Goal: Task Accomplishment & Management: Manage account settings

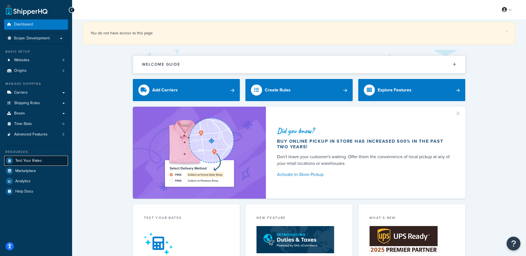
click at [37, 162] on span "Test Your Rates" at bounding box center [28, 161] width 27 height 5
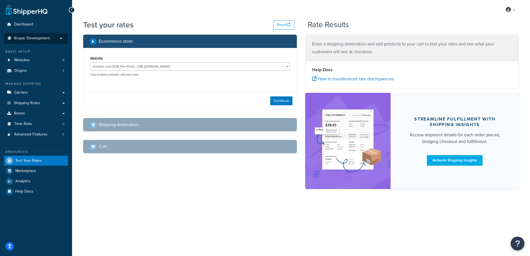
click at [56, 38] on p "Scope: Development" at bounding box center [36, 38] width 59 height 5
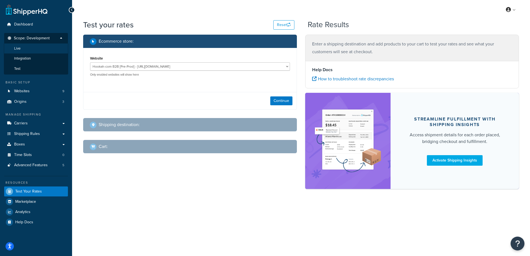
click at [17, 49] on span "Live" at bounding box center [17, 48] width 6 height 5
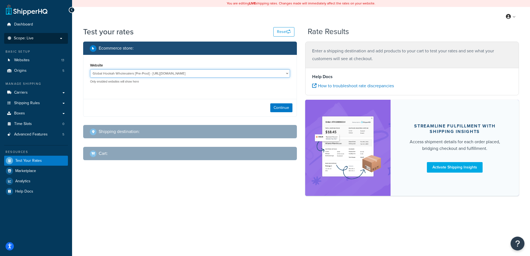
click at [217, 74] on select "Global Hookah Wholesalers [Pre-Prod] - https://mcstaging2.hookahwholesalers.com…" at bounding box center [190, 73] width 200 height 8
select select "772a32233afe4c4c42c6c43c42daaaf4"
click at [90, 70] on select "Global Hookah Wholesalers [Pre-Prod] - https://mcstaging2.hookahwholesalers.com…" at bounding box center [190, 73] width 200 height 8
click at [287, 107] on button "Continue" at bounding box center [281, 107] width 22 height 9
select select "TX"
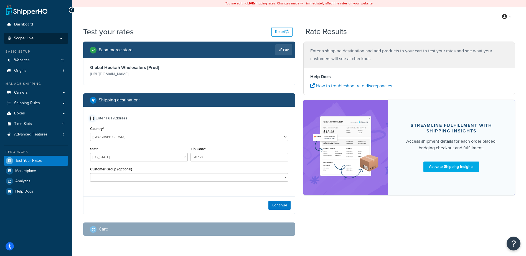
click at [92, 118] on input "Enter Full Address" at bounding box center [92, 118] width 4 height 4
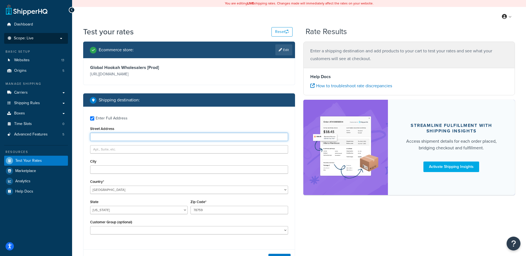
click at [120, 139] on input "Street Address" at bounding box center [189, 137] width 198 height 8
click at [150, 122] on label "Enter Full Address" at bounding box center [192, 117] width 192 height 9
click at [94, 121] on input "Enter Full Address" at bounding box center [92, 118] width 4 height 4
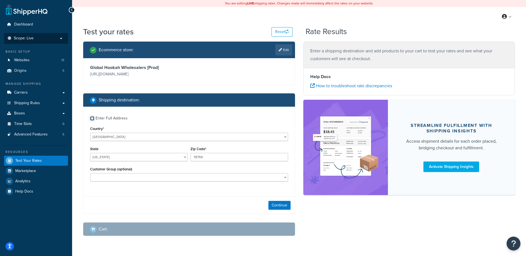
click at [92, 117] on input "Enter Full Address" at bounding box center [92, 118] width 4 height 4
checkbox input "true"
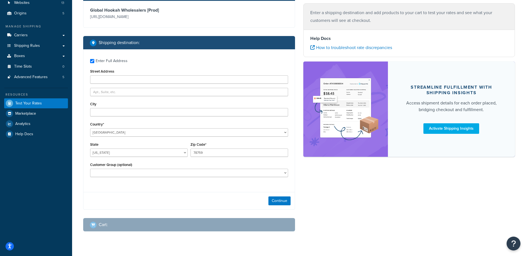
scroll to position [69, 0]
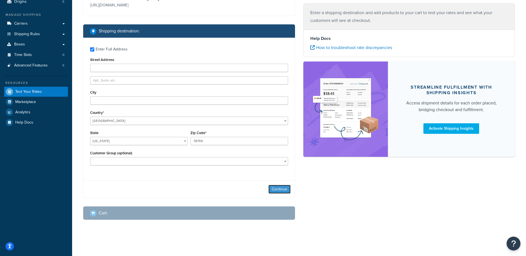
drag, startPoint x: 283, startPoint y: 189, endPoint x: 279, endPoint y: 189, distance: 3.3
click at [283, 189] on button "Continue" at bounding box center [279, 189] width 22 height 9
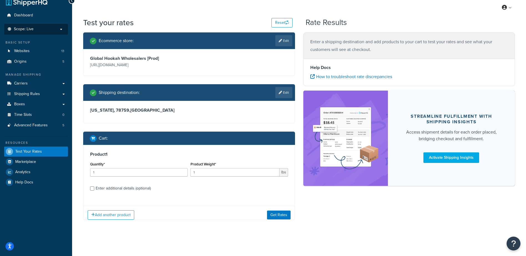
scroll to position [14, 0]
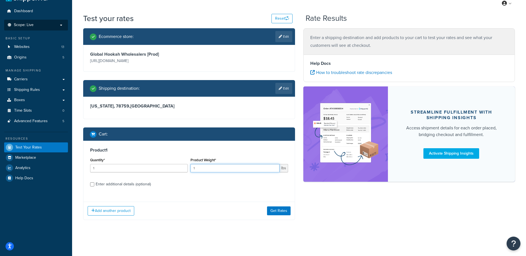
click at [204, 167] on input "1" at bounding box center [235, 168] width 89 height 8
type input "35"
click at [203, 183] on label "Enter additional details (optional)" at bounding box center [192, 183] width 192 height 9
click at [94, 183] on input "Enter additional details (optional)" at bounding box center [92, 184] width 4 height 4
checkbox input "true"
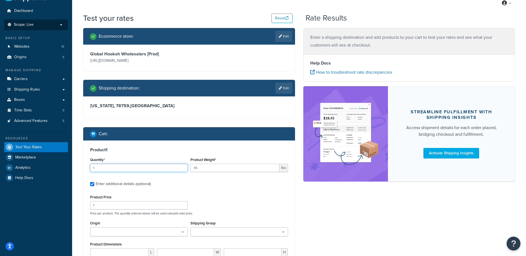
click at [104, 167] on input "1" at bounding box center [139, 168] width 98 height 8
type input "10"
click at [191, 184] on label "Enter additional details (optional)" at bounding box center [192, 183] width 192 height 9
click at [94, 184] on input "Enter additional details (optional)" at bounding box center [92, 184] width 4 height 4
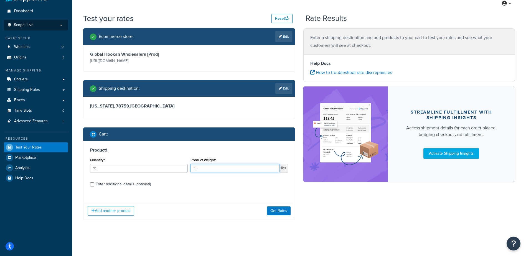
click at [210, 170] on input "35" at bounding box center [235, 168] width 89 height 8
click at [178, 185] on label "Enter additional details (optional)" at bounding box center [192, 183] width 192 height 9
click at [94, 185] on input "Enter additional details (optional)" at bounding box center [92, 184] width 4 height 4
checkbox input "true"
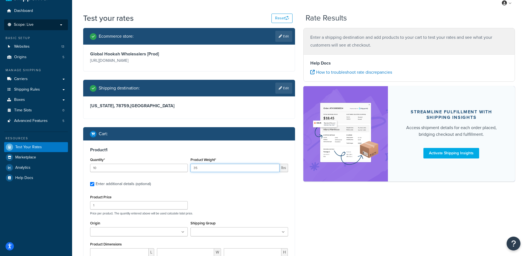
click at [204, 171] on input "35" at bounding box center [235, 168] width 89 height 8
type input "350"
click at [224, 191] on div "Product 1 Quantity* 10 Product Weight* 350 lbs Enter additional details (option…" at bounding box center [188, 230] width 211 height 179
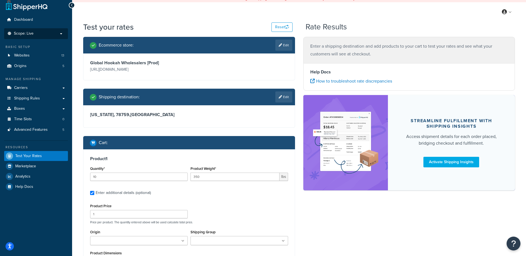
scroll to position [0, 0]
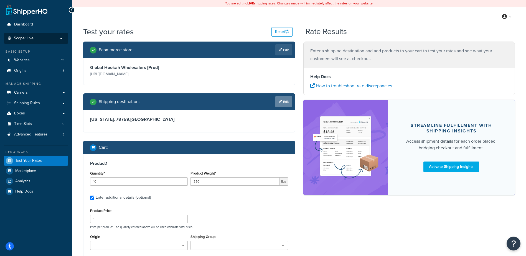
click at [282, 101] on link "Edit" at bounding box center [283, 101] width 17 height 11
select select "TX"
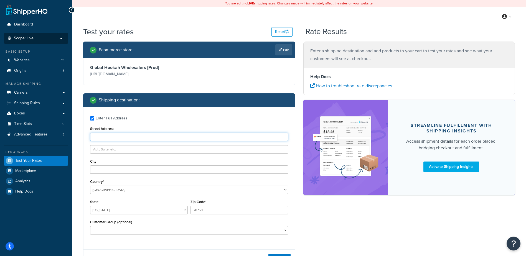
click at [103, 136] on input "Street Address" at bounding box center [189, 137] width 198 height 8
paste input "2117 Chenevert St"
type input "2117 Chenevert St"
click at [104, 148] on input "text" at bounding box center [189, 149] width 198 height 8
paste input "Suite L"
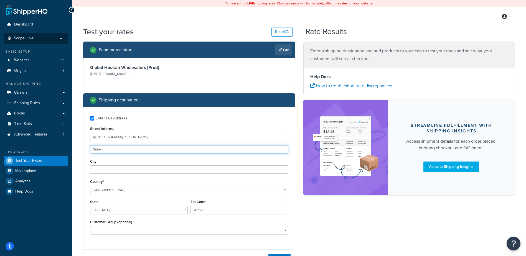
type input "Suite L"
click at [178, 159] on div "City" at bounding box center [189, 166] width 198 height 16
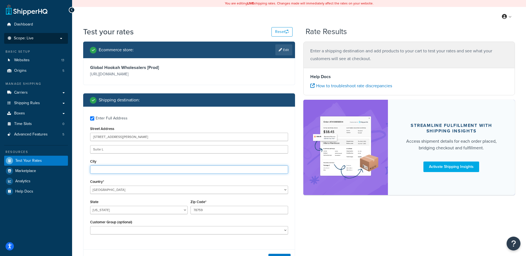
click at [110, 171] on input "City" at bounding box center [189, 170] width 198 height 8
paste input "Houston"
type input "Houston"
click at [141, 116] on label "Enter Full Address" at bounding box center [192, 117] width 192 height 9
click at [94, 116] on input "Enter Full Address" at bounding box center [92, 118] width 4 height 4
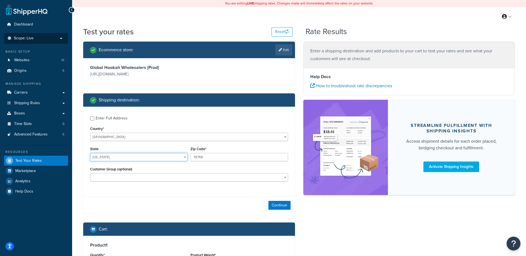
click at [154, 159] on select "Alabama Alaska American Samoa Arizona Arkansas Armed Forces Americas Armed Forc…" at bounding box center [139, 157] width 98 height 8
click at [152, 187] on div "Enter Full Address Country* United States United Kingdom Afghanistan Åland Isla…" at bounding box center [188, 150] width 211 height 86
click at [91, 118] on input "Enter Full Address" at bounding box center [92, 118] width 4 height 4
checkbox input "true"
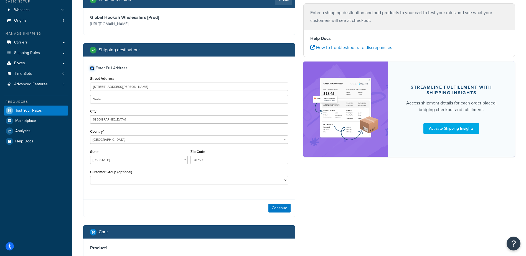
scroll to position [55, 0]
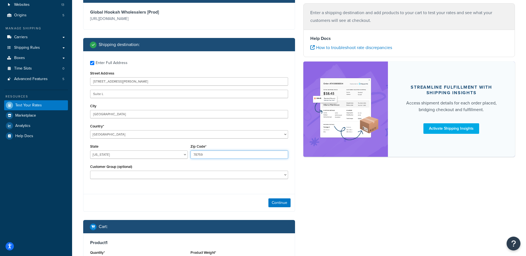
drag, startPoint x: 202, startPoint y: 153, endPoint x: 180, endPoint y: 154, distance: 22.5
click at [180, 154] on div "State Alabama Alaska American Samoa Arizona Arkansas Armed Forces Americas Arme…" at bounding box center [189, 153] width 201 height 20
paste input "747"
type input "77479"
click at [223, 195] on div "Continue" at bounding box center [188, 202] width 211 height 17
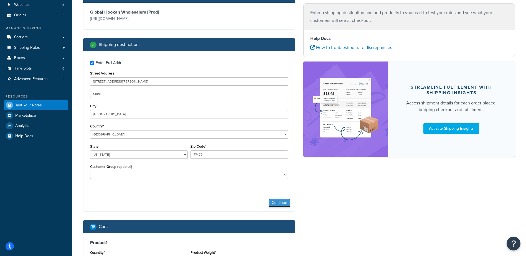
click at [281, 202] on button "Continue" at bounding box center [279, 203] width 22 height 9
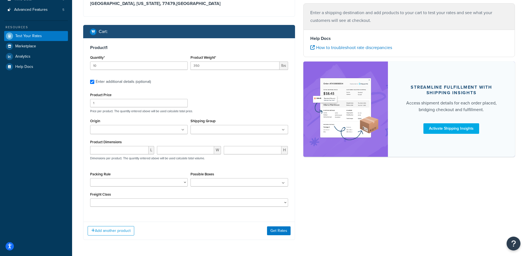
scroll to position [139, 0]
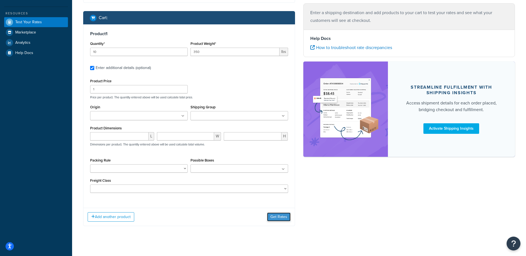
click at [274, 217] on button "Get Rates" at bounding box center [279, 217] width 24 height 9
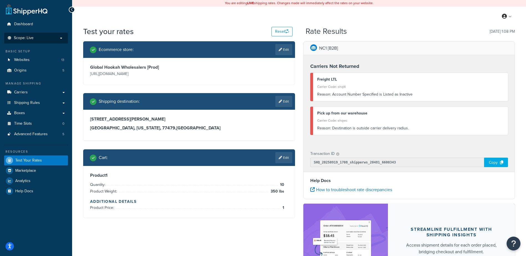
scroll to position [0, 0]
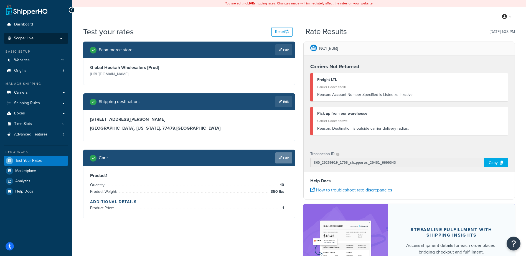
click at [283, 159] on link "Edit" at bounding box center [283, 158] width 17 height 11
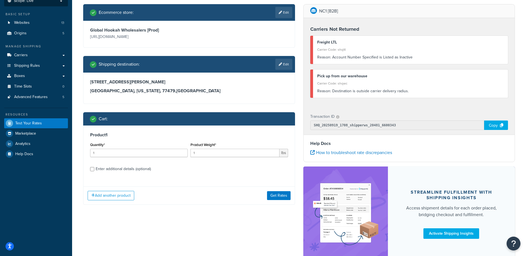
scroll to position [28, 0]
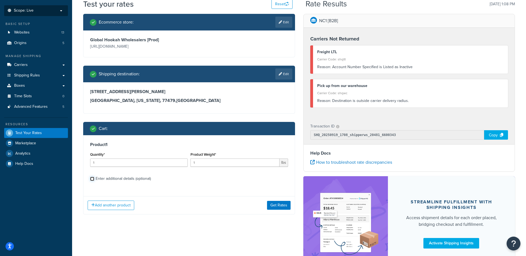
click at [92, 179] on input "Enter additional details (optional)" at bounding box center [92, 179] width 4 height 4
checkbox input "true"
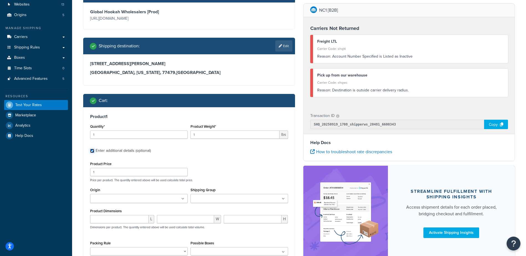
scroll to position [55, 0]
click at [131, 133] on input "1" at bounding box center [139, 135] width 98 height 8
click at [210, 136] on input "1" at bounding box center [235, 135] width 89 height 8
click at [146, 133] on input "1" at bounding box center [139, 135] width 98 height 8
click at [224, 139] on input "1" at bounding box center [235, 135] width 89 height 8
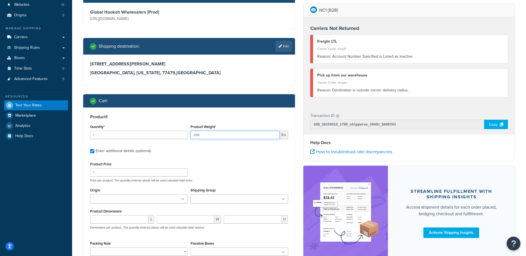
type input "200"
click at [108, 134] on input "1" at bounding box center [139, 135] width 98 height 8
type input "10"
click at [239, 166] on div "Product Price 1 Price per product. The quantity entered above will be used calc…" at bounding box center [189, 172] width 201 height 22
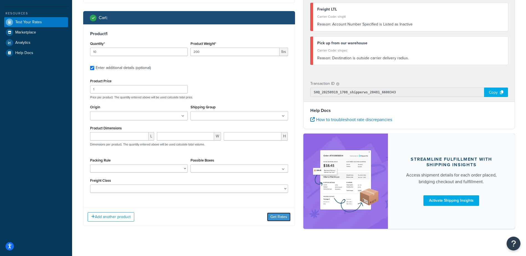
click at [283, 218] on button "Get Rates" at bounding box center [279, 217] width 24 height 9
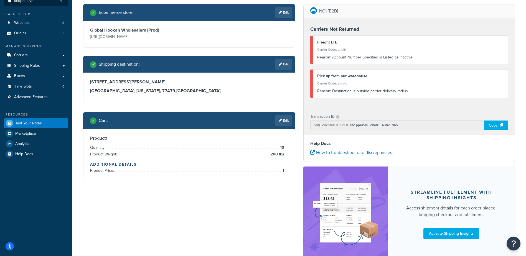
scroll to position [28, 0]
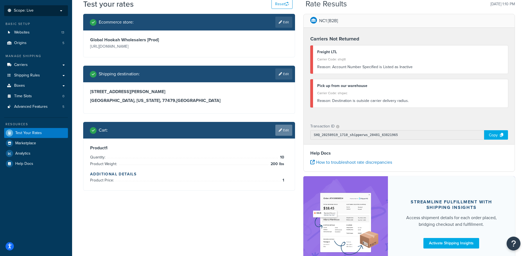
click at [284, 129] on link "Edit" at bounding box center [283, 130] width 17 height 11
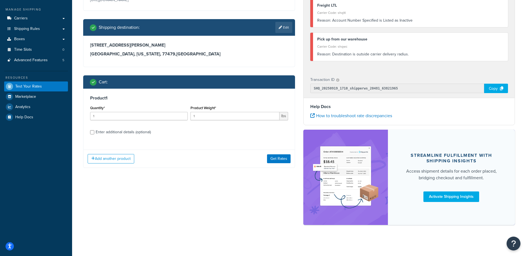
scroll to position [77, 0]
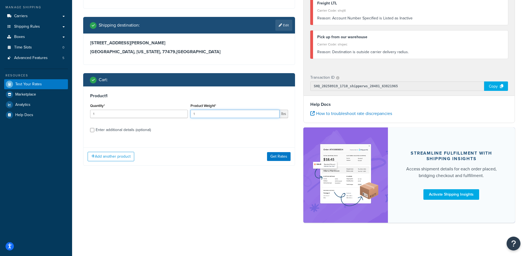
drag, startPoint x: 205, startPoint y: 115, endPoint x: 190, endPoint y: 114, distance: 14.5
click at [191, 114] on input "1" at bounding box center [235, 114] width 89 height 8
type input "100"
click at [275, 157] on button "Get Rates" at bounding box center [279, 156] width 24 height 9
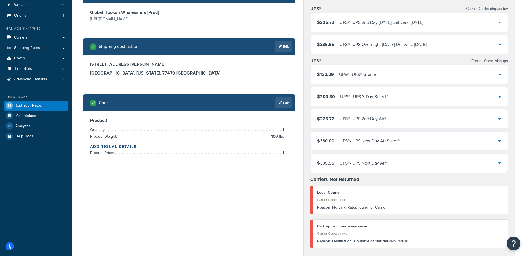
scroll to position [55, 0]
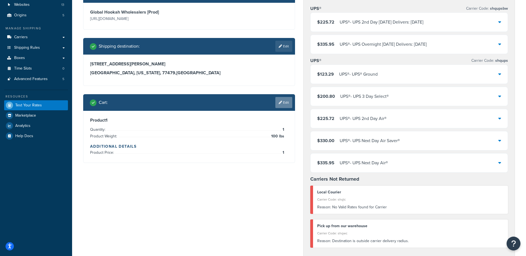
click at [286, 106] on link "Edit" at bounding box center [283, 102] width 17 height 11
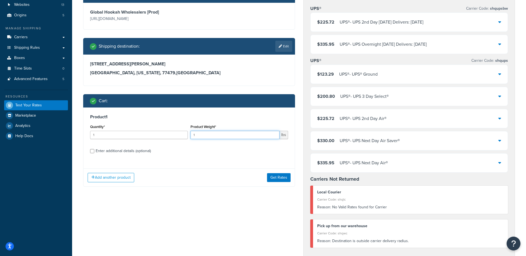
click at [219, 134] on input "1" at bounding box center [235, 135] width 89 height 8
type input "150"
click at [278, 181] on button "Get Rates" at bounding box center [279, 177] width 24 height 9
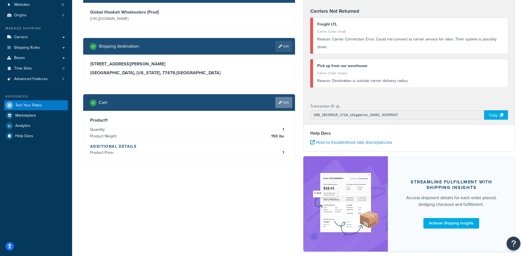
click at [289, 103] on link "Edit" at bounding box center [283, 102] width 17 height 11
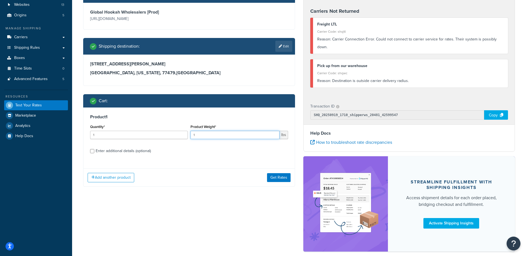
click at [209, 134] on input "1" at bounding box center [235, 135] width 89 height 8
type input "200"
click at [280, 177] on button "Get Rates" at bounding box center [279, 177] width 24 height 9
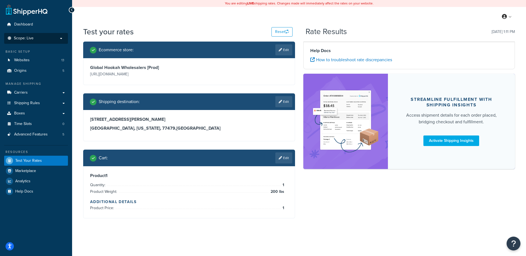
scroll to position [0, 0]
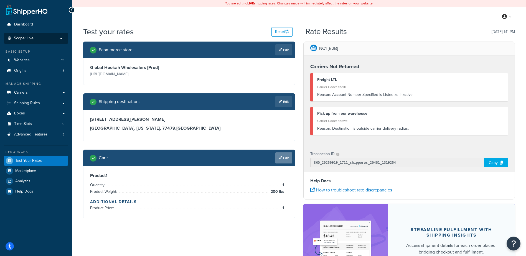
click at [290, 161] on link "Edit" at bounding box center [283, 158] width 17 height 11
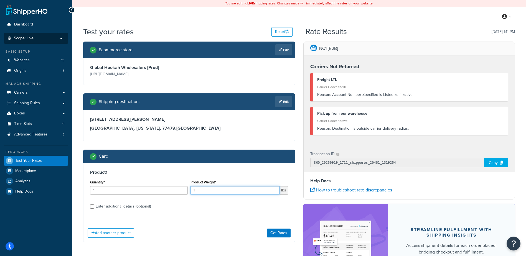
click at [198, 188] on input "1" at bounding box center [235, 190] width 89 height 8
type input "150"
click at [283, 234] on button "Get Rates" at bounding box center [279, 233] width 24 height 9
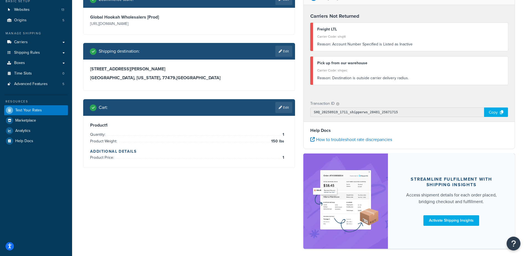
scroll to position [55, 0]
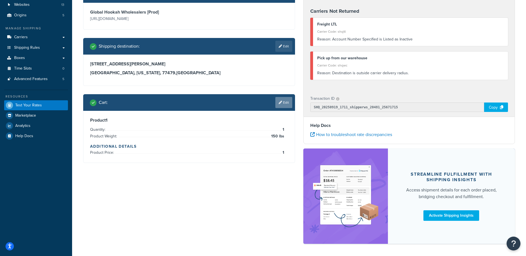
click at [281, 103] on link "Edit" at bounding box center [283, 102] width 17 height 11
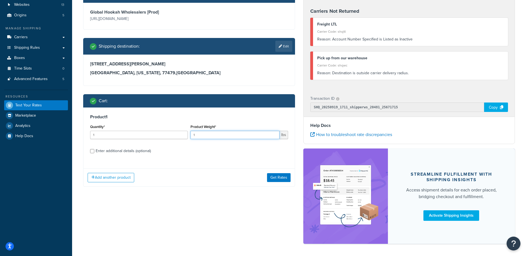
click at [224, 136] on input "1" at bounding box center [235, 135] width 89 height 8
type input "100"
click at [281, 180] on button "Get Rates" at bounding box center [279, 177] width 24 height 9
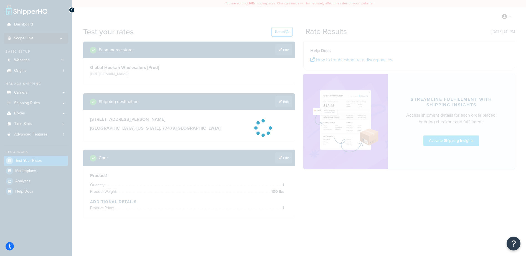
scroll to position [0, 0]
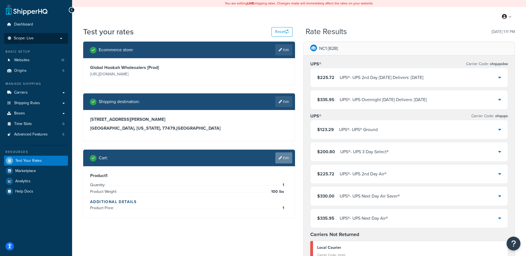
click at [286, 156] on link "Edit" at bounding box center [283, 158] width 17 height 11
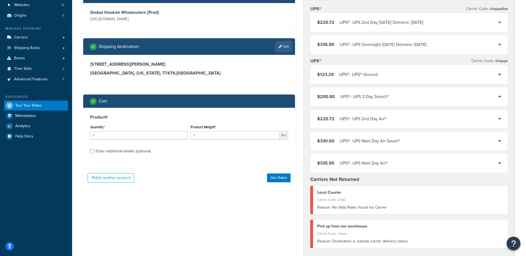
scroll to position [55, 0]
click at [207, 135] on input "1" at bounding box center [235, 135] width 89 height 8
type input "110"
click at [278, 177] on button "Get Rates" at bounding box center [279, 177] width 24 height 9
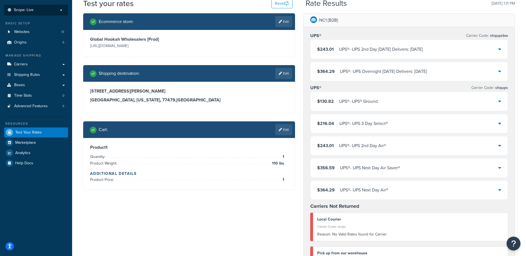
scroll to position [28, 0]
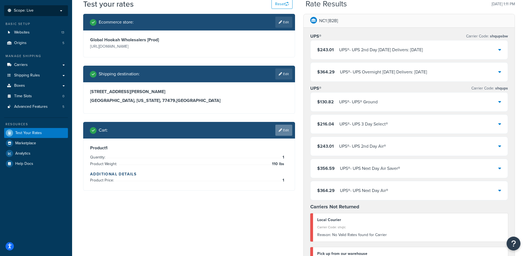
click at [286, 131] on link "Edit" at bounding box center [283, 130] width 17 height 11
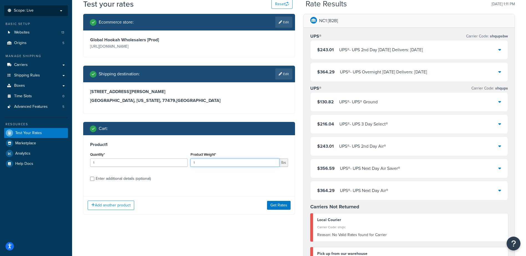
click at [211, 161] on input "1" at bounding box center [235, 163] width 89 height 8
type input "120"
click at [282, 205] on button "Get Rates" at bounding box center [279, 205] width 24 height 9
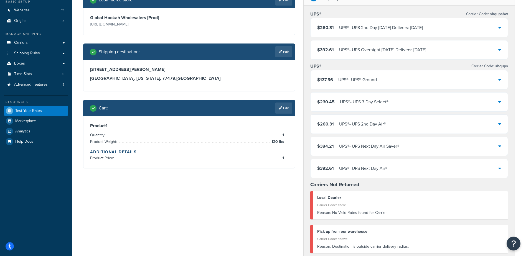
scroll to position [55, 0]
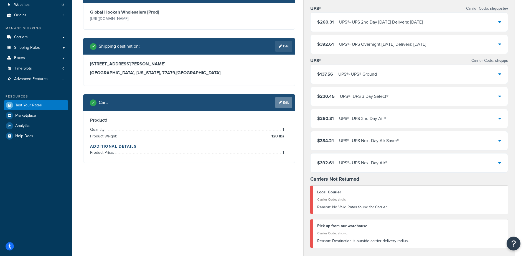
click at [283, 105] on link "Edit" at bounding box center [283, 102] width 17 height 11
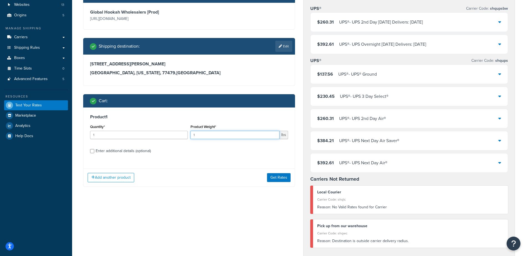
click at [211, 135] on input "1" at bounding box center [235, 135] width 89 height 8
type input "130"
click at [281, 176] on button "Get Rates" at bounding box center [279, 177] width 24 height 9
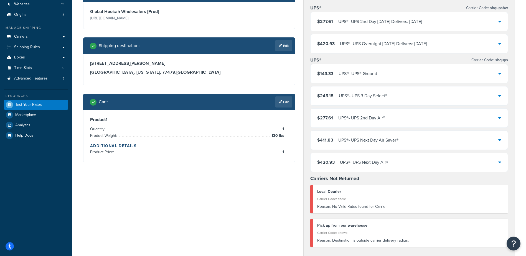
scroll to position [83, 0]
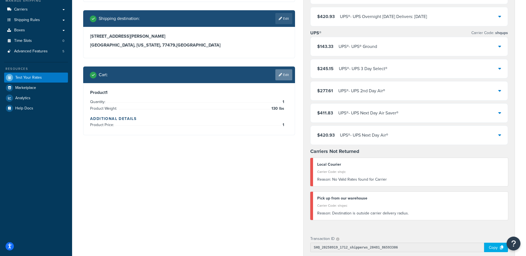
click at [285, 75] on link "Edit" at bounding box center [283, 74] width 17 height 11
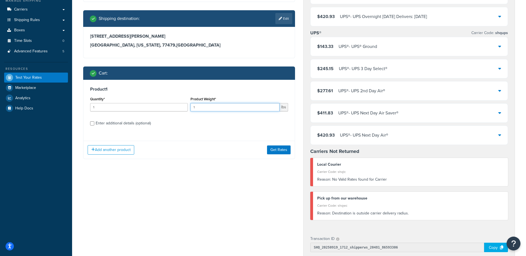
click at [208, 109] on input "1" at bounding box center [235, 107] width 89 height 8
type input "140"
click at [286, 149] on button "Get Rates" at bounding box center [279, 150] width 24 height 9
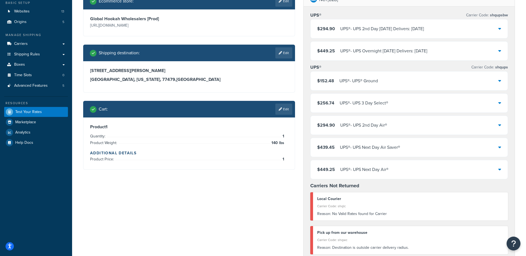
scroll to position [55, 0]
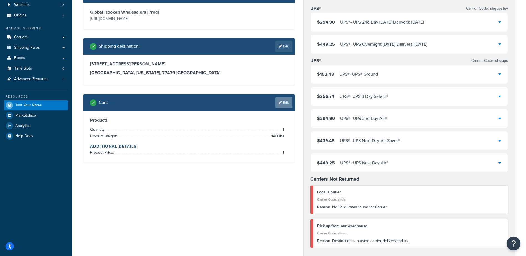
click at [282, 108] on link "Edit" at bounding box center [283, 102] width 17 height 11
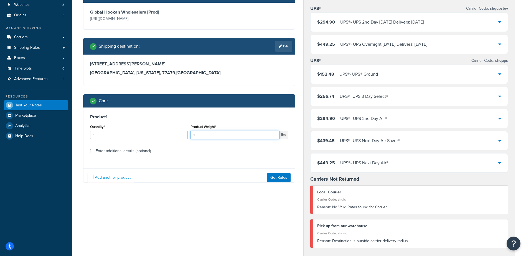
click at [209, 134] on input "1" at bounding box center [235, 135] width 89 height 8
type input "150"
click at [275, 178] on button "Get Rates" at bounding box center [279, 177] width 24 height 9
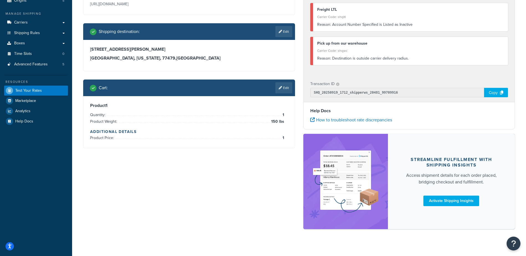
scroll to position [77, 0]
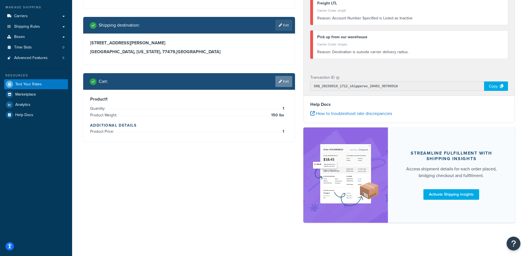
click at [286, 83] on link "Edit" at bounding box center [283, 81] width 17 height 11
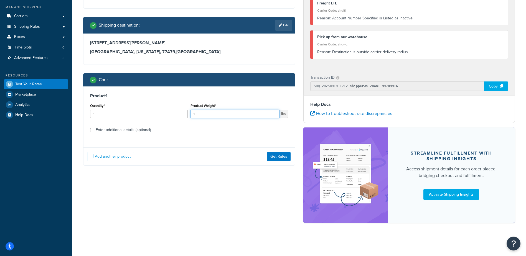
click at [210, 114] on input "1" at bounding box center [235, 114] width 89 height 8
type input "150"
click at [275, 153] on button "Get Rates" at bounding box center [279, 156] width 24 height 9
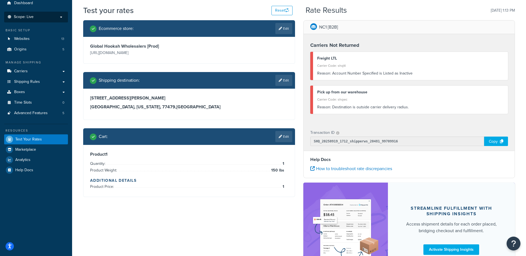
scroll to position [49, 0]
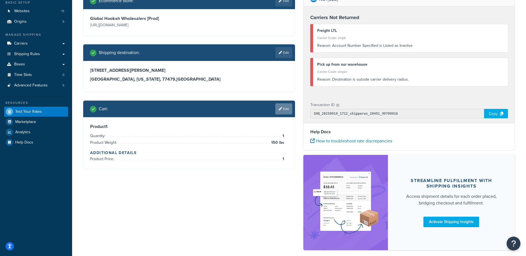
click at [287, 114] on link "Edit" at bounding box center [283, 108] width 17 height 11
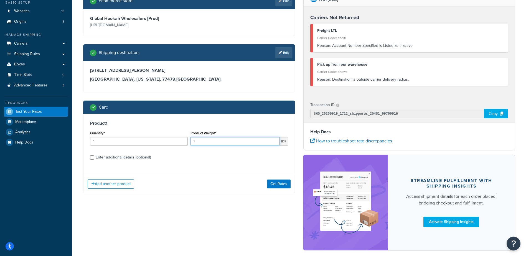
click at [218, 143] on input "1" at bounding box center [235, 141] width 89 height 8
type input "140"
click at [277, 181] on button "Get Rates" at bounding box center [279, 184] width 24 height 9
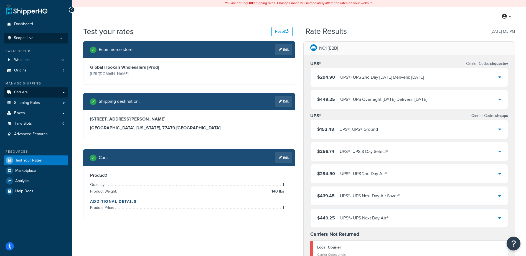
scroll to position [0, 0]
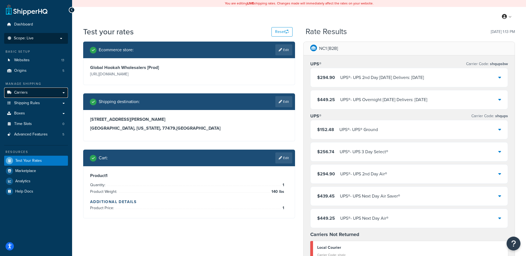
click at [41, 94] on link "Carriers" at bounding box center [36, 93] width 64 height 10
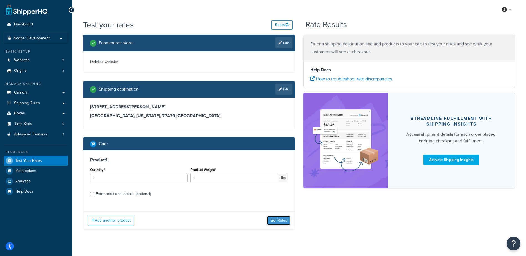
click at [278, 220] on button "Get Rates" at bounding box center [279, 220] width 24 height 9
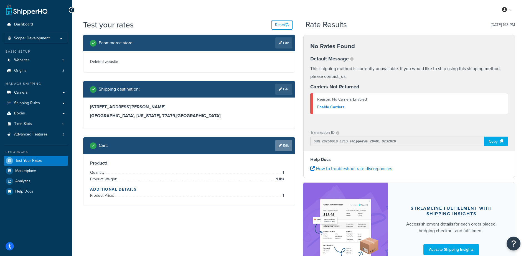
click at [288, 145] on link "Edit" at bounding box center [283, 145] width 17 height 11
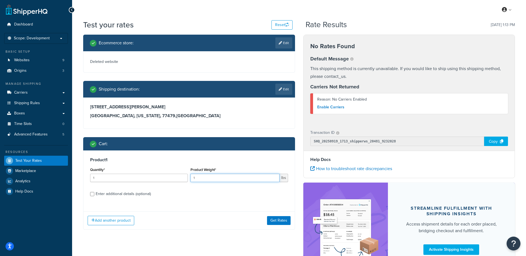
click at [205, 178] on input "1" at bounding box center [235, 178] width 89 height 8
click at [281, 40] on link "Edit" at bounding box center [283, 42] width 17 height 11
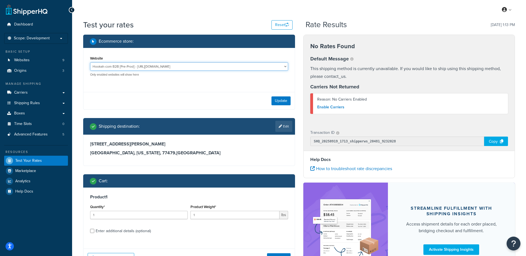
click at [219, 69] on select "Hookah-com B2B [Pre-Prod] - https://preprod-business.hookah.com/ Hookah-com B2B…" at bounding box center [189, 66] width 198 height 8
click at [166, 12] on div "My Profile Billing Global Settings Contact Us Logout" at bounding box center [299, 9] width 454 height 19
click at [34, 40] on span "Scope: Development" at bounding box center [32, 38] width 36 height 5
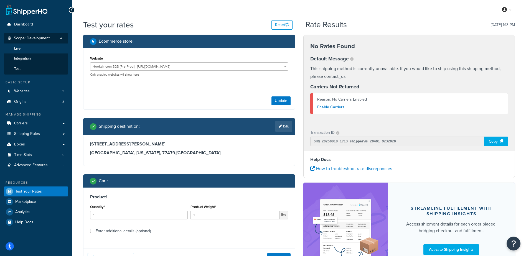
click at [34, 50] on li "Live" at bounding box center [36, 49] width 64 height 10
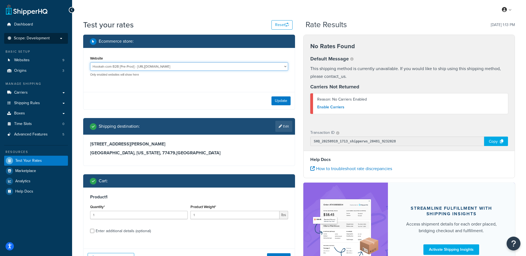
click at [213, 65] on select "Hookah-com B2B [Pre-Prod] - https://preprod-business.hookah.com/ Hookah-com B2B…" at bounding box center [189, 66] width 198 height 8
click at [160, 21] on div "Test your rates Reset" at bounding box center [187, 24] width 209 height 11
click at [46, 39] on span "Scope: Development" at bounding box center [32, 38] width 36 height 5
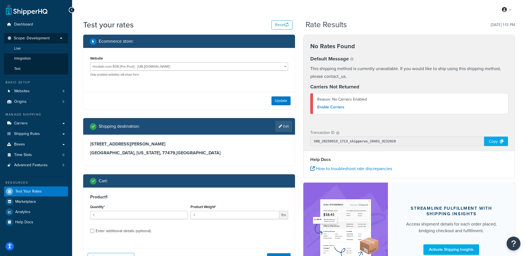
click at [34, 49] on li "Live" at bounding box center [36, 49] width 64 height 10
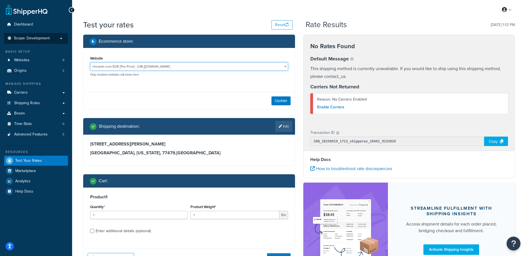
click at [215, 65] on select "Hookah-com B2B [Pre-Prod] - https://preprod-business.hookah.com/ Hookah-com B2B…" at bounding box center [189, 66] width 198 height 8
click at [185, 19] on div "My Profile Billing Global Settings Contact Us Logout" at bounding box center [299, 9] width 454 height 19
click at [53, 39] on p "Scope: Development" at bounding box center [36, 38] width 59 height 5
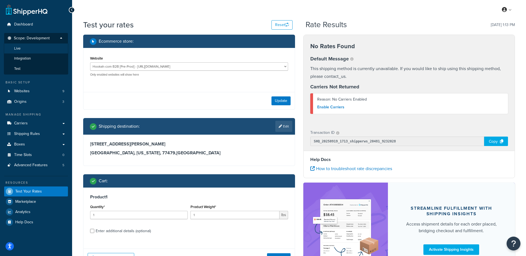
click at [30, 48] on li "Live" at bounding box center [36, 49] width 64 height 10
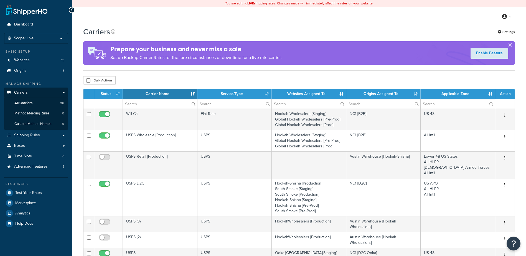
select select "15"
click at [22, 102] on span "All Carriers" at bounding box center [23, 103] width 18 height 5
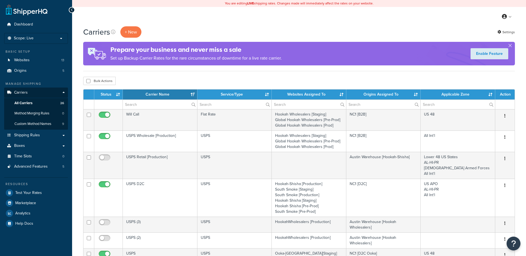
select select "15"
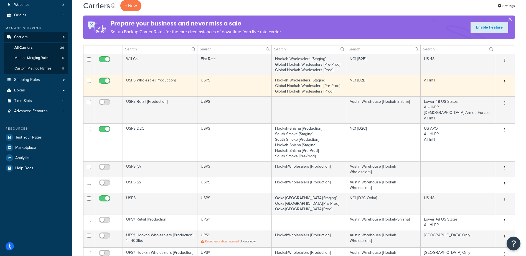
click at [153, 79] on td "USPS Wholesale [Production]" at bounding box center [160, 85] width 75 height 21
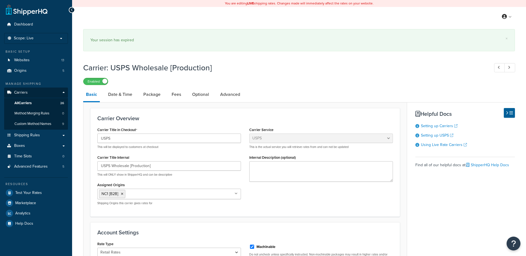
select select "usps"
click at [25, 103] on span "All Carriers" at bounding box center [22, 103] width 17 height 5
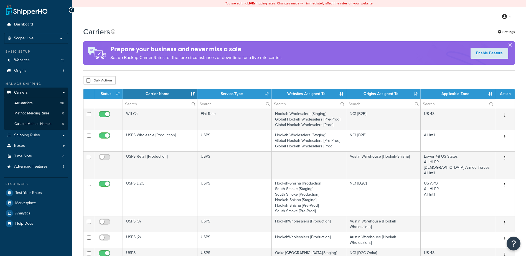
select select "15"
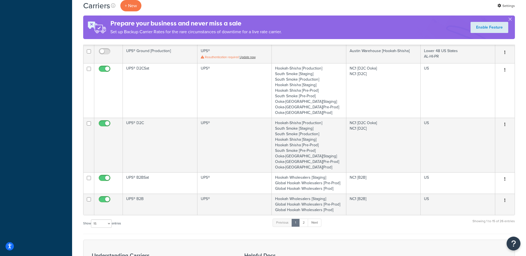
scroll to position [305, 0]
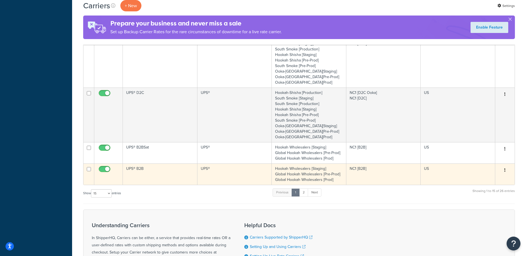
click at [134, 171] on td "UPS® B2B" at bounding box center [160, 174] width 75 height 21
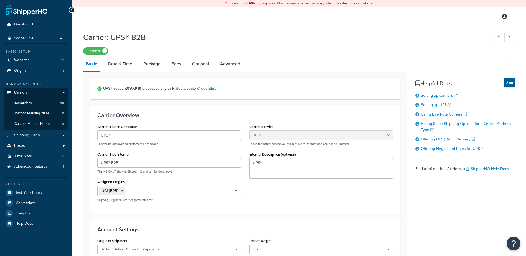
select select "ups"
click at [25, 101] on span "All Carriers" at bounding box center [22, 103] width 17 height 5
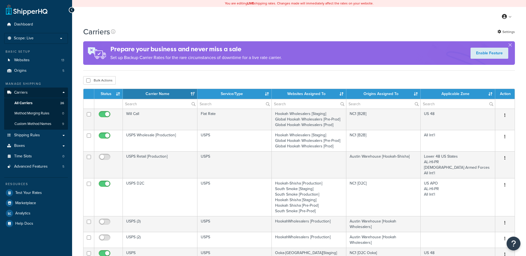
select select "15"
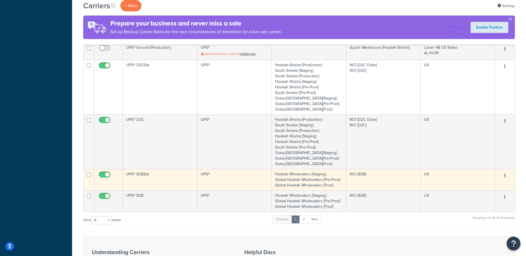
scroll to position [277, 0]
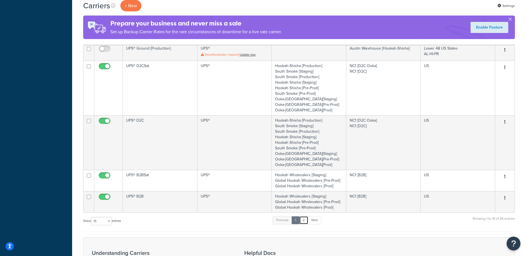
click at [304, 220] on link "2" at bounding box center [303, 220] width 9 height 8
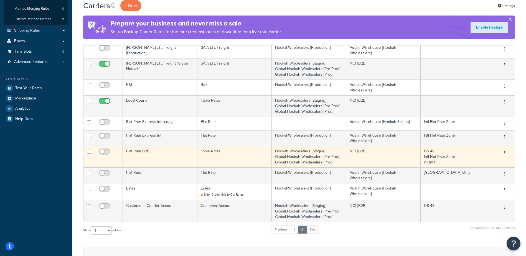
scroll to position [93, 0]
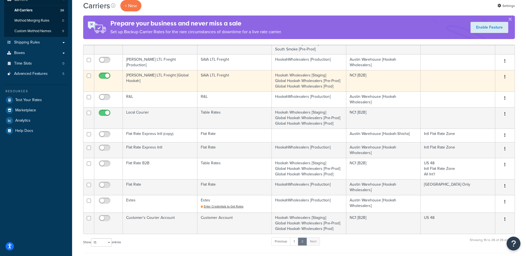
click at [148, 75] on td "SAIA LTL Freight [Global Hookah]" at bounding box center [160, 80] width 75 height 21
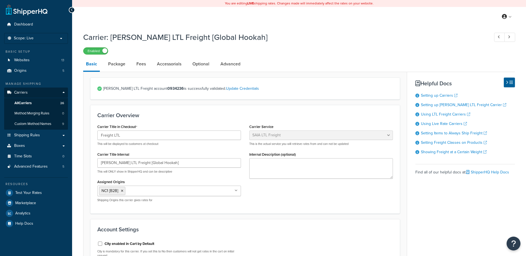
select select "saiaFreight"
click at [194, 64] on link "Optional" at bounding box center [201, 63] width 22 height 13
select select "55"
select select "7100"
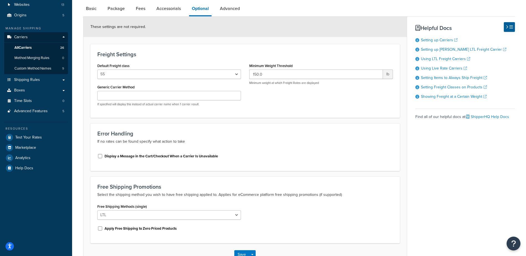
scroll to position [28, 0]
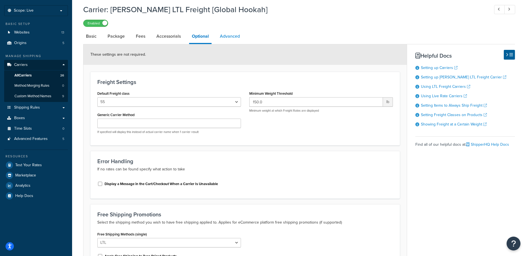
click at [230, 38] on link "Advanced" at bounding box center [230, 36] width 26 height 13
select select "false"
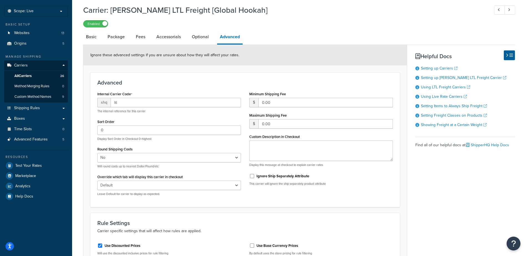
scroll to position [25, 0]
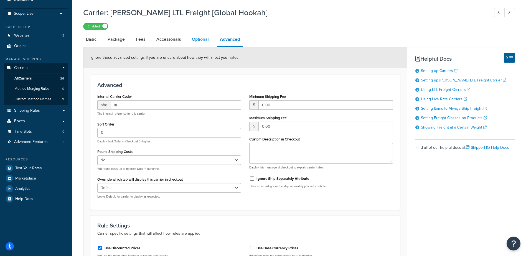
click at [199, 38] on link "Optional" at bounding box center [200, 39] width 22 height 13
select select "55"
select select "7100"
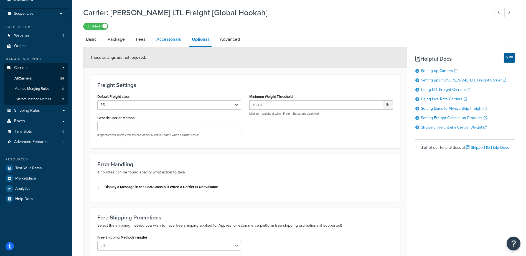
click at [172, 40] on link "Accessorials" at bounding box center [169, 39] width 30 height 13
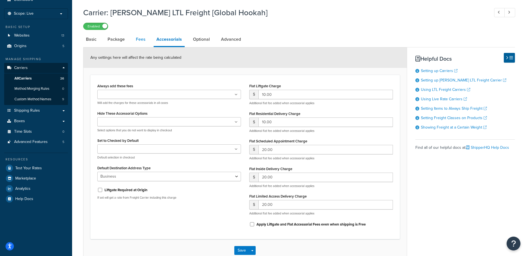
click at [147, 41] on link "Fees" at bounding box center [140, 39] width 15 height 13
select select "AFTER"
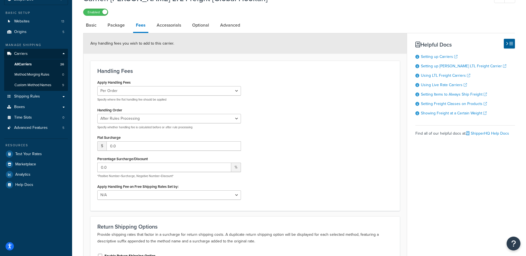
scroll to position [25, 0]
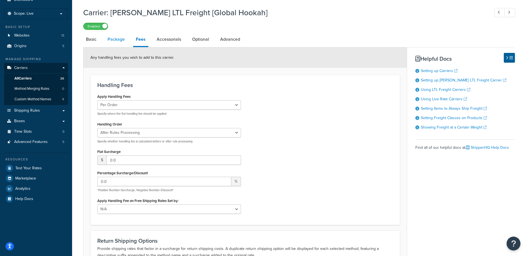
click at [119, 42] on link "Package" at bounding box center [116, 39] width 23 height 13
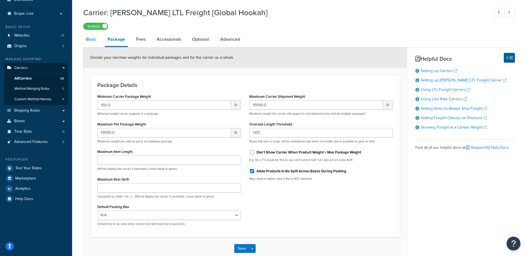
click at [93, 42] on link "Basic" at bounding box center [91, 39] width 16 height 13
select select "saiaFreight"
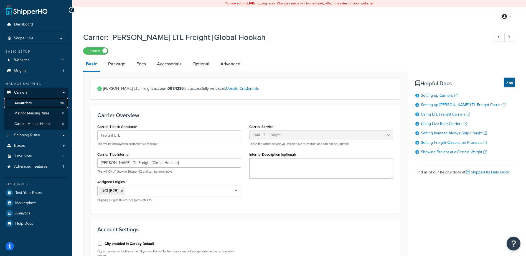
click at [25, 103] on span "All Carriers" at bounding box center [22, 103] width 17 height 5
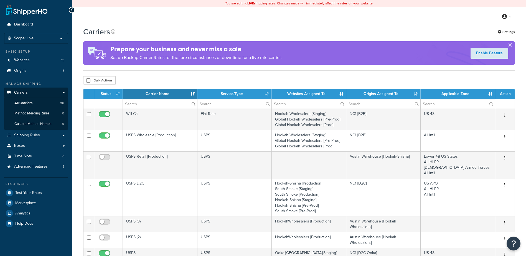
select select "15"
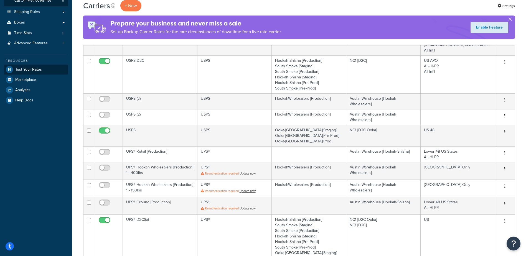
scroll to position [111, 0]
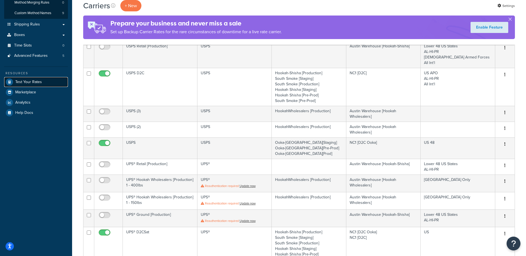
click at [31, 81] on span "Test Your Rates" at bounding box center [28, 82] width 27 height 5
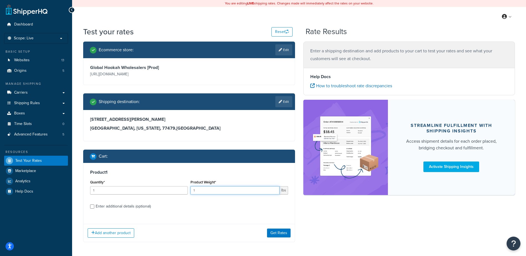
click at [214, 191] on input "1" at bounding box center [235, 190] width 89 height 8
type input "150"
click at [277, 232] on button "Get Rates" at bounding box center [279, 233] width 24 height 9
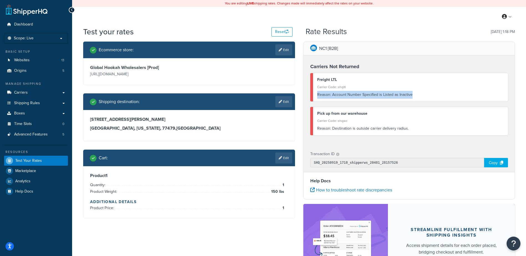
drag, startPoint x: 317, startPoint y: 96, endPoint x: 411, endPoint y: 94, distance: 93.7
click at [411, 94] on div "Reason: Account Number Specified is Listed as Inactive" at bounding box center [410, 95] width 187 height 8
click at [428, 89] on div "Carrier Code: shqltl" at bounding box center [410, 87] width 187 height 8
click at [511, 243] on button "Open Resource Center" at bounding box center [513, 243] width 15 height 15
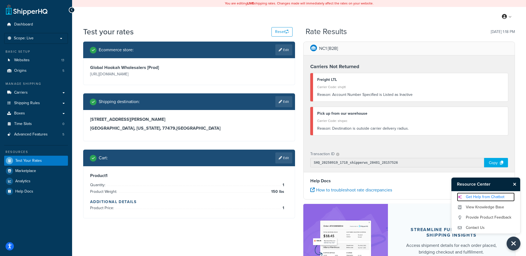
click at [479, 196] on link "Get Help from Chatbot" at bounding box center [486, 197] width 58 height 9
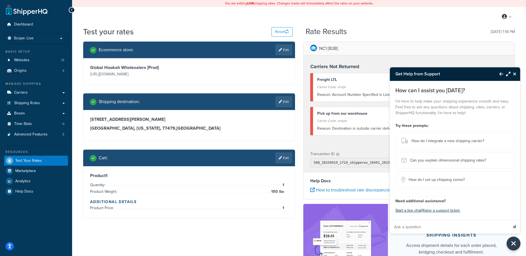
click at [414, 212] on button "Start a live chat" at bounding box center [408, 211] width 26 height 8
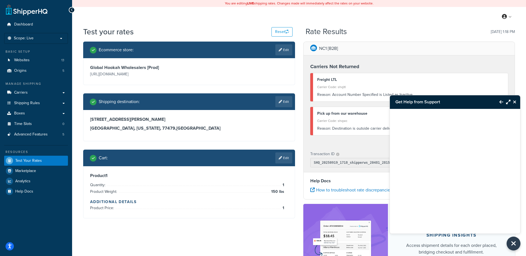
click at [426, 215] on div at bounding box center [455, 164] width 130 height 111
click at [431, 214] on div at bounding box center [455, 164] width 130 height 111
click at [431, 213] on div at bounding box center [455, 164] width 130 height 111
click at [432, 213] on div at bounding box center [455, 164] width 130 height 111
click at [516, 102] on button "Close Resource Center" at bounding box center [516, 102] width 10 height 7
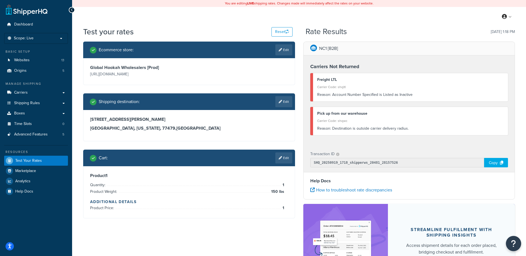
click at [515, 246] on icon "Open Resource Center" at bounding box center [513, 244] width 5 height 8
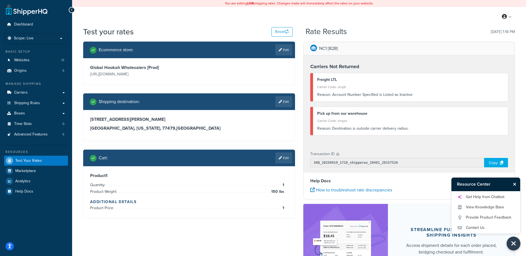
click at [518, 139] on div "NC1 [B2B] Carriers Not Returned Freight LTL Carrier Code: shqltl Reason: Accoun…" at bounding box center [409, 173] width 220 height 263
click at [486, 206] on link "View Knowledge Base" at bounding box center [486, 207] width 58 height 9
click at [476, 228] on link "Contact Us" at bounding box center [486, 228] width 58 height 9
click at [477, 198] on link "Get Help from Chatbot" at bounding box center [486, 197] width 58 height 9
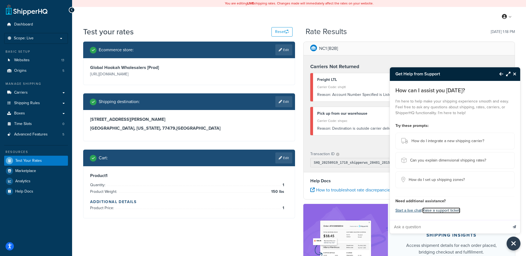
click at [448, 211] on link "Raise a support ticket." at bounding box center [441, 211] width 38 height 6
click at [445, 209] on link "Raise a support ticket." at bounding box center [441, 211] width 38 height 6
click at [285, 159] on link "Edit" at bounding box center [283, 158] width 17 height 11
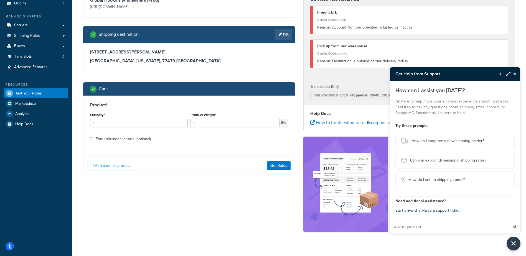
scroll to position [77, 0]
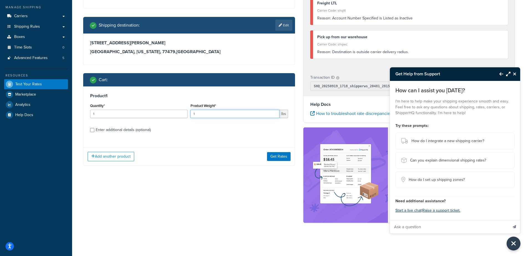
click at [210, 115] on input "1" at bounding box center [235, 114] width 89 height 8
type input "140"
click at [278, 160] on button "Get Rates" at bounding box center [279, 156] width 24 height 9
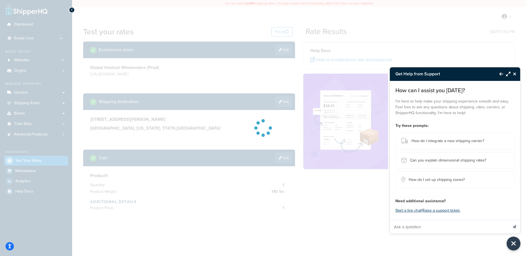
scroll to position [0, 0]
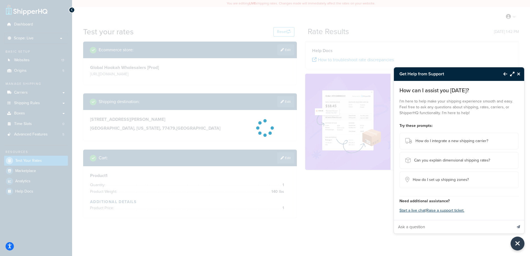
click at [519, 73] on icon "Close Resource Center" at bounding box center [518, 74] width 3 height 4
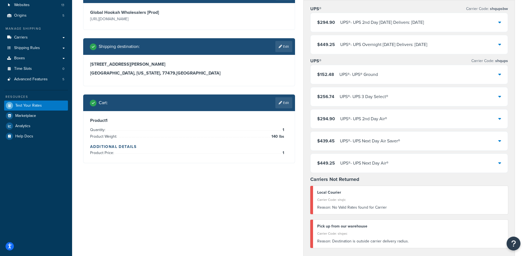
scroll to position [55, 0]
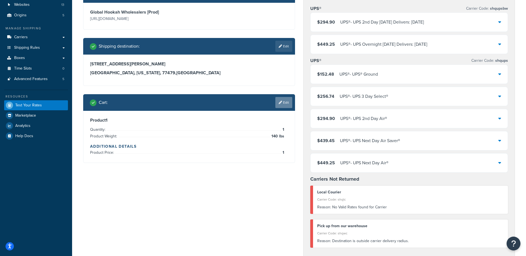
click at [283, 101] on link "Edit" at bounding box center [283, 102] width 17 height 11
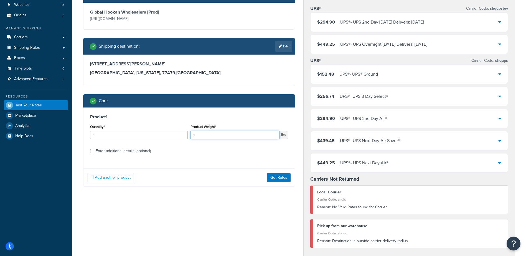
click at [210, 136] on input "1" at bounding box center [235, 135] width 89 height 8
type input "150"
click at [271, 178] on button "Get Rates" at bounding box center [279, 177] width 24 height 9
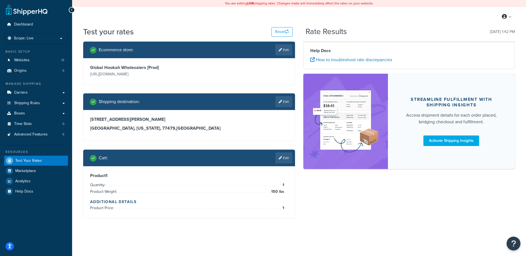
scroll to position [0, 0]
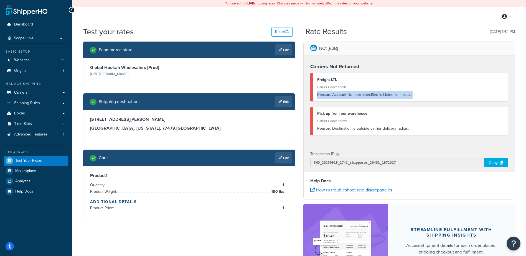
drag, startPoint x: 317, startPoint y: 93, endPoint x: 414, endPoint y: 98, distance: 97.4
click at [414, 98] on div "Reason: Account Number Specified is Listed as Inactive" at bounding box center [410, 95] width 187 height 8
click at [393, 47] on div "NC1 [B2B]" at bounding box center [409, 49] width 211 height 14
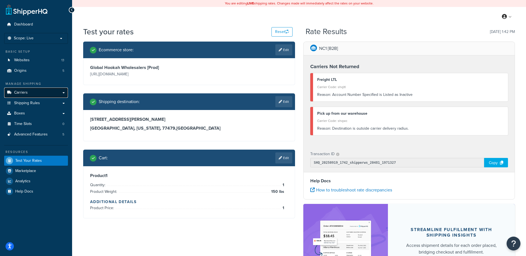
click at [36, 97] on link "Carriers" at bounding box center [36, 93] width 64 height 10
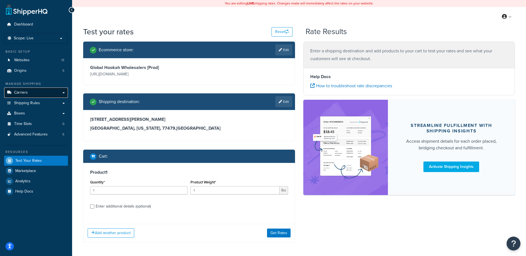
click at [40, 92] on link "Carriers" at bounding box center [36, 93] width 64 height 10
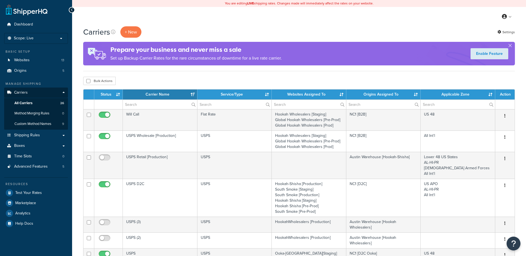
select select "15"
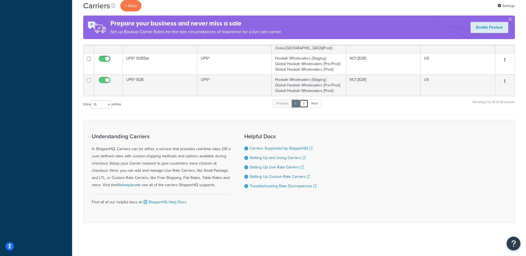
click at [306, 103] on link "2" at bounding box center [303, 104] width 9 height 8
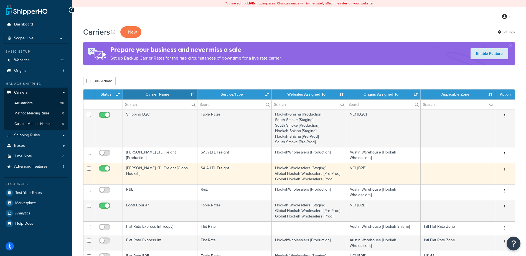
click at [158, 171] on td "[PERSON_NAME] LTL Freight [Global Hookah]" at bounding box center [160, 173] width 75 height 21
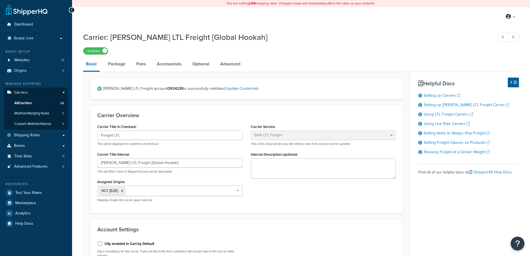
select select "saiaFreight"
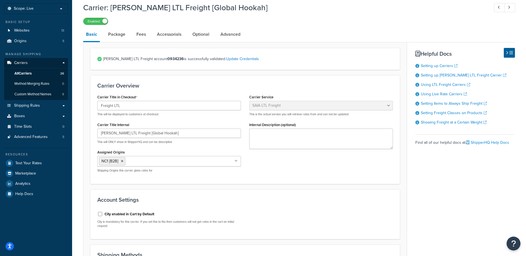
scroll to position [28, 0]
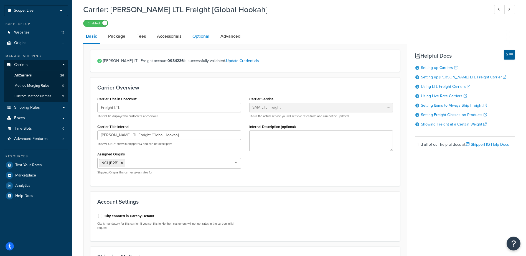
click at [206, 40] on link "Optional" at bounding box center [201, 36] width 22 height 13
select select "55"
select select "7100"
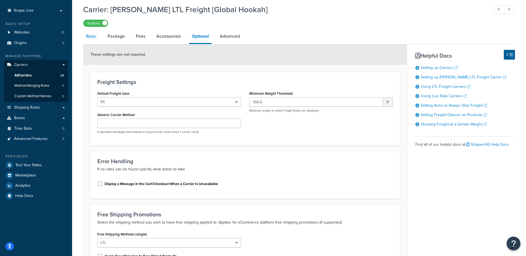
drag, startPoint x: 94, startPoint y: 35, endPoint x: 96, endPoint y: 38, distance: 3.9
click at [94, 35] on link "Basic" at bounding box center [91, 36] width 16 height 13
select select "saiaFreight"
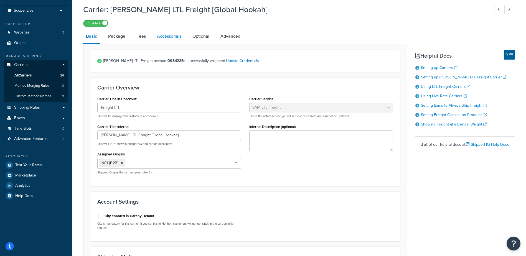
click at [166, 37] on link "Accessorials" at bounding box center [169, 36] width 30 height 13
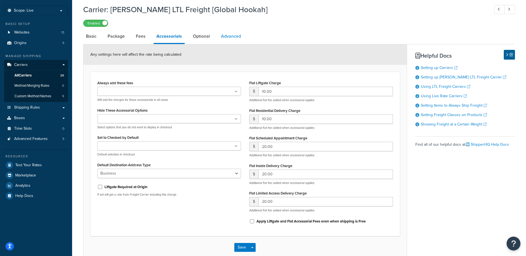
click at [226, 37] on link "Advanced" at bounding box center [231, 36] width 26 height 13
select select "false"
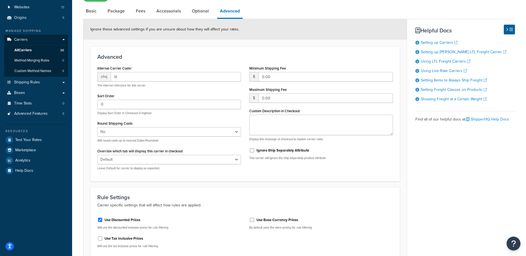
scroll to position [52, 0]
click at [196, 14] on link "Optional" at bounding box center [200, 11] width 22 height 13
select select "55"
select select "7100"
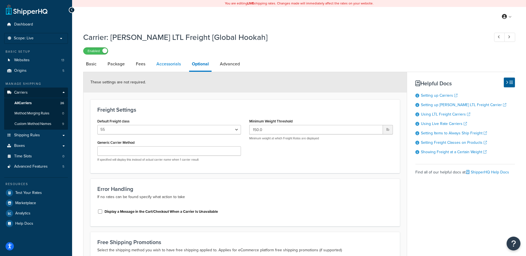
click at [172, 61] on link "Accessorials" at bounding box center [169, 63] width 30 height 13
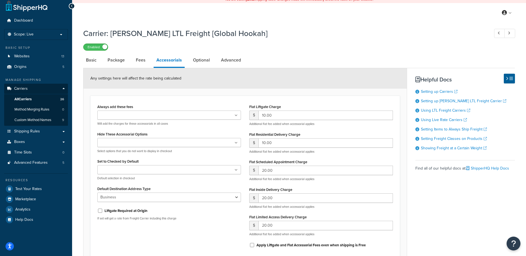
scroll to position [4, 0]
click at [135, 64] on link "Fees" at bounding box center [140, 60] width 15 height 13
select select "AFTER"
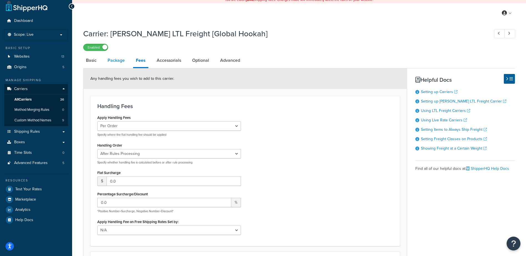
click at [114, 63] on link "Package" at bounding box center [116, 60] width 23 height 13
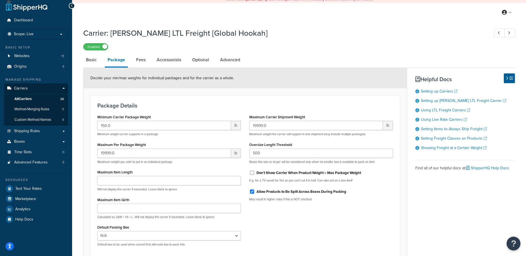
scroll to position [31, 0]
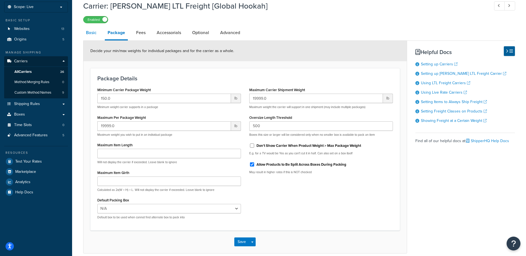
click at [89, 34] on link "Basic" at bounding box center [91, 32] width 16 height 13
select select "saiaFreight"
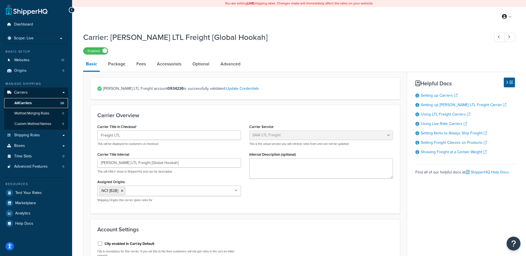
click at [27, 103] on span "All Carriers" at bounding box center [22, 103] width 17 height 5
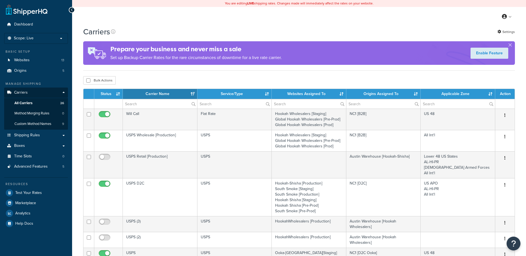
select select "15"
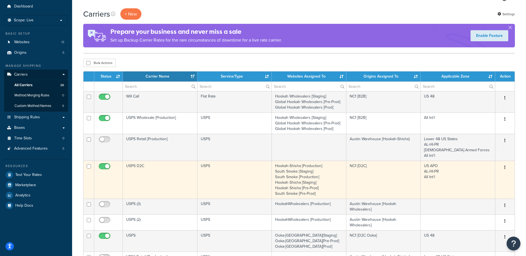
scroll to position [28, 0]
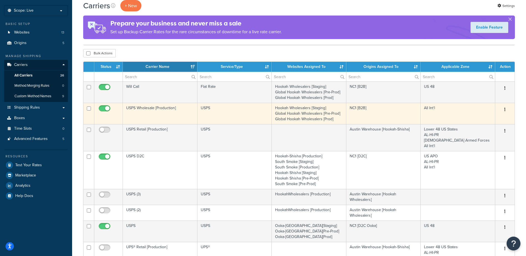
click at [141, 108] on td "USPS Wholesale [Production]" at bounding box center [160, 113] width 75 height 21
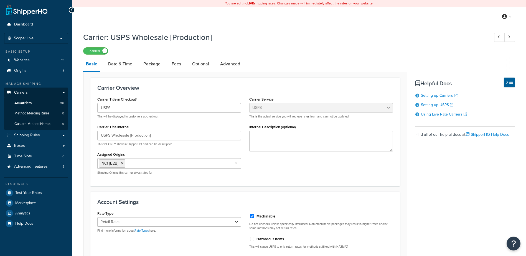
select select "usps"
click at [153, 63] on link "Package" at bounding box center [152, 63] width 23 height 13
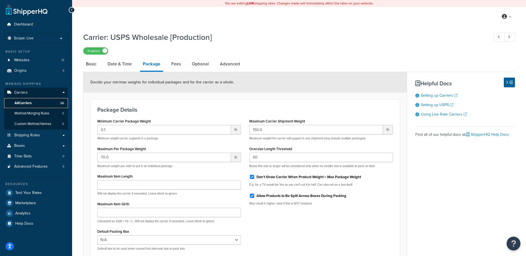
click at [33, 104] on link "All Carriers 26" at bounding box center [36, 103] width 64 height 10
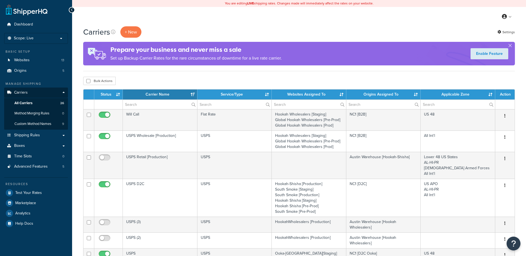
select select "15"
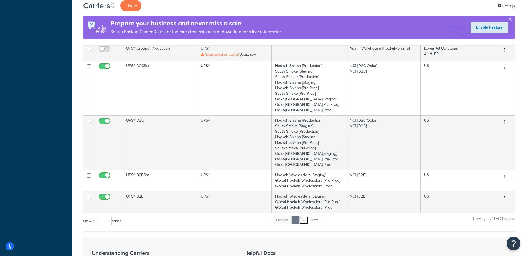
click at [305, 219] on link "2" at bounding box center [303, 220] width 9 height 8
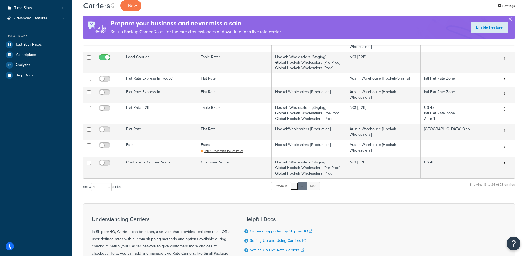
click at [296, 189] on link "1" at bounding box center [294, 186] width 8 height 8
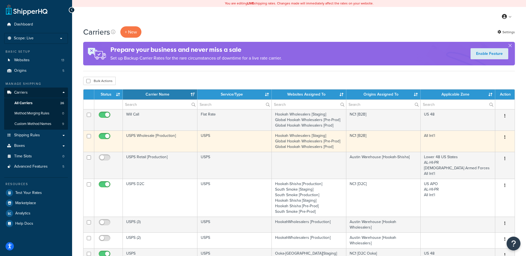
click at [146, 137] on td "USPS Wholesale [Production]" at bounding box center [160, 141] width 75 height 21
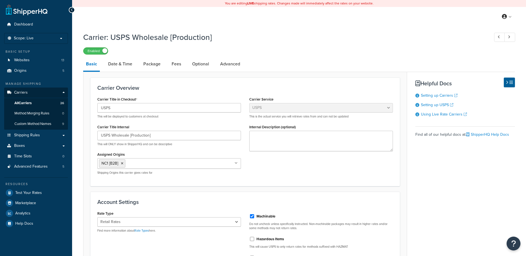
select select "usps"
click at [153, 67] on link "Package" at bounding box center [152, 63] width 23 height 13
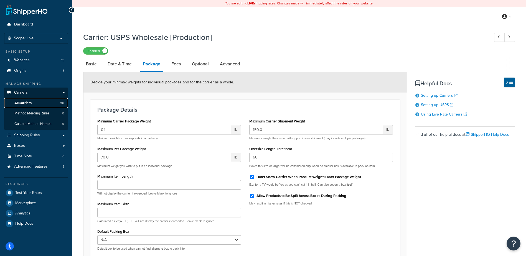
click at [38, 103] on link "All Carriers 26" at bounding box center [36, 103] width 64 height 10
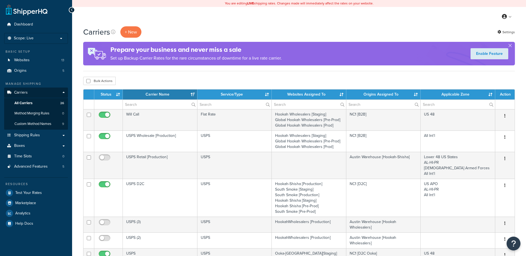
select select "15"
click at [514, 245] on icon "Open Resource Center" at bounding box center [513, 244] width 5 height 8
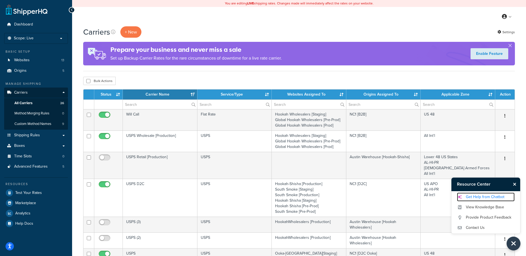
click at [479, 199] on link "Get Help from Chatbot" at bounding box center [486, 197] width 58 height 9
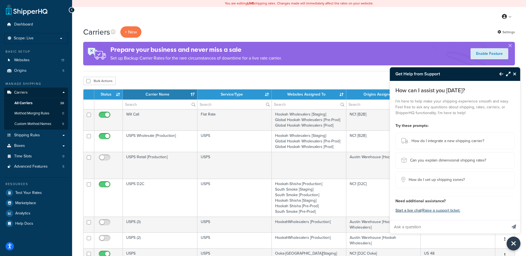
click at [411, 211] on button "Start a live chat" at bounding box center [408, 211] width 26 height 8
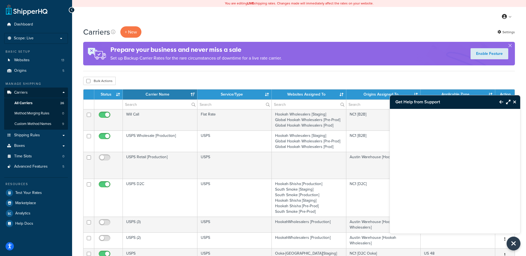
click at [439, 184] on div at bounding box center [455, 164] width 130 height 111
click at [501, 100] on icon "Back to Resource Center" at bounding box center [501, 102] width 4 height 4
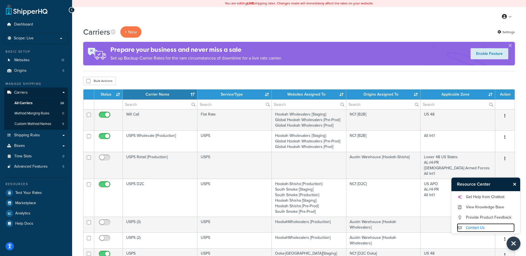
click at [469, 227] on link "Contact Us" at bounding box center [486, 228] width 58 height 9
click at [479, 198] on link "Get Help from Chatbot" at bounding box center [486, 197] width 58 height 9
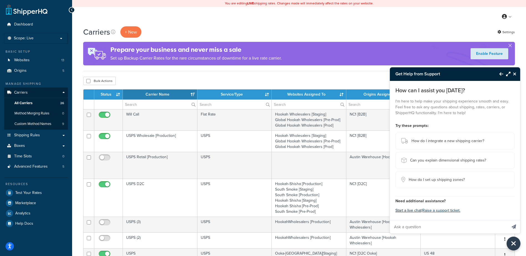
click at [408, 211] on button "Start a live chat" at bounding box center [408, 211] width 26 height 8
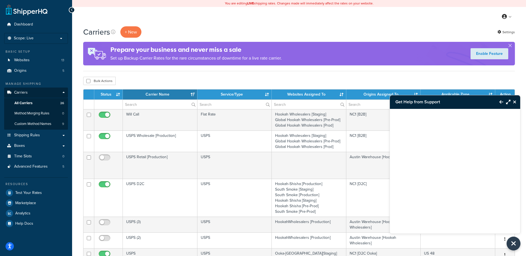
click at [448, 203] on div at bounding box center [455, 164] width 130 height 111
click at [514, 101] on icon "Close Resource Center" at bounding box center [514, 102] width 3 height 4
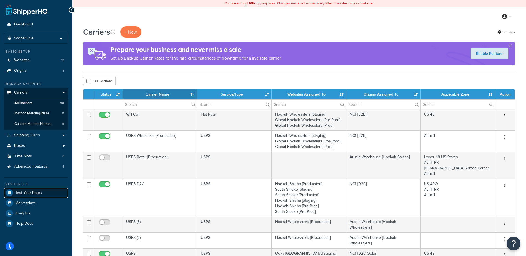
click at [49, 191] on link "Test Your Rates" at bounding box center [36, 193] width 64 height 10
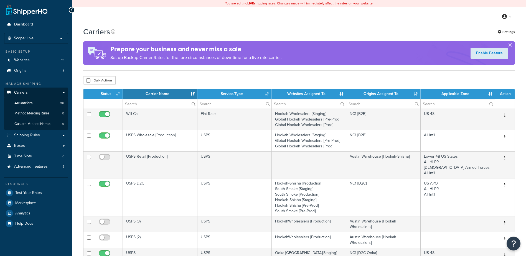
select select "15"
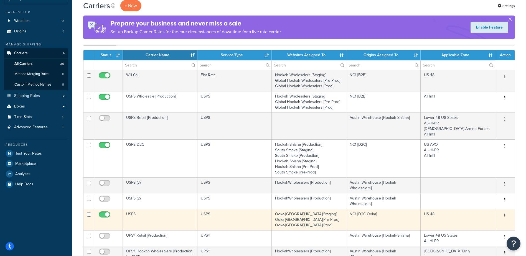
scroll to position [83, 0]
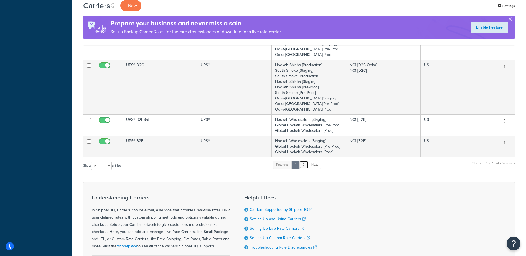
click at [304, 166] on link "2" at bounding box center [303, 165] width 9 height 8
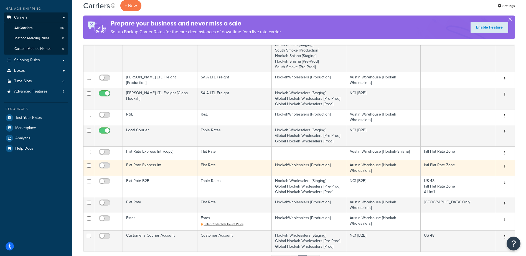
scroll to position [0, 0]
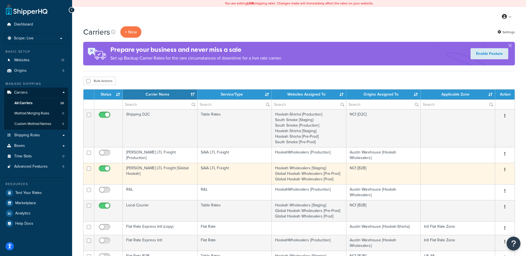
click at [149, 170] on td "SAIA LTL Freight [Global Hookah]" at bounding box center [160, 173] width 75 height 21
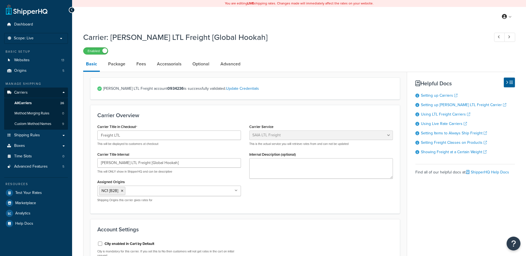
select select "saiaFreight"
click at [205, 65] on link "Optional" at bounding box center [201, 63] width 22 height 13
select select "55"
select select "7100"
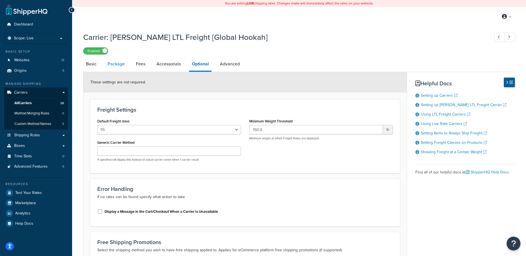
click at [119, 62] on link "Package" at bounding box center [116, 63] width 23 height 13
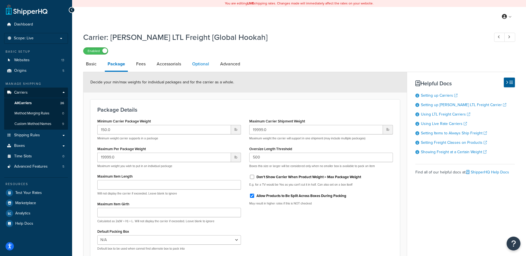
click at [202, 65] on link "Optional" at bounding box center [200, 63] width 22 height 13
select select "55"
select select "7100"
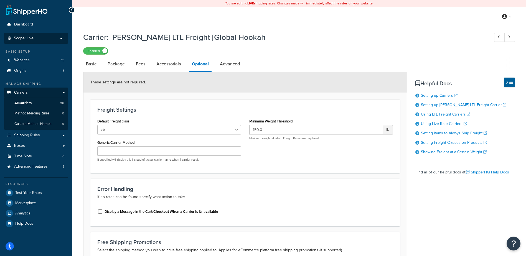
click at [54, 35] on li "Scope: Live" at bounding box center [36, 38] width 64 height 11
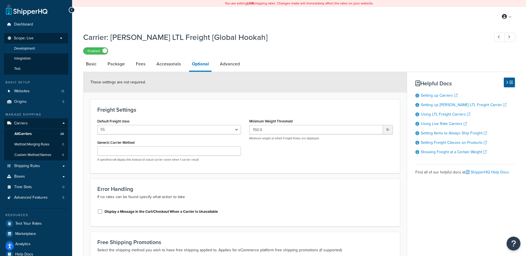
click at [36, 47] on li "Development" at bounding box center [36, 49] width 64 height 10
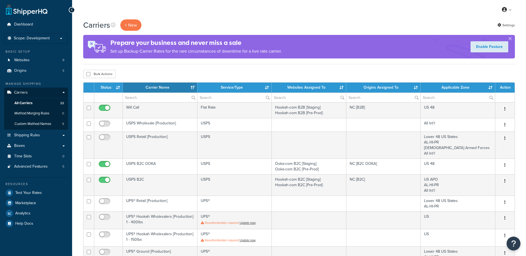
select select "15"
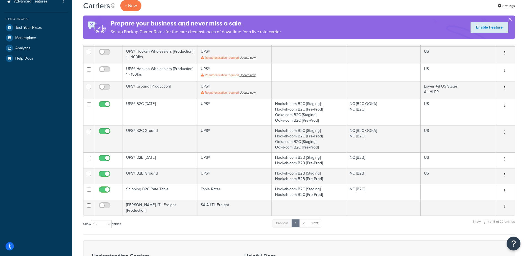
scroll to position [166, 0]
click at [304, 221] on link "2" at bounding box center [303, 222] width 9 height 8
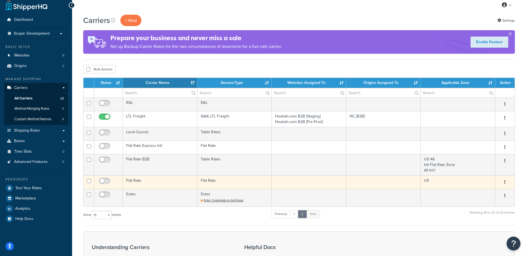
scroll to position [0, 0]
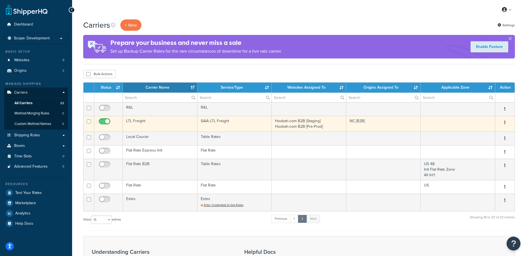
click at [149, 120] on td "LTL Freight" at bounding box center [160, 124] width 75 height 16
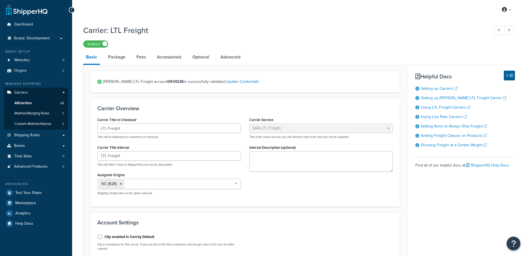
select select "saiaFreight"
click at [208, 57] on link "Optional" at bounding box center [201, 56] width 22 height 13
select select "55"
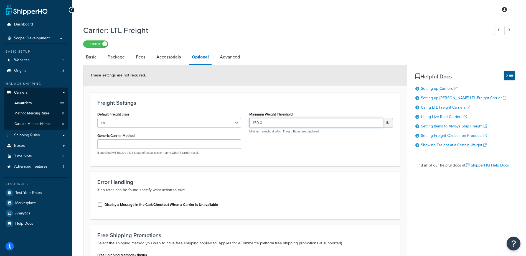
drag, startPoint x: 269, startPoint y: 124, endPoint x: 247, endPoint y: 124, distance: 21.9
click at [247, 124] on div "Minimum Weight Threshold 150.0 lb Minimum weight at which Freight Rates are dis…" at bounding box center [321, 123] width 152 height 27
type input "200"
click at [308, 144] on div "Default Freight class 50 55 60 65 70 77.5 85 92.5 100 110 125 150 175 200 250 3…" at bounding box center [245, 134] width 304 height 49
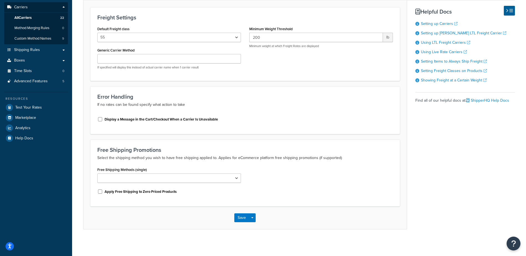
scroll to position [87, 0]
click at [243, 216] on button "Save" at bounding box center [241, 216] width 15 height 9
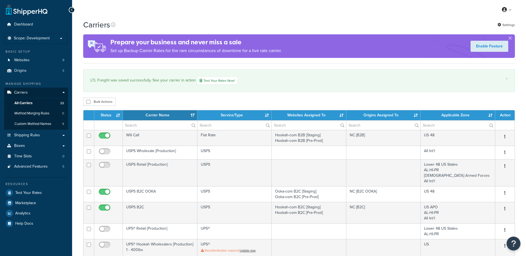
select select "15"
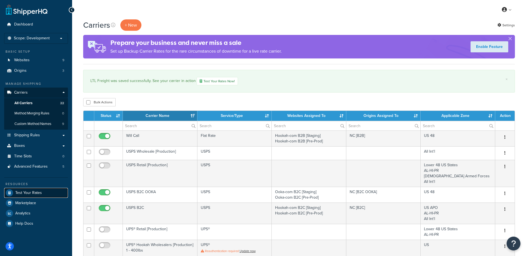
click at [32, 189] on link "Test Your Rates" at bounding box center [36, 193] width 64 height 10
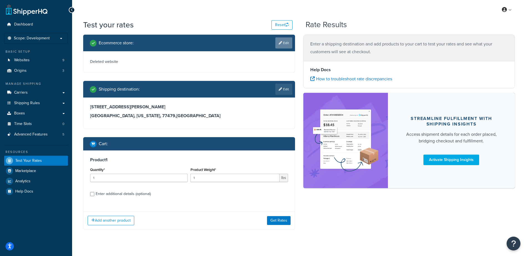
click at [289, 43] on link "Edit" at bounding box center [283, 42] width 17 height 11
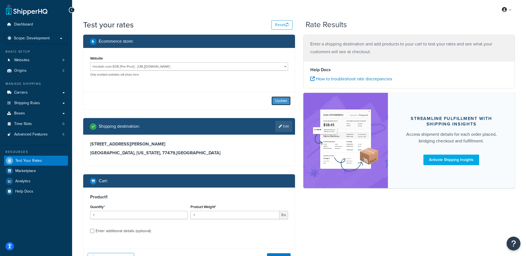
click at [278, 99] on button "Update" at bounding box center [280, 101] width 19 height 9
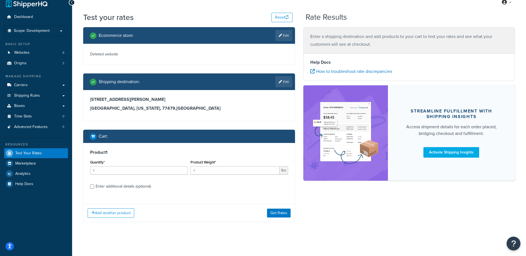
scroll to position [10, 0]
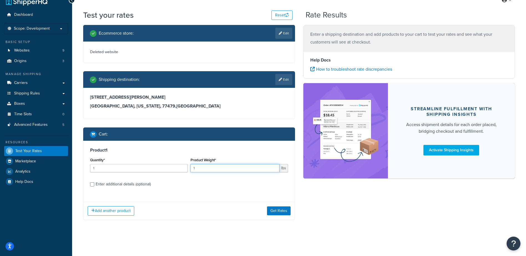
click at [213, 169] on input "1" at bounding box center [235, 168] width 89 height 8
type input "150"
click at [279, 210] on button "Get Rates" at bounding box center [279, 211] width 24 height 9
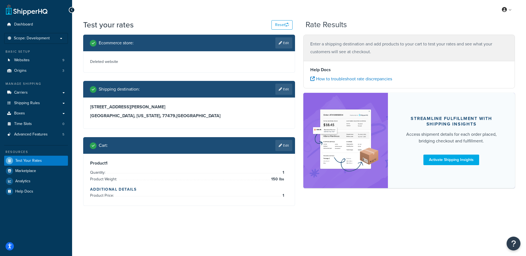
scroll to position [0, 0]
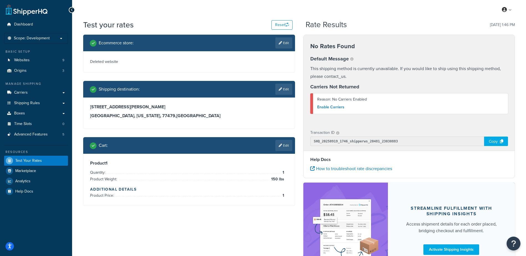
click at [285, 43] on link "Edit" at bounding box center [283, 42] width 17 height 11
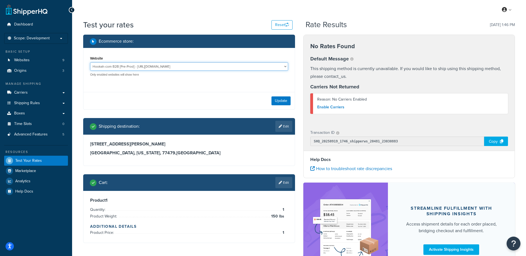
click at [220, 68] on select "Hookah-com B2B [Pre-Prod] - [URL][DOMAIN_NAME] Hookah-com B2B [Staging] - [URL]…" at bounding box center [189, 66] width 198 height 8
click at [90, 62] on select "Hookah-com B2B [Pre-Prod] - [URL][DOMAIN_NAME] Hookah-com B2B [Staging] - [URL]…" at bounding box center [189, 66] width 198 height 8
click at [282, 98] on button "Update" at bounding box center [280, 101] width 19 height 9
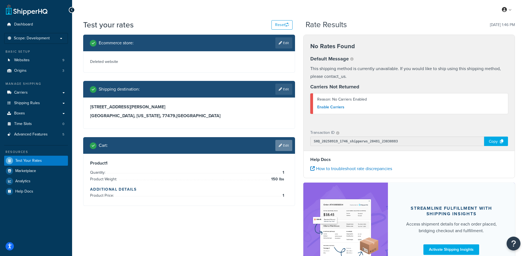
click at [285, 146] on link "Edit" at bounding box center [283, 145] width 17 height 11
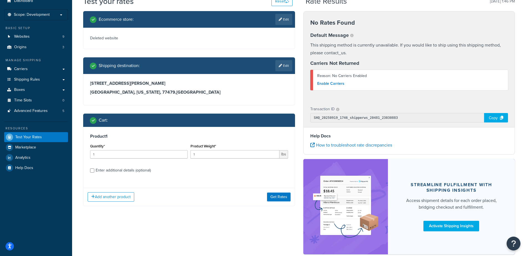
scroll to position [55, 0]
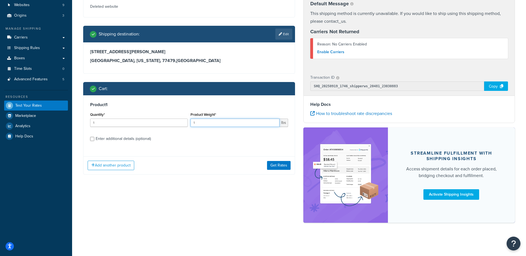
click at [213, 124] on input "1" at bounding box center [235, 123] width 89 height 8
type input "140"
click at [276, 168] on button "Get Rates" at bounding box center [279, 165] width 24 height 9
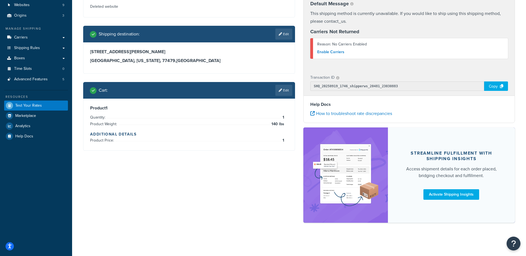
scroll to position [0, 0]
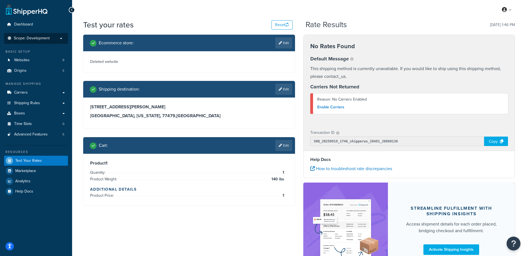
click at [55, 40] on p "Scope: Development" at bounding box center [36, 38] width 59 height 5
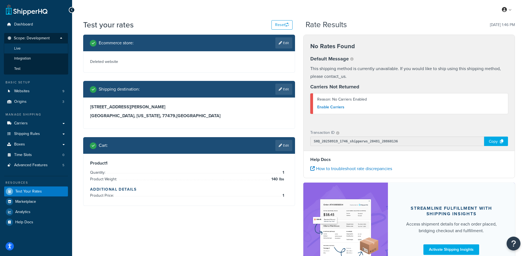
click at [32, 50] on li "Live" at bounding box center [36, 49] width 64 height 10
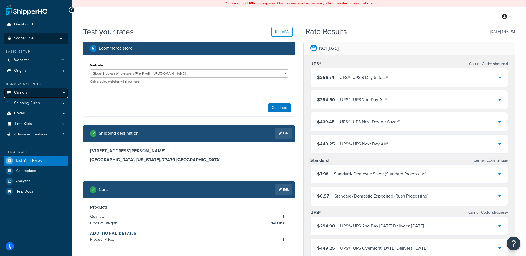
click at [34, 94] on link "Carriers" at bounding box center [36, 93] width 64 height 10
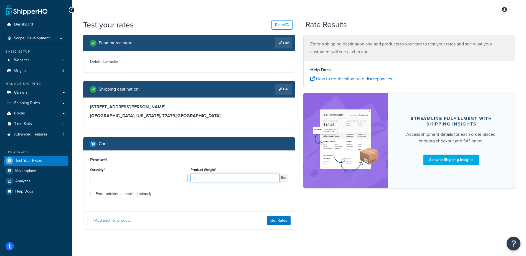
click at [220, 179] on input "1" at bounding box center [235, 178] width 89 height 8
type input "150"
click at [273, 218] on button "Get Rates" at bounding box center [279, 220] width 24 height 9
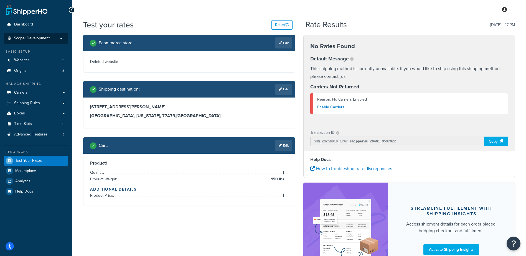
click at [44, 36] on span "Scope: Development" at bounding box center [32, 38] width 36 height 5
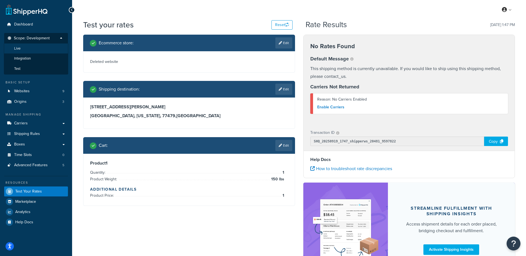
click at [35, 50] on li "Live" at bounding box center [36, 49] width 64 height 10
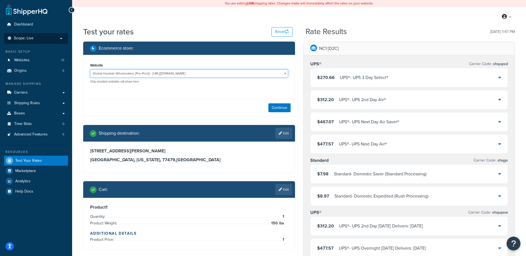
click at [228, 74] on select "Global Hookah Wholesalers [Pre-Prod] - https://mcstaging2.hookahwholesalers.com…" at bounding box center [189, 73] width 198 height 8
select select "772a32233afe4c4c42c6c43c42daaaf4"
click at [90, 70] on select "Global Hookah Wholesalers [Pre-Prod] - https://mcstaging2.hookahwholesalers.com…" at bounding box center [189, 73] width 198 height 8
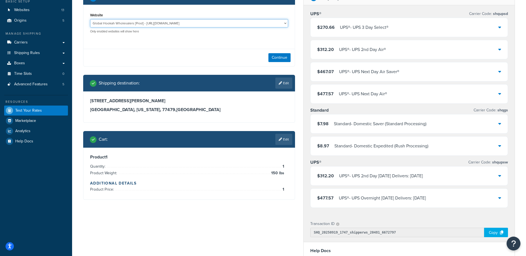
scroll to position [55, 0]
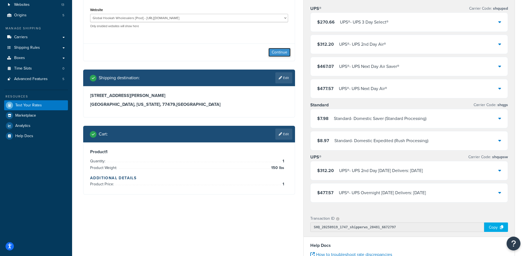
click at [278, 50] on button "Continue" at bounding box center [279, 52] width 22 height 9
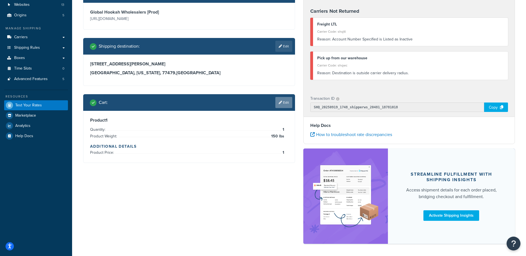
click at [286, 105] on link "Edit" at bounding box center [283, 102] width 17 height 11
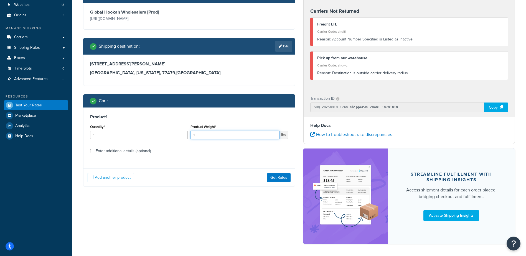
click at [216, 132] on input "1" at bounding box center [235, 135] width 89 height 8
type input "150"
click at [276, 180] on button "Get Rates" at bounding box center [279, 177] width 24 height 9
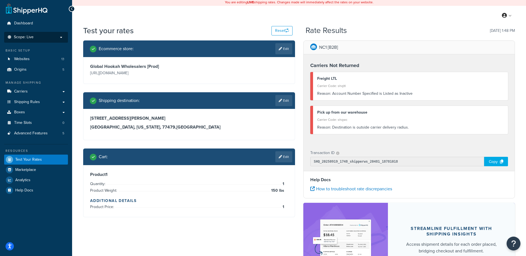
scroll to position [0, 0]
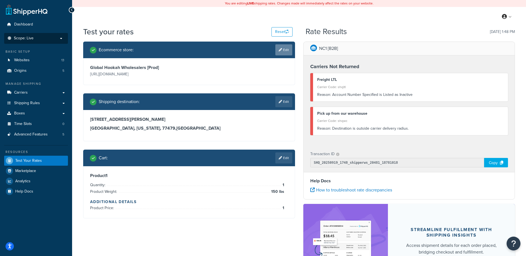
click at [276, 54] on link "Edit" at bounding box center [283, 49] width 17 height 11
select select "772a32233afe4c4c42c6c43c42daaaf4"
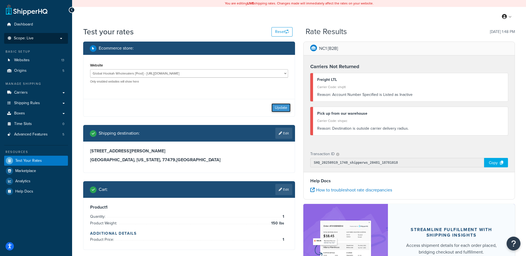
click at [282, 110] on button "Update" at bounding box center [280, 107] width 19 height 9
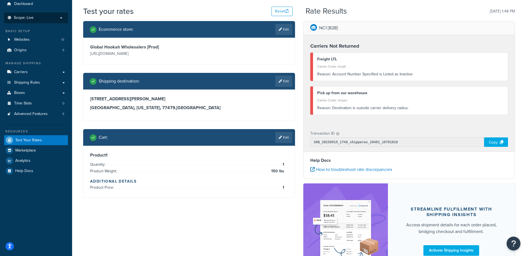
scroll to position [77, 0]
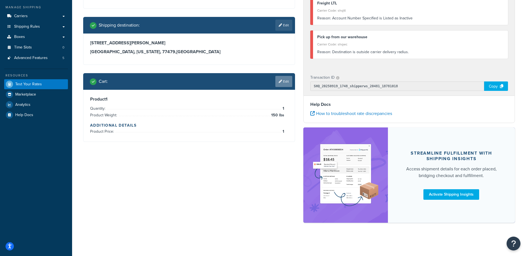
click at [286, 83] on link "Edit" at bounding box center [283, 81] width 17 height 11
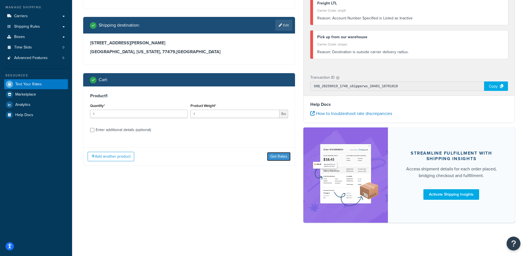
click at [277, 157] on button "Get Rates" at bounding box center [279, 156] width 24 height 9
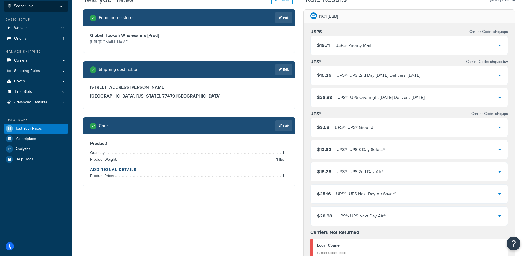
scroll to position [83, 0]
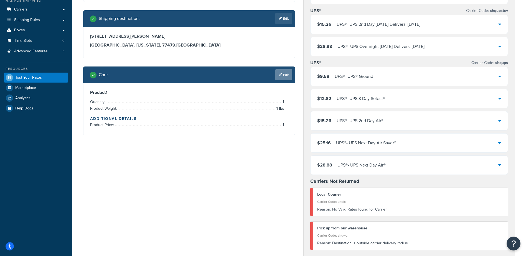
click at [284, 77] on link "Edit" at bounding box center [283, 74] width 17 height 11
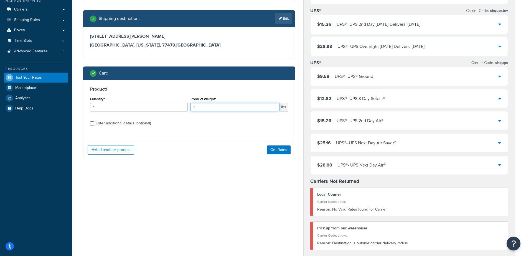
click at [212, 109] on input "1" at bounding box center [235, 107] width 89 height 8
type input "150"
click at [278, 149] on button "Get Rates" at bounding box center [279, 150] width 24 height 9
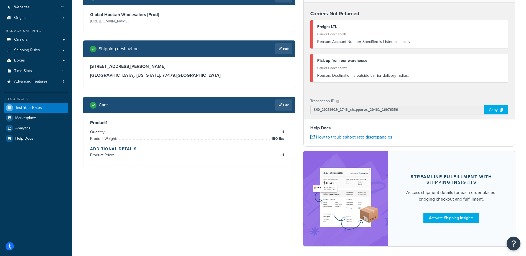
scroll to position [55, 0]
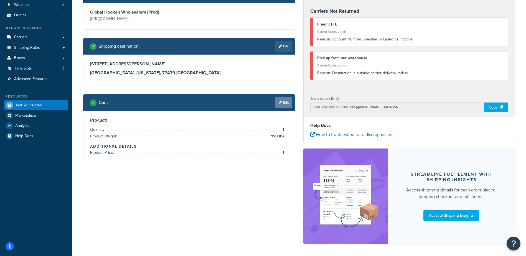
click at [284, 106] on link "Edit" at bounding box center [283, 102] width 17 height 11
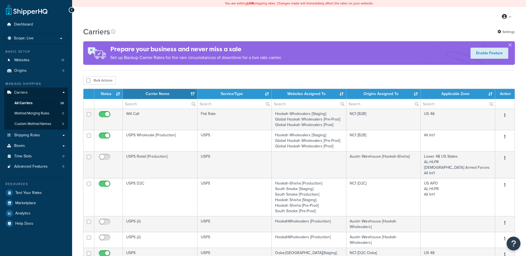
select select "15"
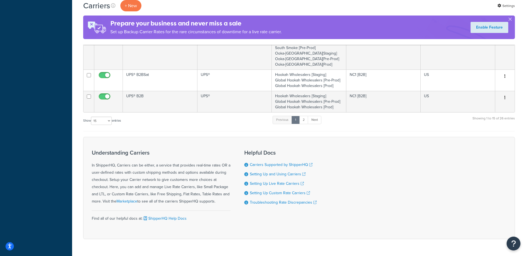
scroll to position [394, 0]
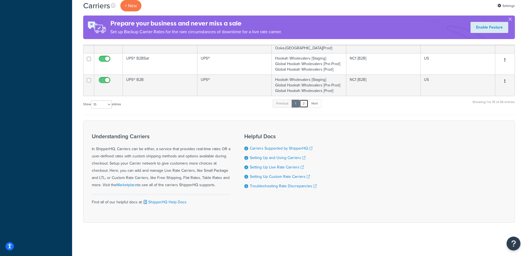
click at [307, 106] on link "2" at bounding box center [303, 104] width 9 height 8
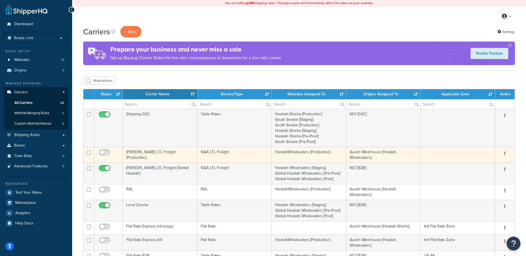
scroll to position [0, 0]
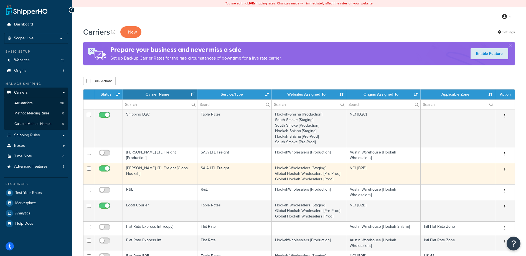
click at [150, 167] on td "[PERSON_NAME] LTL Freight [Global Hookah]" at bounding box center [160, 173] width 75 height 21
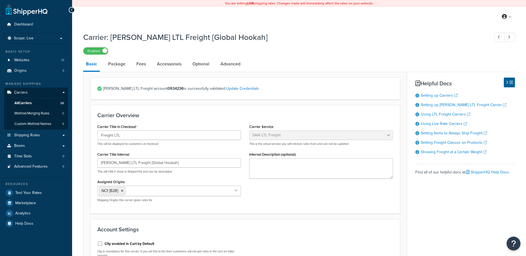
select select "saiaFreight"
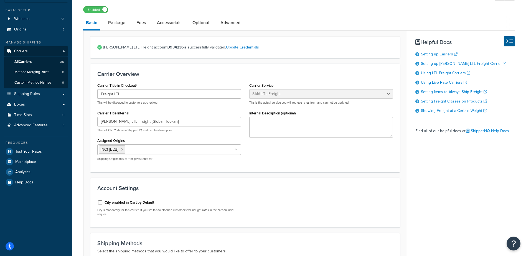
scroll to position [28, 0]
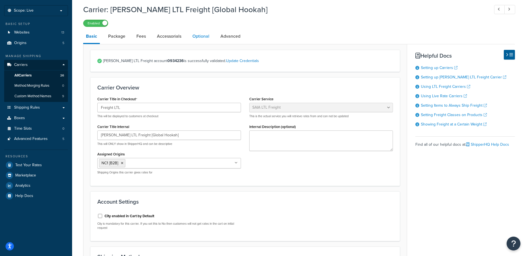
click at [205, 38] on link "Optional" at bounding box center [201, 36] width 22 height 13
select select "55"
select select "7100"
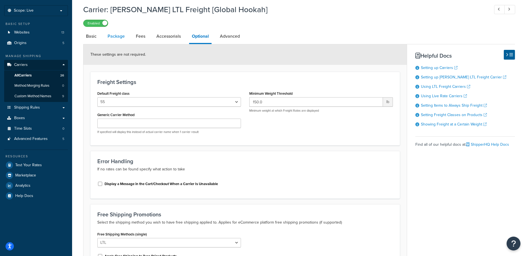
click at [117, 34] on link "Package" at bounding box center [116, 36] width 23 height 13
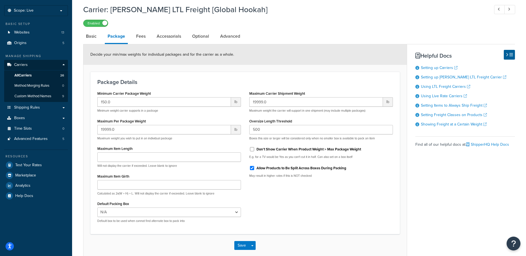
scroll to position [57, 0]
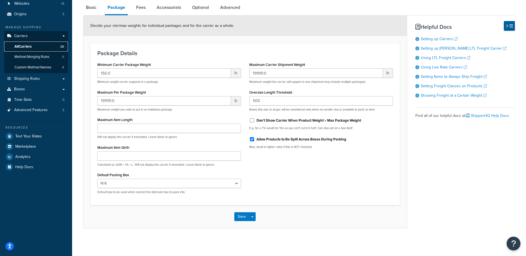
click at [34, 47] on link "All Carriers 26" at bounding box center [36, 47] width 64 height 10
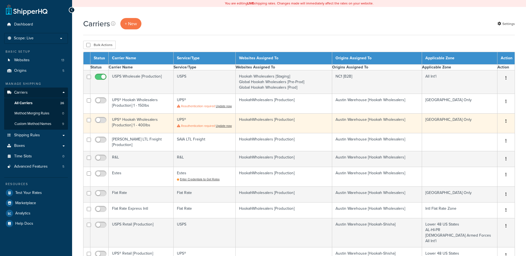
select select "15"
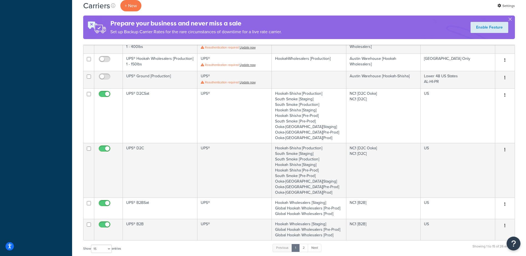
scroll to position [333, 0]
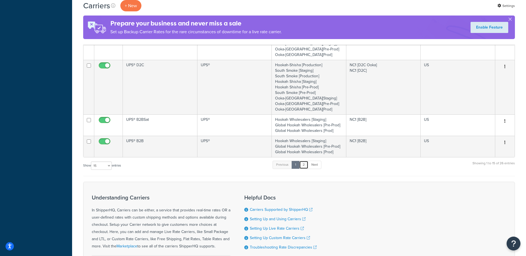
click at [307, 165] on link "2" at bounding box center [303, 165] width 9 height 8
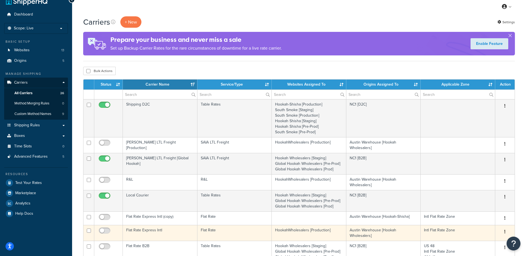
scroll to position [0, 0]
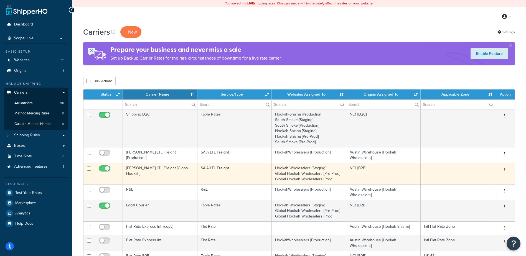
click at [156, 167] on td "[PERSON_NAME] LTL Freight [Global Hookah]" at bounding box center [160, 173] width 75 height 21
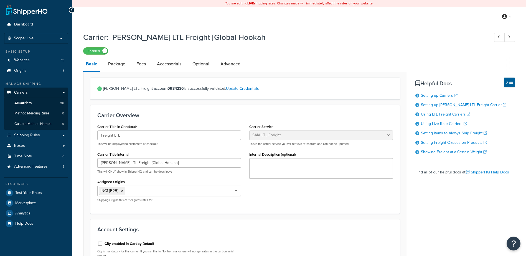
select select "saiaFreight"
click at [25, 102] on span "All Carriers" at bounding box center [22, 103] width 17 height 5
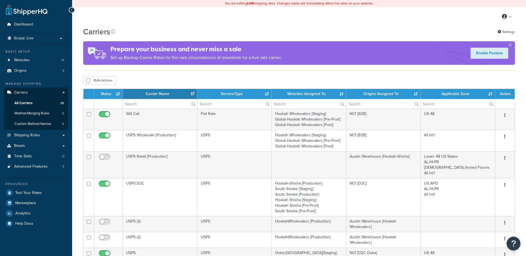
select select "15"
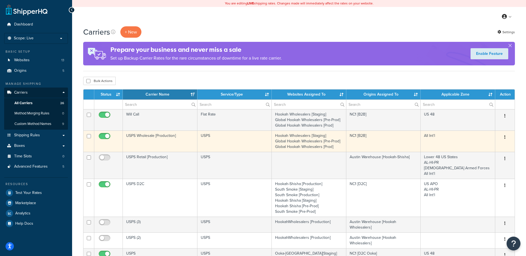
click at [143, 136] on td "USPS Wholesale [Production]" at bounding box center [160, 141] width 75 height 21
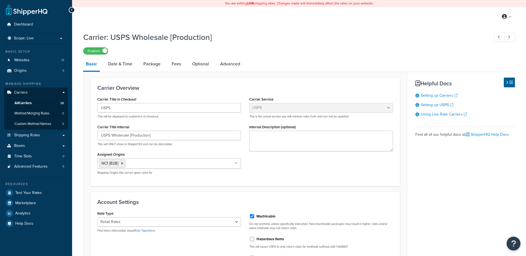
select select "usps"
click at [32, 103] on span "All Carriers" at bounding box center [22, 103] width 17 height 5
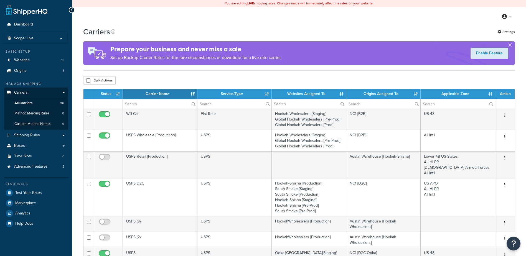
select select "15"
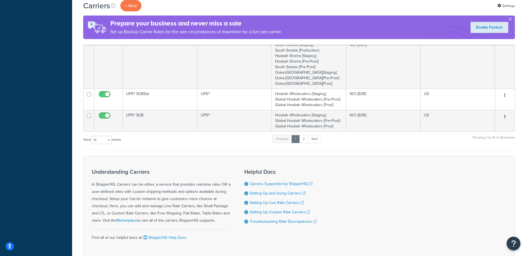
scroll to position [360, 0]
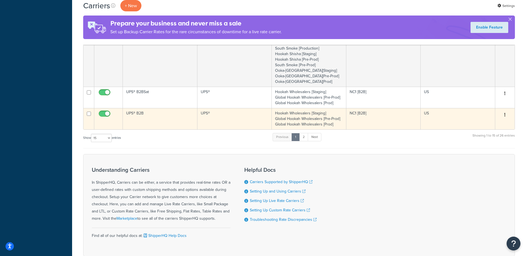
click at [131, 114] on td "UPS® B2B" at bounding box center [160, 118] width 75 height 21
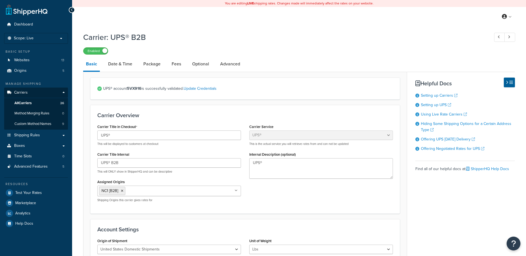
select select "ups"
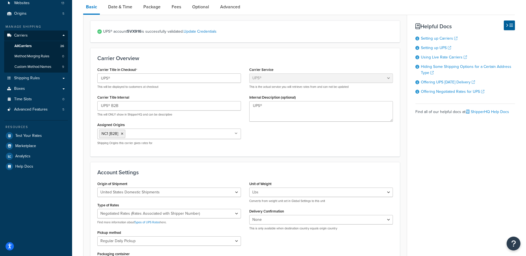
scroll to position [55, 0]
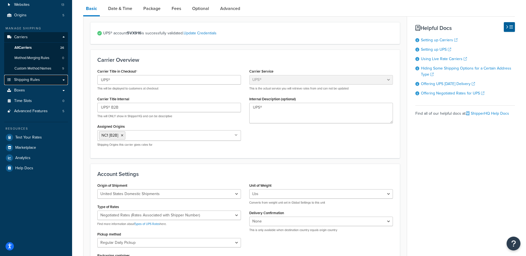
click at [32, 80] on span "Shipping Rules" at bounding box center [27, 80] width 26 height 5
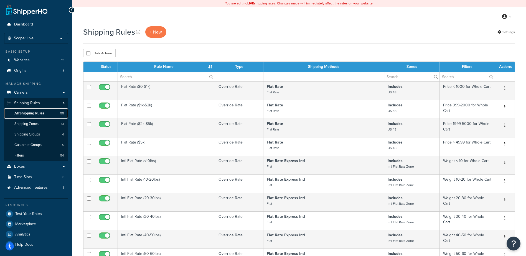
click at [30, 115] on span "All Shipping Rules" at bounding box center [29, 113] width 30 height 5
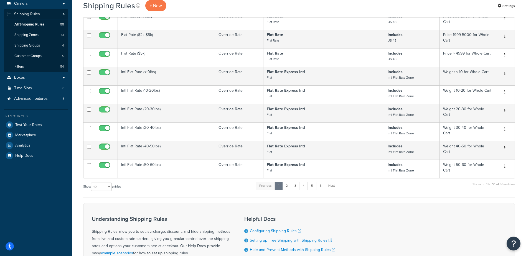
scroll to position [111, 0]
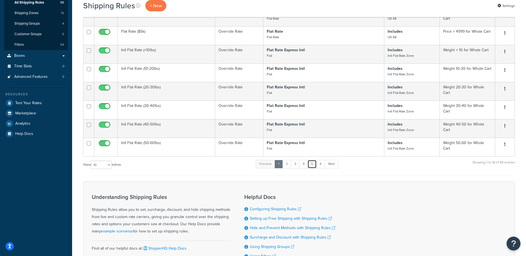
click at [312, 168] on link "5" at bounding box center [312, 164] width 9 height 8
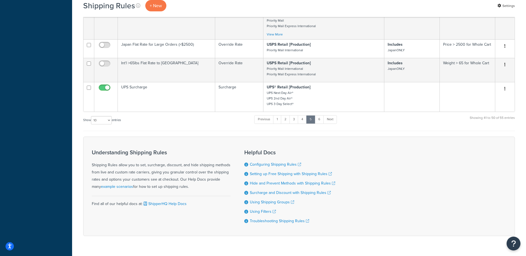
scroll to position [315, 0]
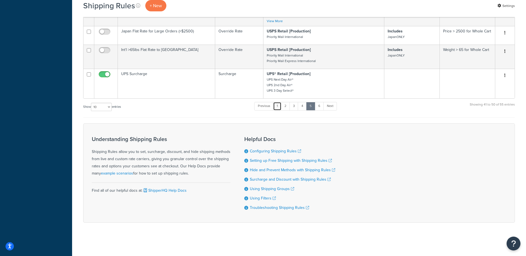
click at [276, 106] on link "1" at bounding box center [277, 106] width 8 height 8
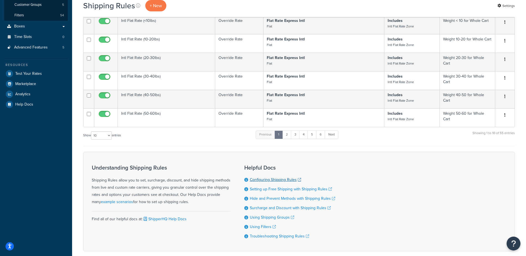
scroll to position [172, 0]
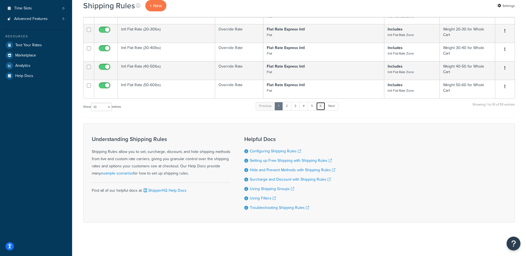
click at [323, 105] on link "6" at bounding box center [320, 106] width 9 height 8
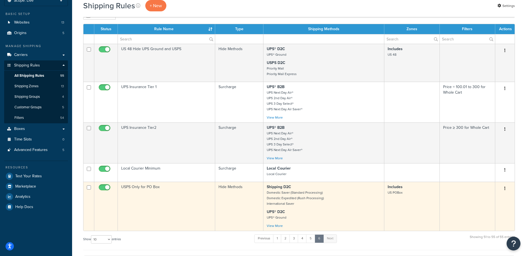
scroll to position [33, 0]
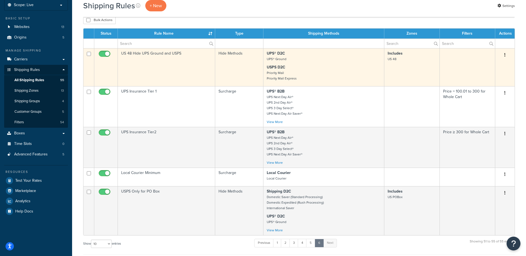
click at [152, 53] on td "US 48 Hide UPS Ground and USPS" at bounding box center [166, 67] width 97 height 38
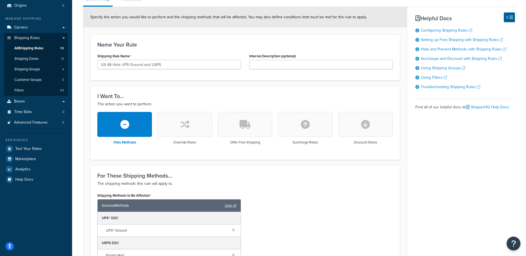
scroll to position [55, 0]
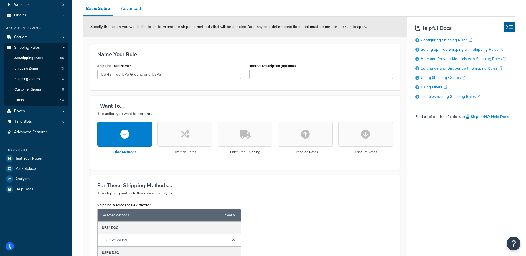
drag, startPoint x: 125, startPoint y: 9, endPoint x: 133, endPoint y: 14, distance: 9.6
click at [125, 9] on link "Advanced" at bounding box center [131, 8] width 26 height 13
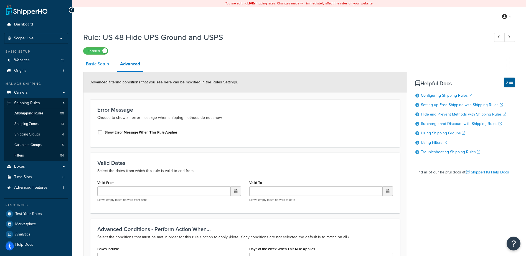
click at [98, 66] on link "Basic Setup" at bounding box center [97, 63] width 29 height 13
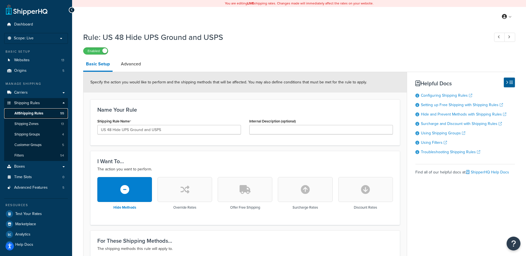
click at [36, 113] on span "All Shipping Rules" at bounding box center [28, 113] width 29 height 5
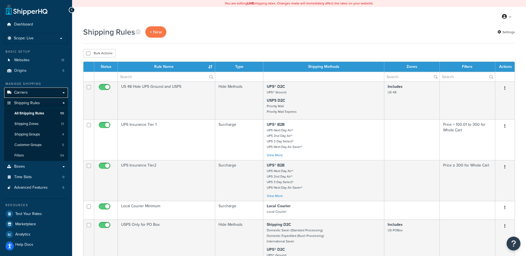
click at [30, 92] on link "Carriers" at bounding box center [36, 93] width 64 height 10
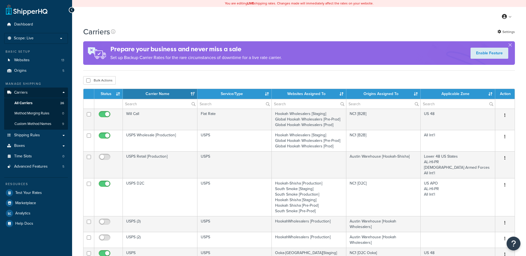
select select "15"
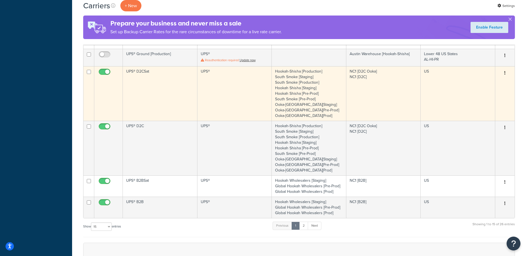
scroll to position [277, 0]
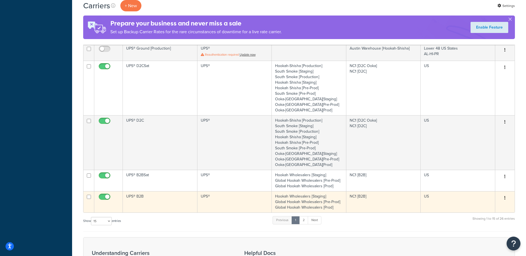
click at [138, 196] on td "UPS® B2B" at bounding box center [160, 201] width 75 height 21
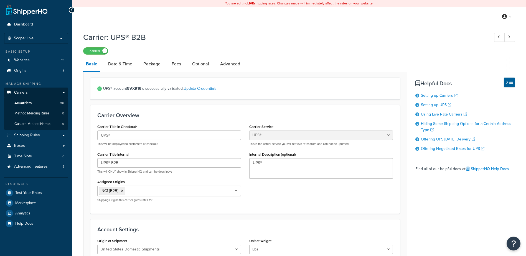
select select "ups"
click at [157, 67] on link "Package" at bounding box center [152, 63] width 23 height 13
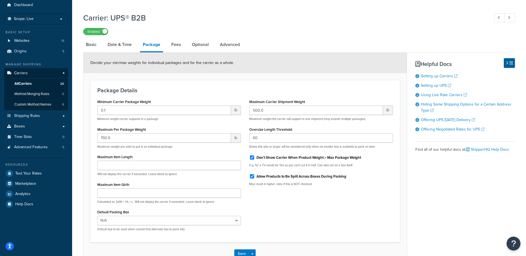
scroll to position [28, 0]
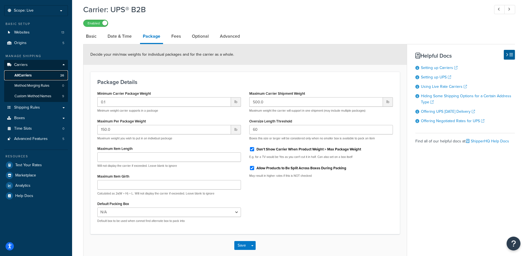
click at [30, 76] on span "All Carriers" at bounding box center [22, 75] width 17 height 5
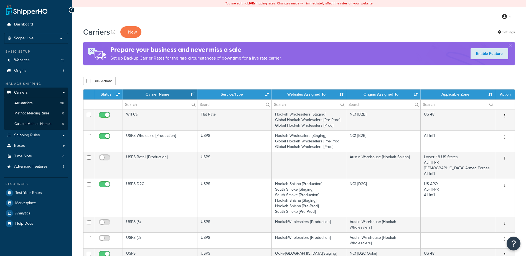
select select "15"
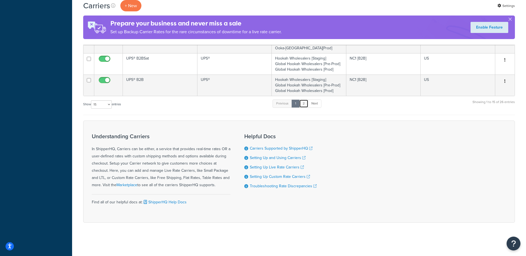
click at [305, 105] on link "2" at bounding box center [303, 104] width 9 height 8
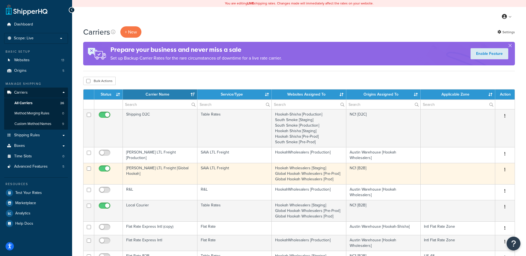
click at [164, 166] on td "SAIA LTL Freight [Global Hookah]" at bounding box center [160, 173] width 75 height 21
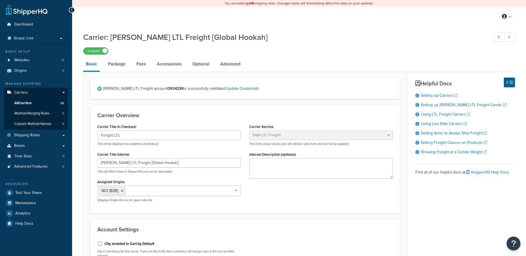
select select "saiaFreight"
click at [481, 73] on span "Logout" at bounding box center [481, 72] width 11 height 5
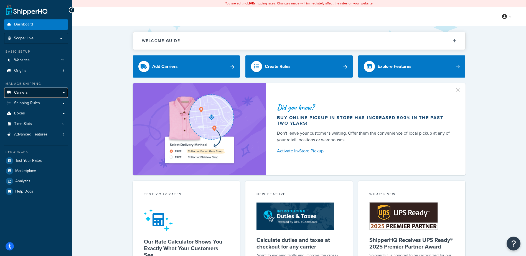
click at [29, 92] on link "Carriers" at bounding box center [36, 93] width 64 height 10
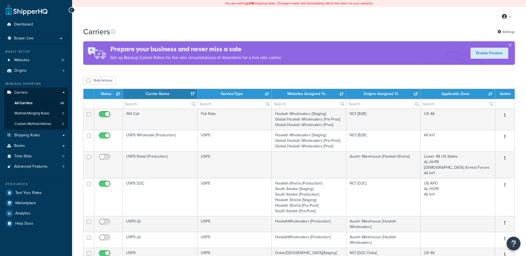
select select "15"
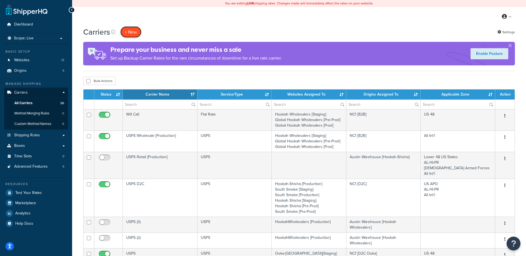
click at [133, 31] on button "+ New" at bounding box center [130, 31] width 21 height 11
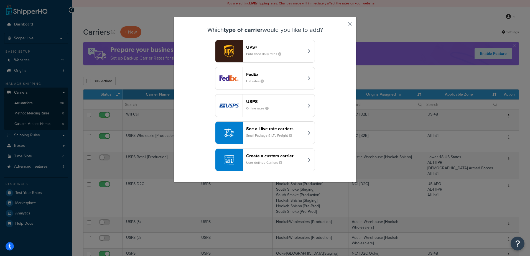
click at [288, 133] on div "See all live rate carriers Small Package & LTL Freight" at bounding box center [275, 132] width 58 height 13
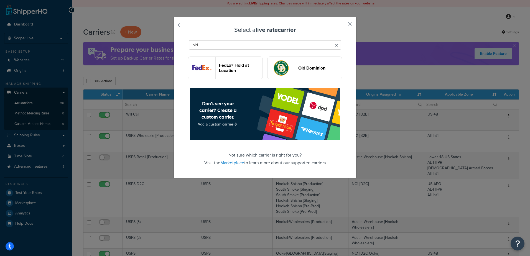
type input "old"
click at [302, 70] on header "Old Dominion" at bounding box center [320, 67] width 44 height 5
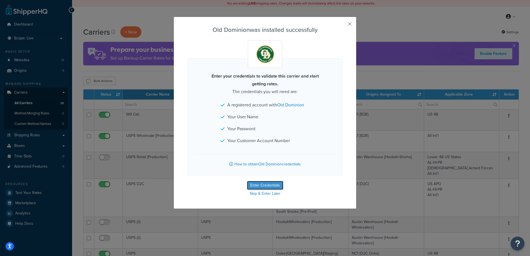
click at [256, 186] on button "Enter Credentials" at bounding box center [265, 185] width 36 height 9
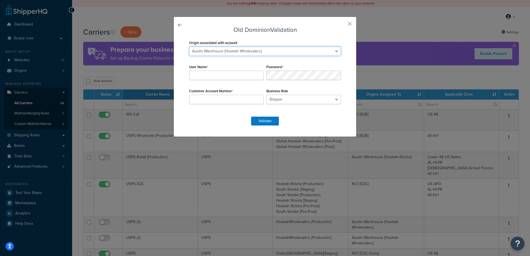
click at [307, 52] on select "Austin Warehouse [Hookah Wholesalers] NC1 [B2B] NC1 [D2C Ooka] NC1 [D2C]" at bounding box center [265, 51] width 152 height 9
select select "130243"
click at [189, 47] on select "Austin Warehouse [Hookah Wholesalers] NC1 [B2B] NC1 [D2C Ooka] NC1 [D2C]" at bounding box center [265, 51] width 152 height 9
click at [258, 49] on select "Austin Warehouse [Hookah Wholesalers] NC1 [B2B] NC1 [D2C Ooka] NC1 [D2C]" at bounding box center [265, 51] width 152 height 9
click at [265, 39] on div "Origin associated with account Austin Warehouse [Hookah Wholesalers] NC1 [B2B] …" at bounding box center [265, 47] width 152 height 17
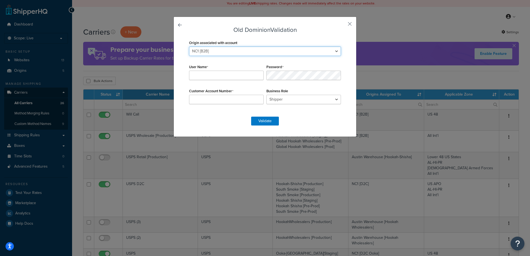
click at [224, 51] on select "Austin Warehouse [Hookah Wholesalers] NC1 [B2B] NC1 [D2C Ooka] NC1 [D2C]" at bounding box center [265, 51] width 152 height 9
click at [189, 47] on select "Austin Warehouse [Hookah Wholesalers] NC1 [B2B] NC1 [D2C Ooka] NC1 [D2C]" at bounding box center [265, 51] width 152 height 9
click at [203, 75] on input "User Name" at bounding box center [226, 75] width 75 height 9
click at [310, 120] on form "Old Dominion Validation Origin associated with account Austin Warehouse [Hookah…" at bounding box center [265, 76] width 155 height 99
click at [319, 100] on select "Shipper Consignee Third Party" at bounding box center [303, 99] width 75 height 9
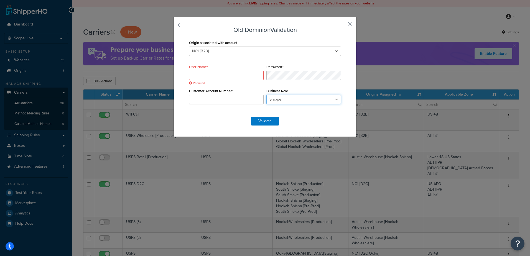
click at [266, 95] on select "Shipper Consignee Third Party" at bounding box center [303, 99] width 75 height 9
click at [225, 77] on input "User Name" at bounding box center [226, 75] width 75 height 9
type input "slsfreight"
click at [253, 101] on input "Customer Account Number" at bounding box center [226, 99] width 75 height 9
type input "13553642"
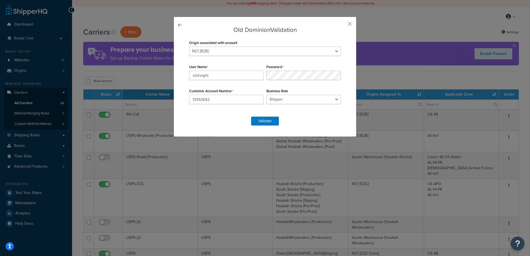
click at [345, 60] on div "Old Dominion Validation Origin associated with account Austin Warehouse [Hookah…" at bounding box center [265, 77] width 183 height 120
click at [263, 121] on button "Validate" at bounding box center [265, 121] width 28 height 9
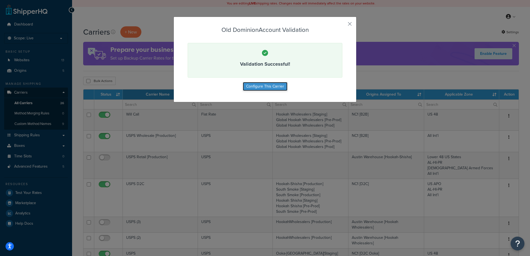
click at [261, 86] on button "Configure This Carrier" at bounding box center [265, 86] width 45 height 9
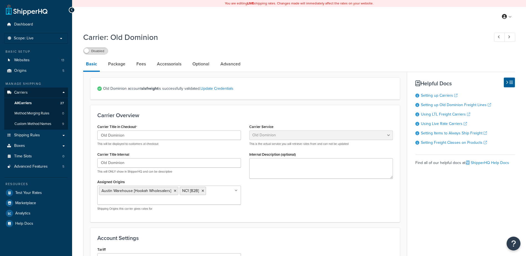
select select "dominionFreight"
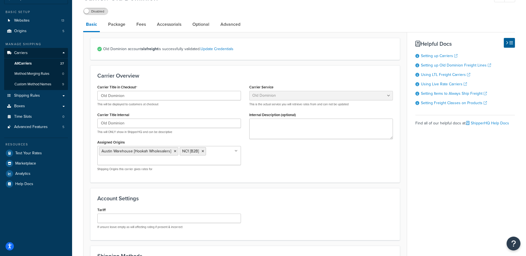
scroll to position [55, 0]
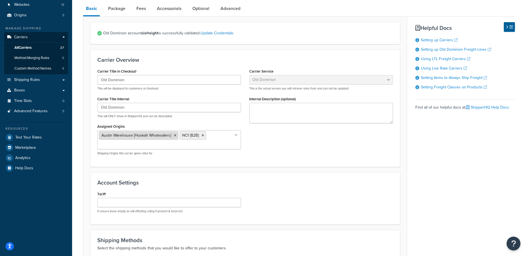
click at [175, 136] on icon at bounding box center [175, 135] width 2 height 3
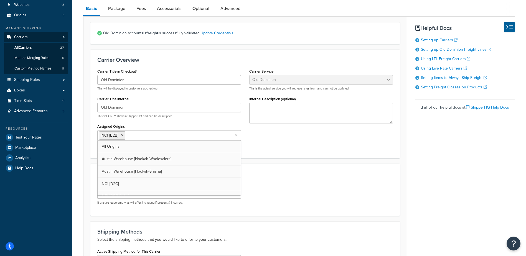
click at [270, 134] on div "Carrier Title in Checkout Old Dominion This will be displayed to customers at c…" at bounding box center [245, 109] width 304 height 84
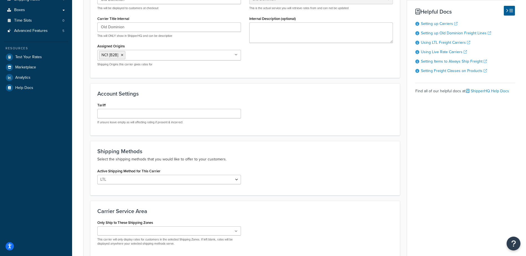
scroll to position [139, 0]
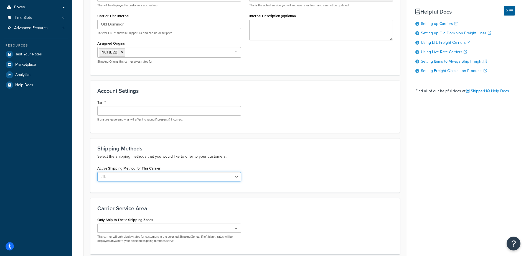
click at [238, 177] on select "LTL" at bounding box center [169, 176] width 144 height 9
click at [97, 173] on select "LTL" at bounding box center [169, 176] width 144 height 9
click at [286, 148] on h3 "Shipping Methods" at bounding box center [245, 149] width 296 height 6
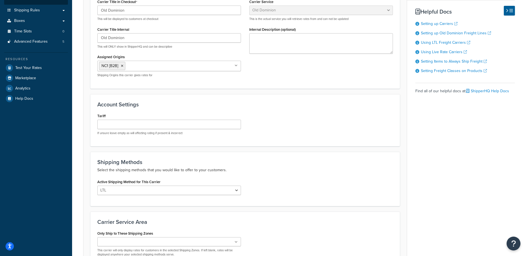
scroll to position [0, 0]
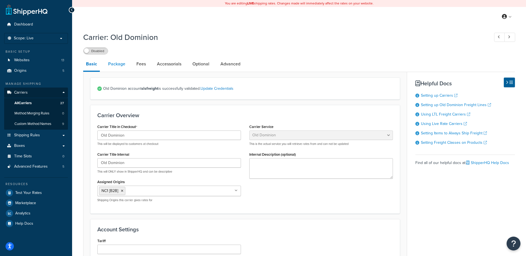
click at [115, 62] on link "Package" at bounding box center [116, 63] width 23 height 13
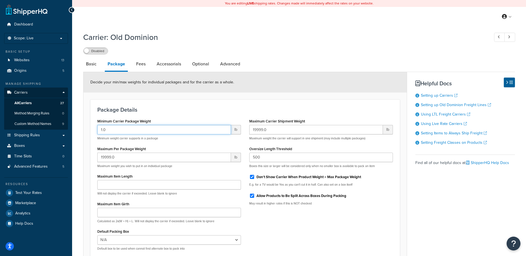
click at [102, 130] on input "1.0" at bounding box center [164, 129] width 134 height 9
type input "150.0"
click at [173, 105] on div "Package Details Minimum Carrier Package Weight 150.0 lb Minimum weight carrier …" at bounding box center [244, 181] width 309 height 162
click at [252, 177] on input "Don't Show Carrier When Product Weight > Max Package Weight" at bounding box center [252, 177] width 6 height 4
checkbox input "false"
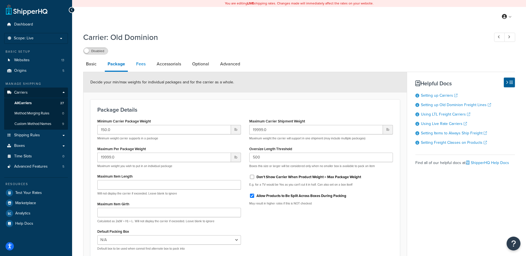
click at [142, 66] on link "Fees" at bounding box center [140, 63] width 15 height 13
select select "AFTER"
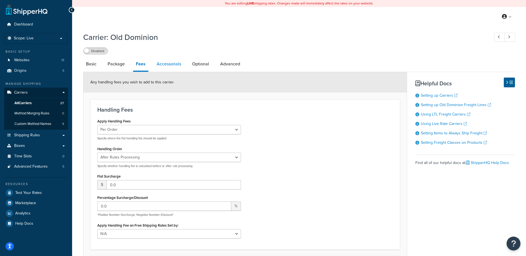
click at [171, 65] on link "Accessorials" at bounding box center [169, 63] width 30 height 13
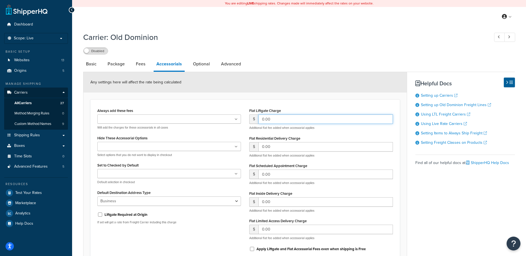
click at [261, 119] on input "0.00" at bounding box center [325, 119] width 134 height 9
type input "10.00"
click at [283, 45] on div "Carrier: Old Dominion Disabled" at bounding box center [299, 42] width 432 height 26
click at [261, 147] on input "0.00" at bounding box center [325, 146] width 134 height 9
type input "10.00"
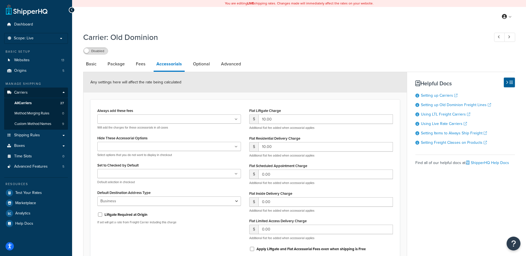
click at [265, 42] on h1 "Carrier: Old Dominion" at bounding box center [283, 37] width 401 height 11
click at [261, 176] on input "0.00" at bounding box center [325, 174] width 134 height 9
type input "20.00"
click at [290, 56] on div "Carrier: Old Dominion Disabled Basic Package Fees Accessorials Optional Advance…" at bounding box center [299, 158] width 432 height 258
click at [260, 199] on input "0.00" at bounding box center [325, 201] width 134 height 9
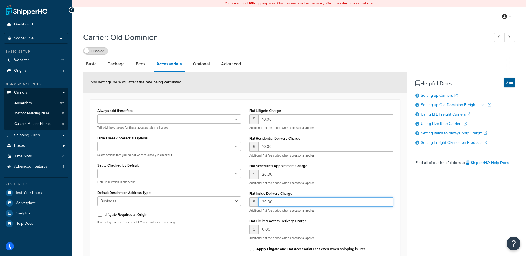
type input "20.00"
click at [310, 79] on div "Any settings here will affect the rate being calculated" at bounding box center [244, 82] width 323 height 21
click at [262, 229] on input "0.00" at bounding box center [325, 229] width 134 height 9
type input "20.00"
click at [357, 54] on div "Disabled" at bounding box center [299, 51] width 432 height 8
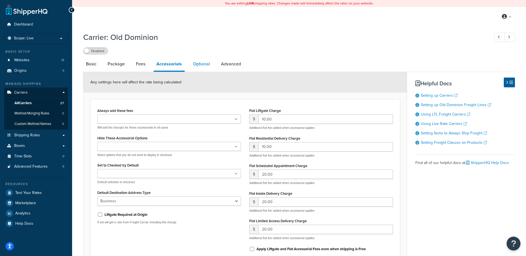
click at [205, 64] on link "Optional" at bounding box center [201, 63] width 22 height 13
select select "55"
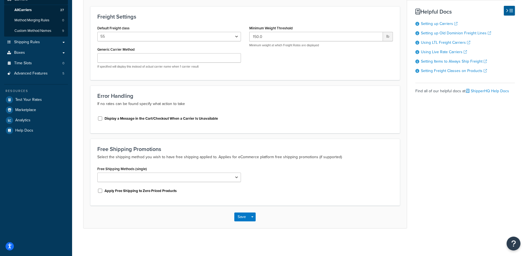
scroll to position [94, 0]
click at [237, 177] on select "LTL" at bounding box center [169, 176] width 144 height 9
select select "507"
click at [97, 172] on select "LTL" at bounding box center [169, 176] width 144 height 9
click at [280, 111] on div "Error Handling If no rates can be found specify what action to take Display a M…" at bounding box center [244, 109] width 309 height 48
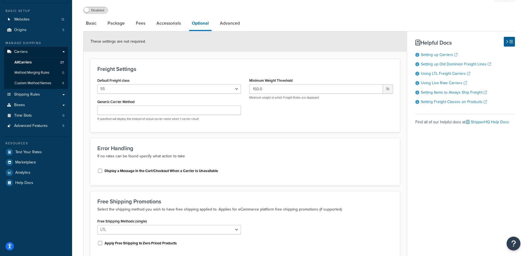
scroll to position [0, 0]
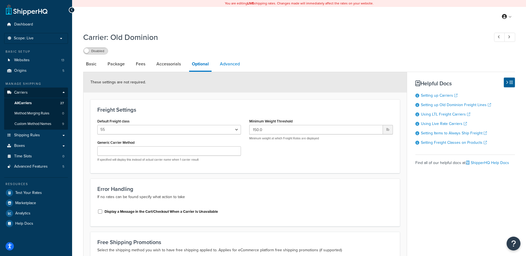
click at [224, 67] on link "Advanced" at bounding box center [230, 63] width 26 height 13
select select "false"
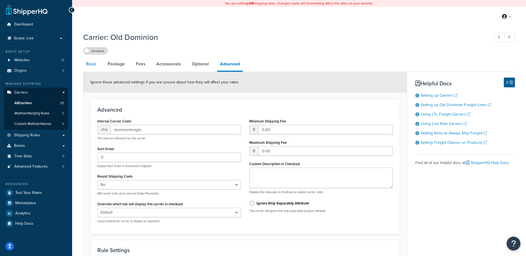
click at [91, 67] on link "Basic" at bounding box center [91, 63] width 16 height 13
select select "dominionFreight"
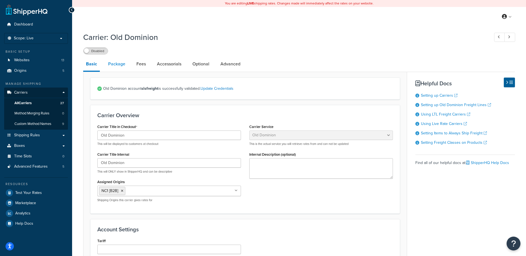
click at [115, 61] on link "Package" at bounding box center [116, 63] width 23 height 13
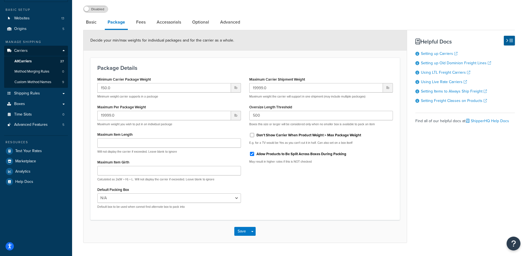
scroll to position [55, 0]
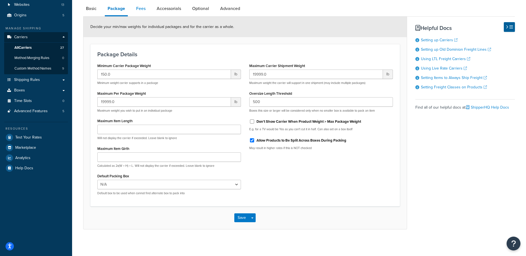
click at [139, 10] on link "Fees" at bounding box center [140, 8] width 15 height 13
select select "AFTER"
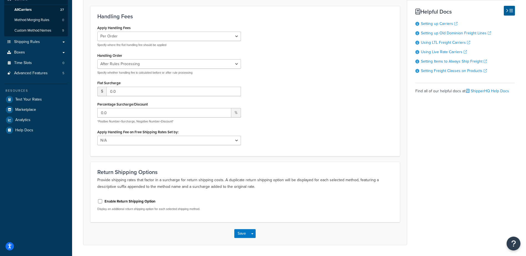
scroll to position [28, 0]
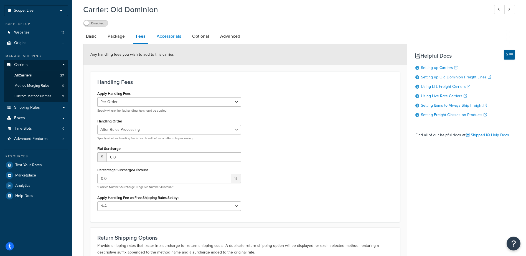
click at [170, 38] on link "Accessorials" at bounding box center [169, 36] width 30 height 13
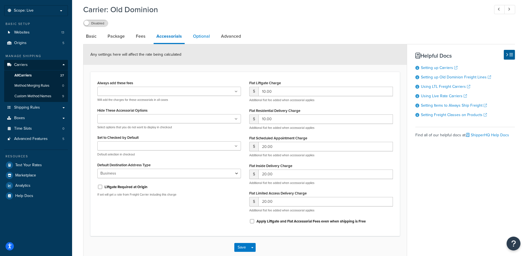
click at [203, 35] on link "Optional" at bounding box center [201, 36] width 22 height 13
select select "55"
select select "507"
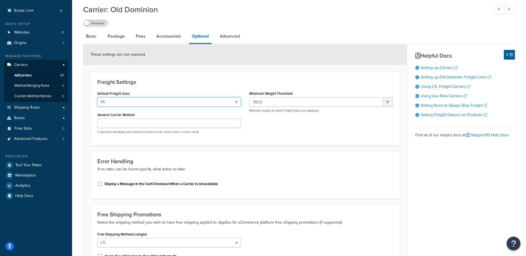
click at [217, 102] on select "50 55 60 65 70 77.5 85 92.5 100 110 125 150 175 200 250 300 400 500" at bounding box center [169, 101] width 144 height 9
click at [219, 85] on h3 "Freight Settings" at bounding box center [245, 82] width 296 height 6
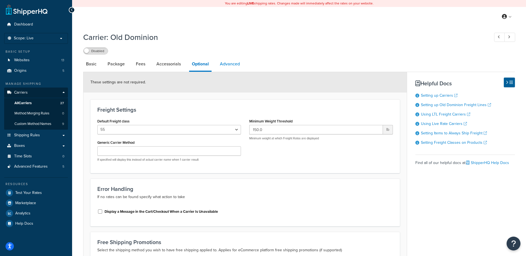
click at [237, 62] on link "Advanced" at bounding box center [230, 63] width 26 height 13
select select "false"
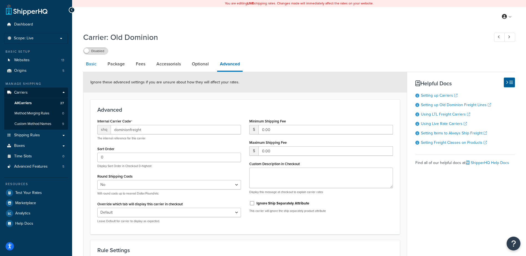
click at [97, 63] on link "Basic" at bounding box center [91, 63] width 16 height 13
select select "dominionFreight"
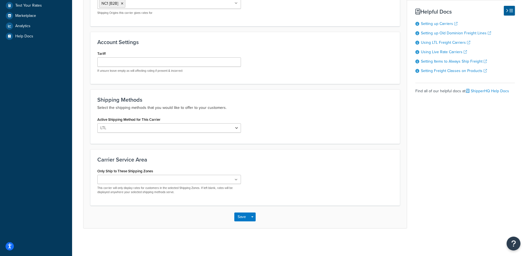
scroll to position [189, 0]
click at [239, 215] on button "Save" at bounding box center [241, 216] width 15 height 9
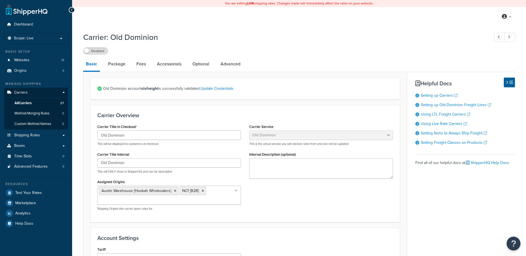
select select "dominionFreight"
click at [27, 102] on span "All Carriers" at bounding box center [22, 103] width 17 height 5
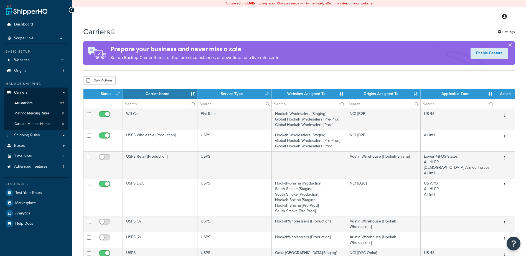
select select "15"
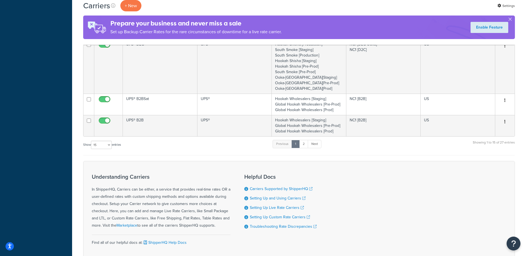
scroll to position [394, 0]
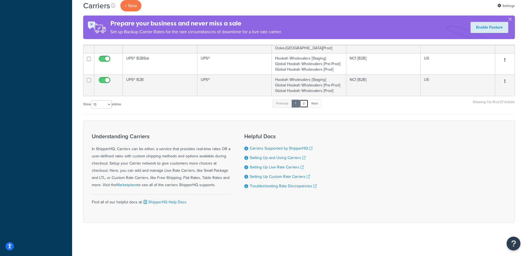
click at [306, 105] on link "2" at bounding box center [303, 104] width 9 height 8
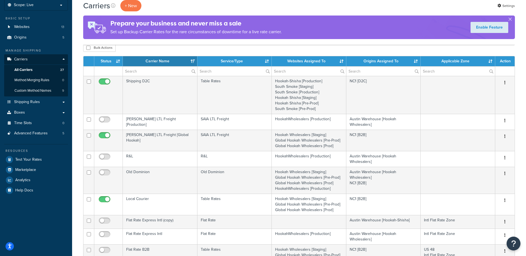
scroll to position [0, 0]
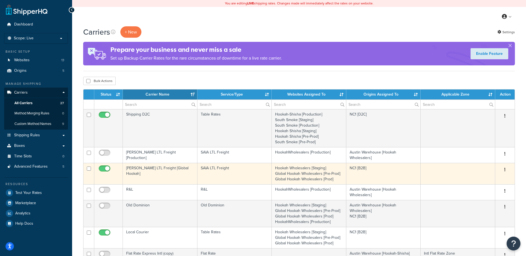
click at [149, 167] on td "[PERSON_NAME] LTL Freight [Global Hookah]" at bounding box center [160, 173] width 75 height 21
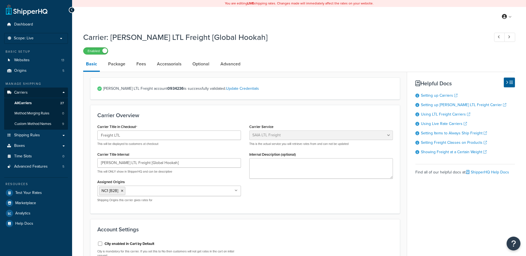
select select "saiaFreight"
click at [116, 59] on link "Package" at bounding box center [116, 63] width 23 height 13
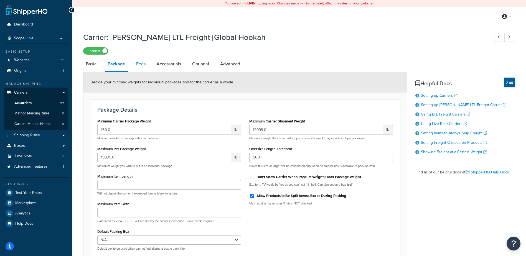
click at [140, 64] on link "Fees" at bounding box center [140, 63] width 15 height 13
select select "AFTER"
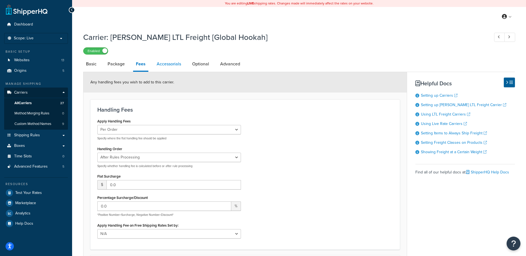
click at [172, 68] on link "Accessorials" at bounding box center [169, 63] width 30 height 13
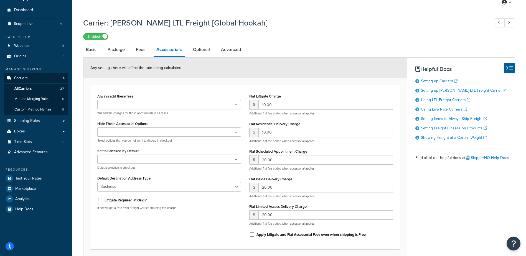
scroll to position [28, 0]
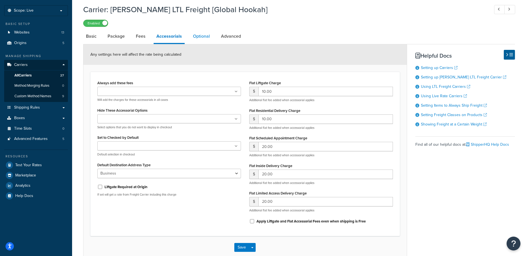
click at [202, 37] on link "Optional" at bounding box center [201, 36] width 22 height 13
select select "55"
select select "7100"
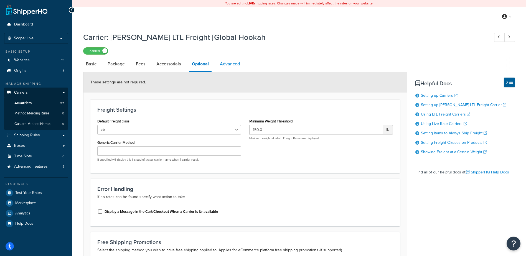
click at [226, 67] on link "Advanced" at bounding box center [230, 63] width 26 height 13
select select "false"
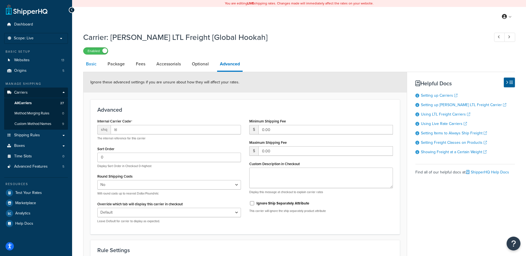
click at [92, 64] on link "Basic" at bounding box center [91, 63] width 16 height 13
select select "saiaFreight"
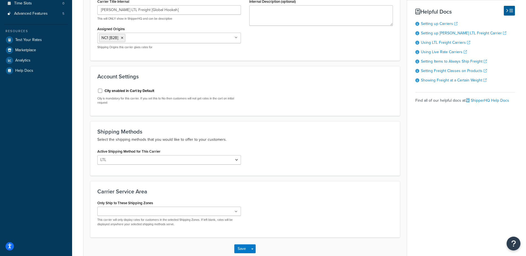
scroll to position [47, 0]
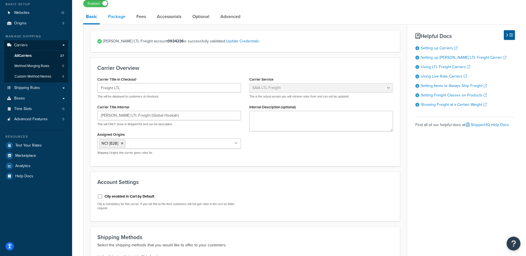
click at [116, 16] on link "Package" at bounding box center [116, 16] width 23 height 13
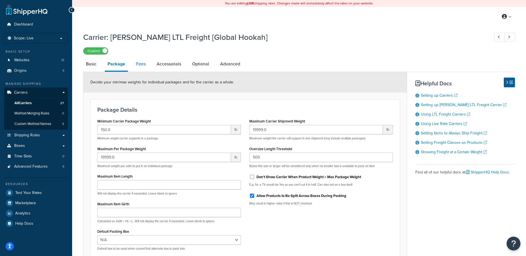
click at [145, 65] on link "Fees" at bounding box center [140, 63] width 15 height 13
select select "AFTER"
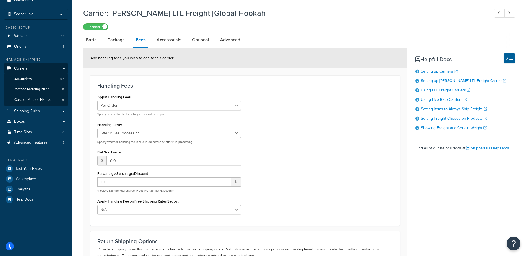
scroll to position [55, 0]
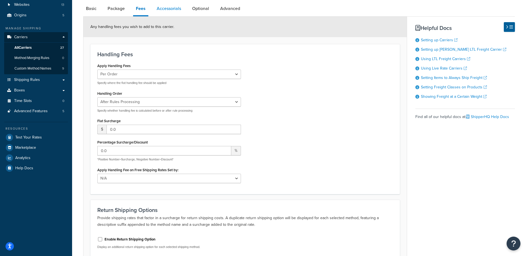
click at [167, 8] on link "Accessorials" at bounding box center [169, 8] width 30 height 13
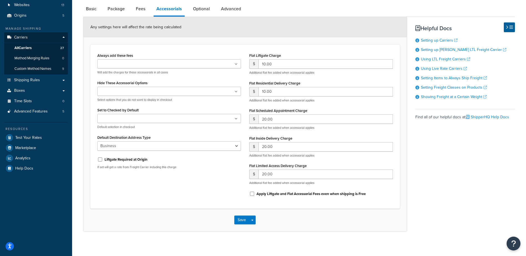
scroll to position [55, 0]
click at [199, 7] on link "Optional" at bounding box center [201, 8] width 22 height 13
select select "55"
select select "7100"
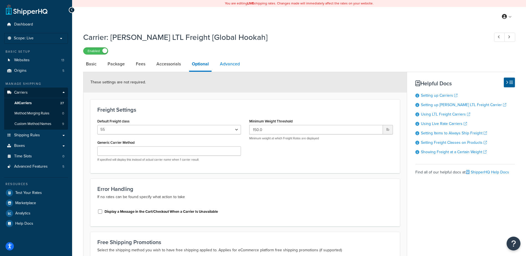
click at [231, 65] on link "Advanced" at bounding box center [230, 63] width 26 height 13
select select "false"
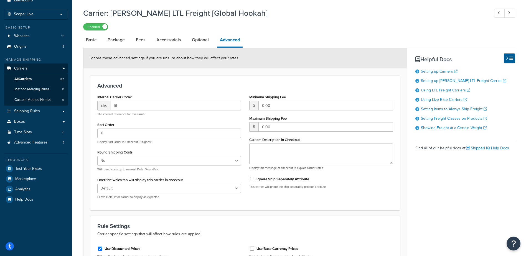
scroll to position [55, 0]
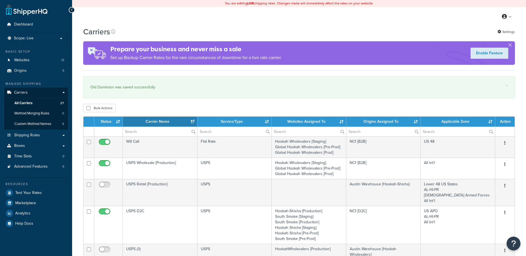
select select "15"
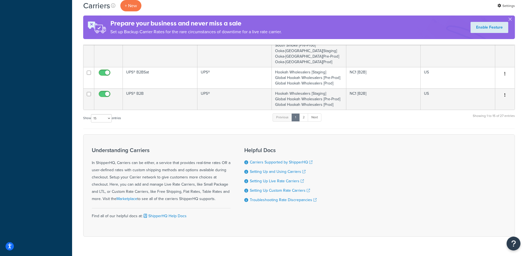
scroll to position [422, 0]
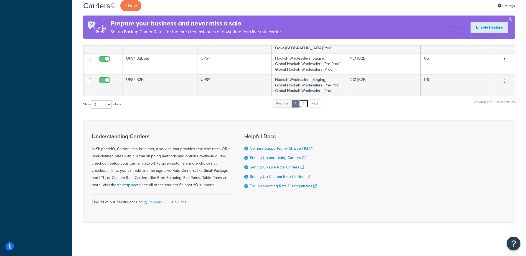
click at [306, 104] on link "2" at bounding box center [303, 104] width 9 height 8
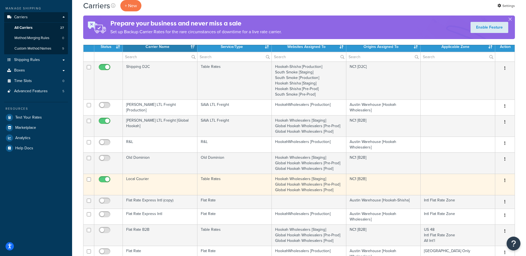
scroll to position [83, 0]
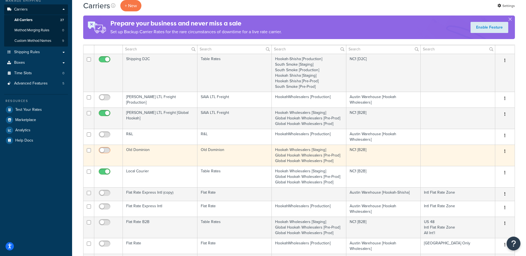
click at [107, 153] on input "checkbox" at bounding box center [105, 151] width 15 height 7
checkbox input "true"
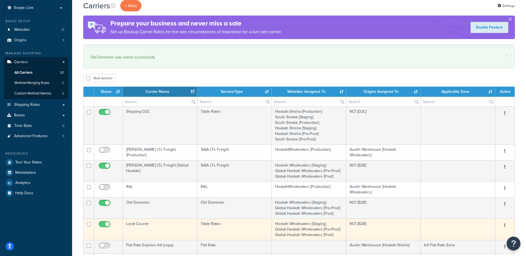
scroll to position [0, 0]
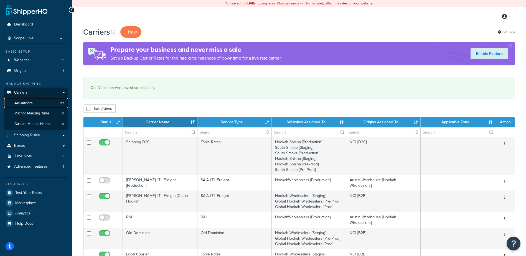
click at [26, 101] on span "All Carriers" at bounding box center [23, 103] width 18 height 5
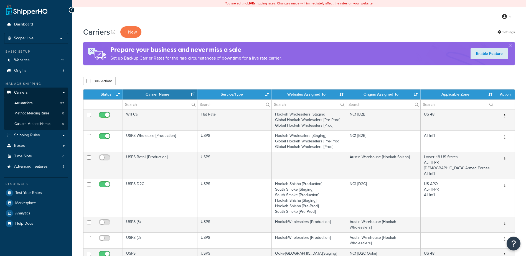
select select "15"
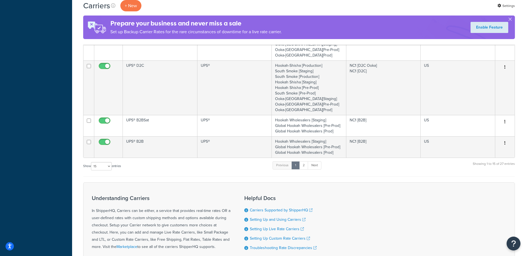
scroll to position [333, 0]
click at [304, 167] on link "2" at bounding box center [303, 165] width 9 height 8
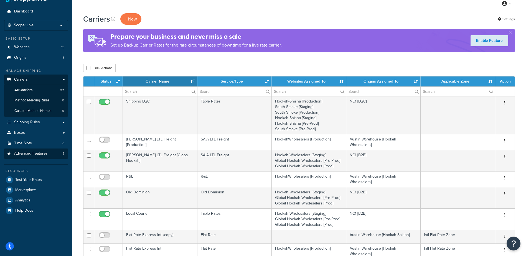
scroll to position [3, 0]
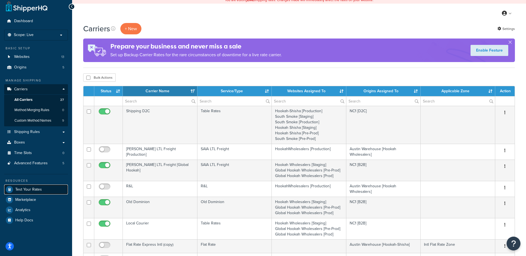
click at [38, 187] on span "Test Your Rates" at bounding box center [28, 189] width 27 height 5
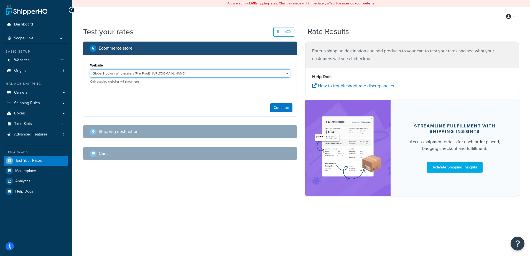
click at [233, 74] on select "Global Hookah Wholesalers [Pre-Prod] - [URL][DOMAIN_NAME] Global Hookah Wholesa…" at bounding box center [190, 73] width 200 height 8
select select "772a32233afe4c4c42c6c43c42daaaf4"
click at [90, 70] on select "Global Hookah Wholesalers [Pre-Prod] - [URL][DOMAIN_NAME] Global Hookah Wholesa…" at bounding box center [190, 73] width 200 height 8
click at [283, 107] on button "Continue" at bounding box center [281, 107] width 22 height 9
select select "[GEOGRAPHIC_DATA]"
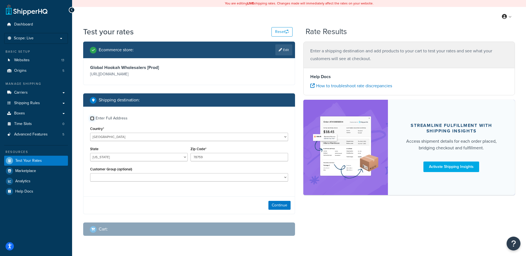
click at [91, 117] on input "Enter Full Address" at bounding box center [92, 118] width 4 height 4
checkbox input "true"
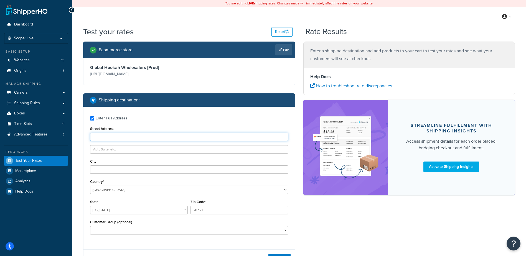
click at [124, 138] on input "Street Address" at bounding box center [189, 137] width 198 height 8
paste input "2117 Chenevert St"
type input "2117 Chenevert St"
click at [152, 118] on label "Enter Full Address" at bounding box center [192, 117] width 192 height 9
click at [94, 118] on input "Enter Full Address" at bounding box center [92, 118] width 4 height 4
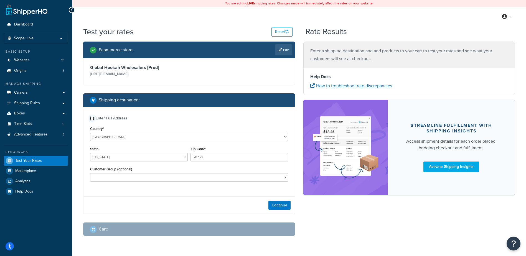
click at [91, 118] on input "Enter Full Address" at bounding box center [92, 118] width 4 height 4
checkbox input "true"
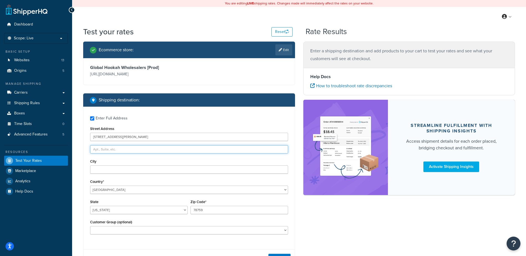
click at [109, 148] on input "text" at bounding box center [189, 149] width 198 height 8
paste input "Suite L"
type input "Suite L"
click at [187, 121] on label "Enter Full Address" at bounding box center [192, 117] width 192 height 9
click at [94, 121] on input "Enter Full Address" at bounding box center [92, 118] width 4 height 4
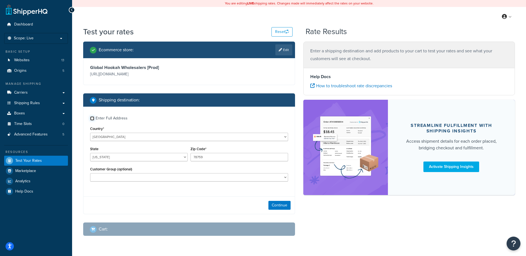
click at [93, 117] on input "Enter Full Address" at bounding box center [92, 118] width 4 height 4
checkbox input "true"
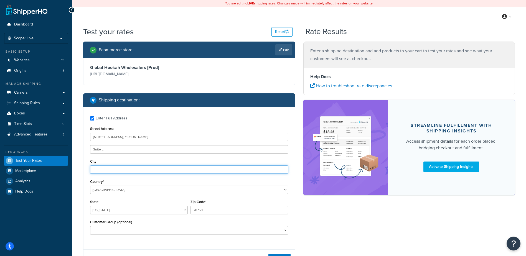
click at [113, 170] on input "City" at bounding box center [189, 170] width 198 height 8
paste input "Houston"
type input "Houston"
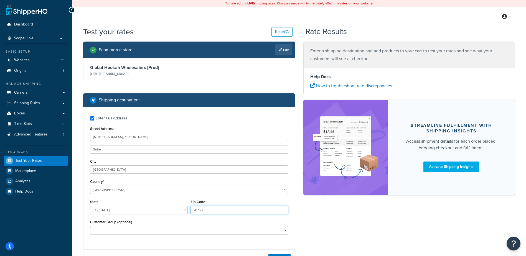
click at [198, 213] on input "78759" at bounding box center [240, 210] width 98 height 8
click at [197, 213] on input "78759" at bounding box center [240, 210] width 98 height 8
click at [201, 210] on input "78759" at bounding box center [240, 210] width 98 height 8
drag, startPoint x: 203, startPoint y: 210, endPoint x: 186, endPoint y: 208, distance: 17.8
click at [186, 208] on div "State Alabama Alaska American Samoa Arizona Arkansas Armed Forces Americas Arme…" at bounding box center [189, 208] width 201 height 20
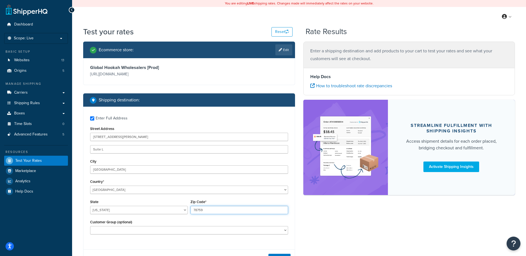
paste input "747"
type input "77479"
click at [250, 219] on div "Customer Group (optional) Logged In Not Logged in Retail Wholesale" at bounding box center [189, 227] width 198 height 16
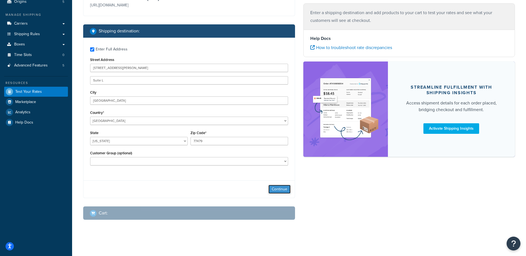
click at [280, 191] on button "Continue" at bounding box center [279, 189] width 22 height 9
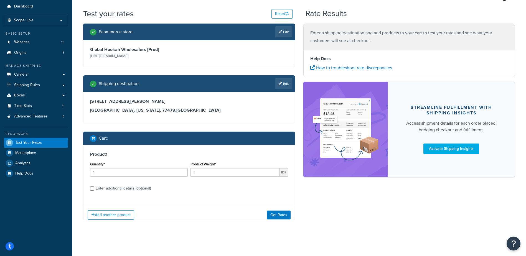
scroll to position [22, 0]
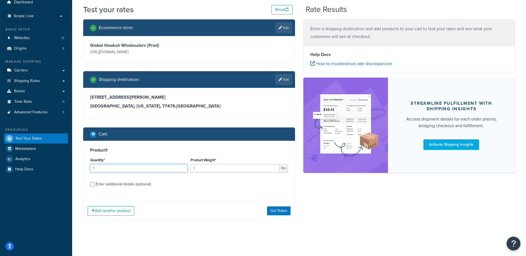
click at [119, 170] on input "1" at bounding box center [139, 168] width 98 height 8
click at [210, 171] on input "1" at bounding box center [235, 168] width 89 height 8
type input "150"
click at [279, 210] on button "Get Rates" at bounding box center [279, 211] width 24 height 9
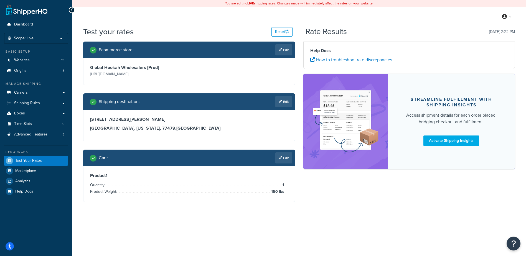
scroll to position [0, 0]
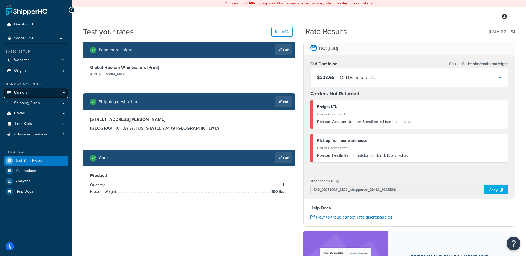
click at [28, 91] on link "Carriers" at bounding box center [36, 93] width 64 height 10
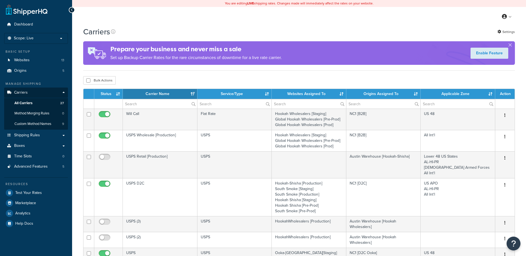
select select "15"
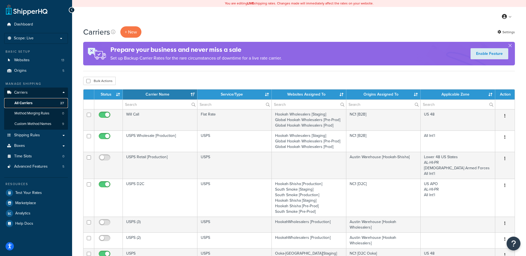
click at [27, 102] on span "All Carriers" at bounding box center [23, 103] width 18 height 5
select select "15"
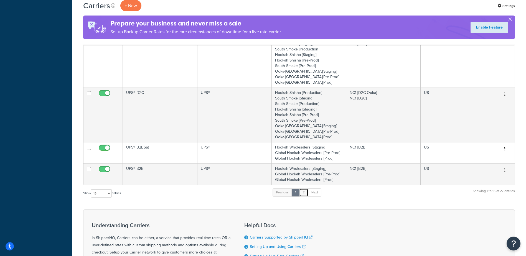
click at [304, 195] on link "2" at bounding box center [303, 193] width 9 height 8
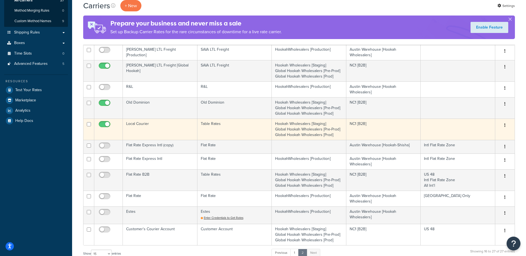
scroll to position [59, 0]
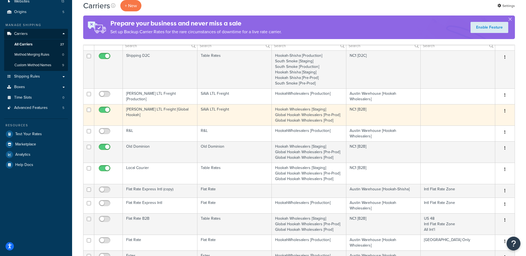
click at [100, 110] on input "checkbox" at bounding box center [105, 111] width 15 height 7
checkbox input "false"
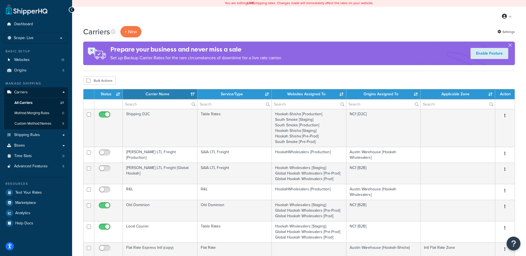
scroll to position [0, 0]
click at [204, 22] on div "My Profile Billing Global Settings Contact Us Logout" at bounding box center [299, 16] width 454 height 19
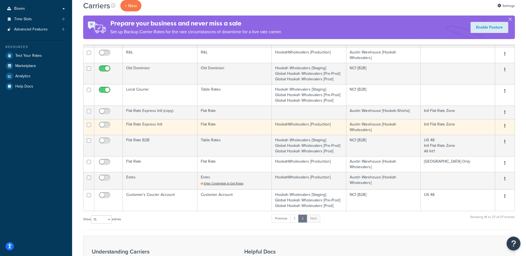
scroll to position [139, 0]
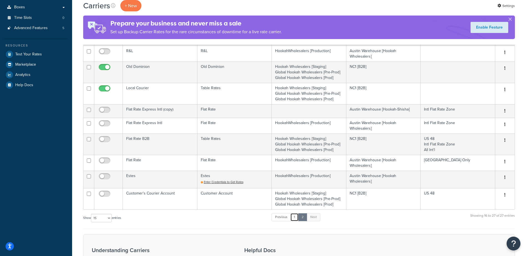
click at [296, 218] on link "1" at bounding box center [294, 217] width 8 height 8
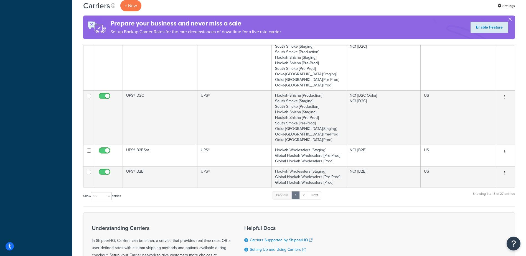
scroll to position [314, 0]
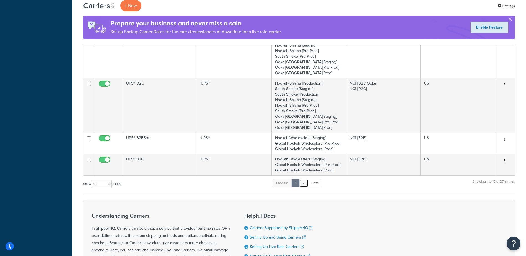
click at [305, 184] on link "2" at bounding box center [303, 183] width 9 height 8
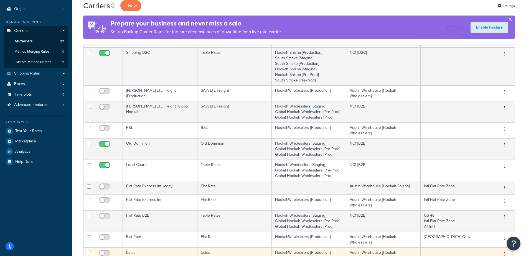
scroll to position [59, 0]
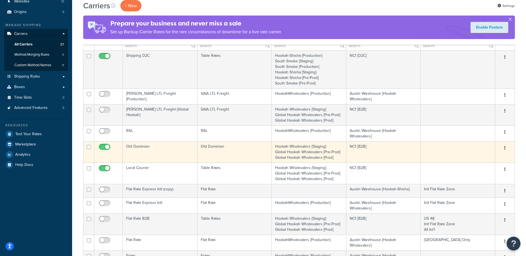
click at [142, 147] on td "Old Dominion" at bounding box center [160, 151] width 75 height 21
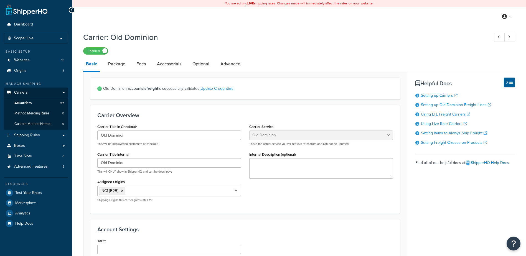
select select "dominionFreight"
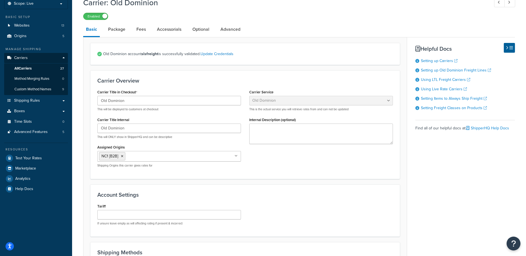
scroll to position [28, 0]
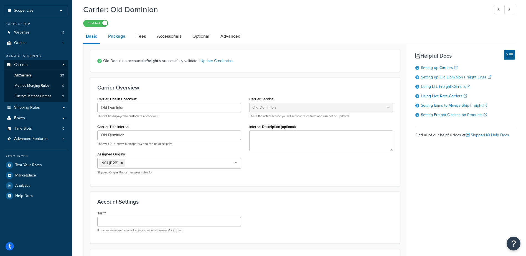
click at [118, 40] on link "Package" at bounding box center [116, 36] width 23 height 13
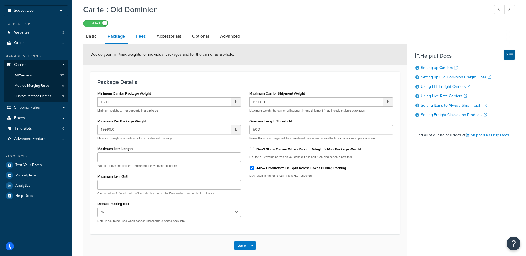
click at [144, 38] on link "Fees" at bounding box center [140, 36] width 15 height 13
select select "AFTER"
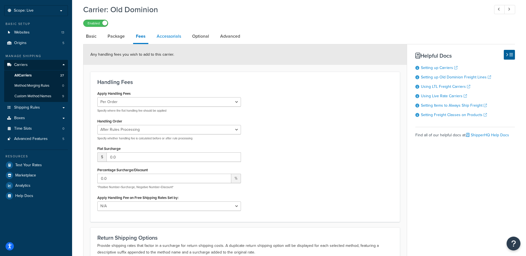
click at [173, 36] on link "Accessorials" at bounding box center [169, 36] width 30 height 13
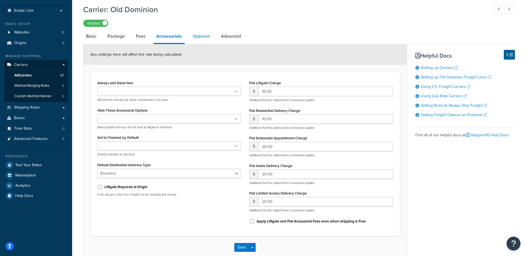
click at [206, 38] on link "Optional" at bounding box center [201, 36] width 22 height 13
select select "55"
select select "507"
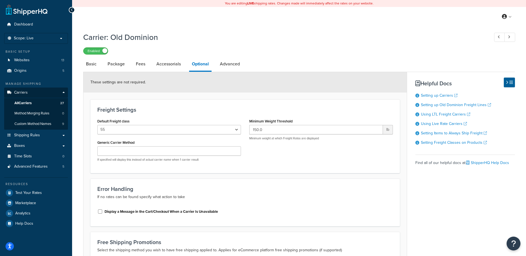
click at [78, 15] on div "My Profile Billing Global Settings Contact Us Logout" at bounding box center [299, 16] width 454 height 19
click at [231, 62] on link "Advanced" at bounding box center [230, 63] width 26 height 13
select select "false"
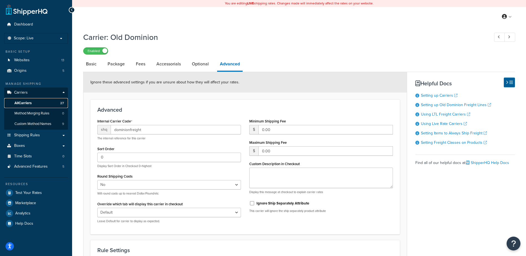
click at [34, 103] on link "All Carriers 27" at bounding box center [36, 103] width 64 height 10
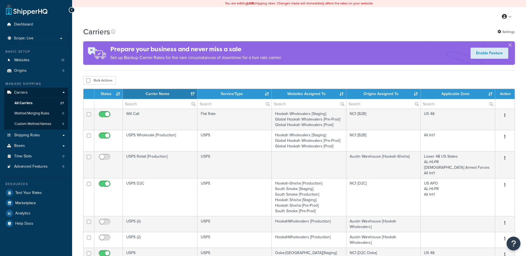
select select "15"
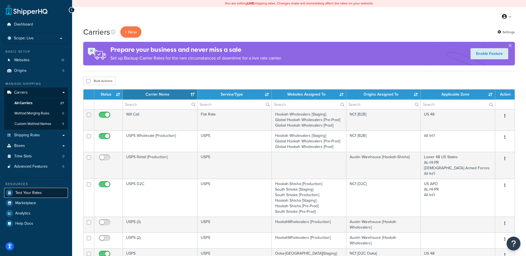
click at [42, 194] on link "Test Your Rates" at bounding box center [36, 193] width 64 height 10
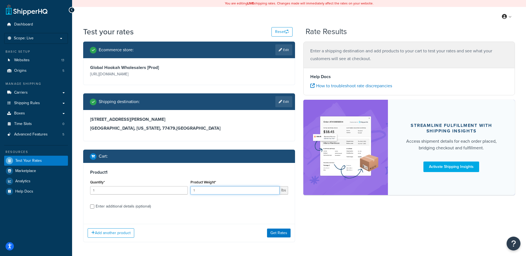
click at [218, 191] on input "1" at bounding box center [235, 190] width 89 height 8
type input "150"
click at [281, 230] on button "Get Rates" at bounding box center [279, 233] width 24 height 9
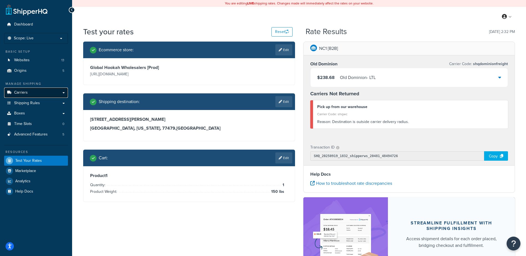
click at [33, 91] on link "Carriers" at bounding box center [36, 93] width 64 height 10
click at [34, 93] on link "Carriers" at bounding box center [36, 93] width 64 height 10
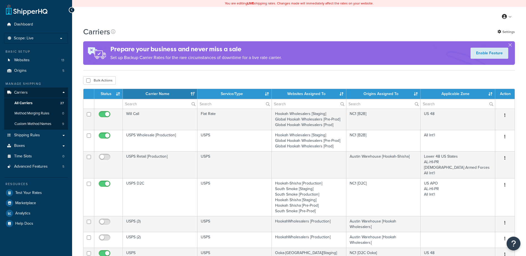
select select "15"
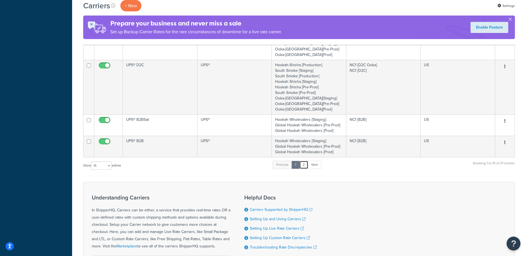
click at [307, 166] on link "2" at bounding box center [303, 165] width 9 height 8
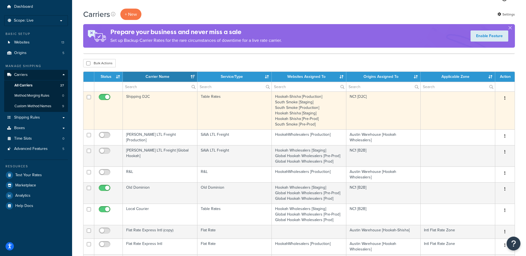
scroll to position [28, 0]
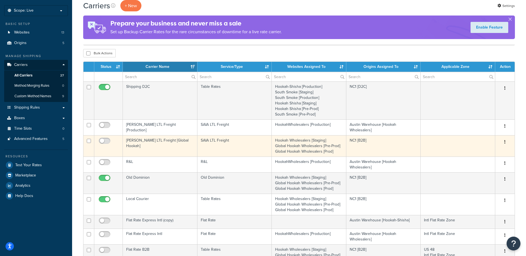
click at [150, 141] on td "[PERSON_NAME] LTL Freight [Global Hookah]" at bounding box center [160, 145] width 75 height 21
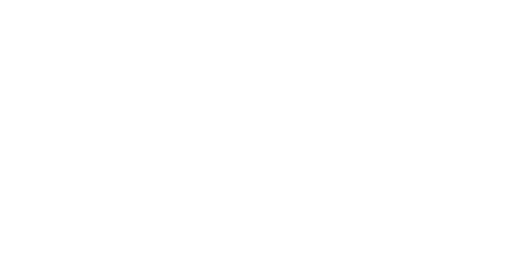
select select "saiaFreight"
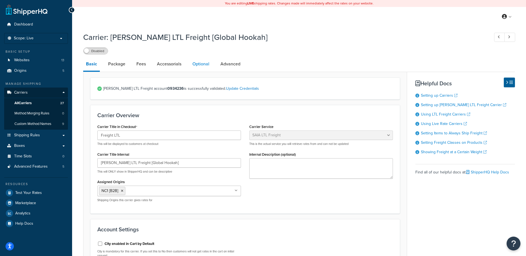
click at [207, 63] on link "Optional" at bounding box center [201, 63] width 22 height 13
select select "55"
select select "7100"
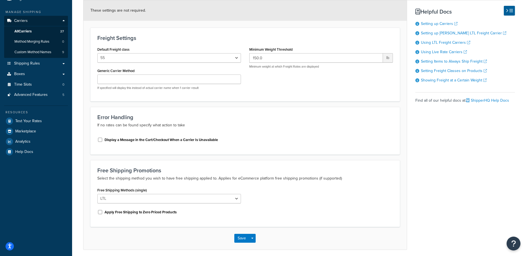
scroll to position [55, 0]
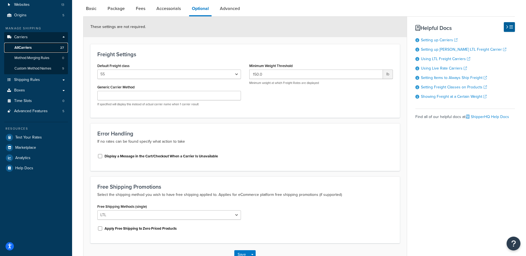
click at [27, 47] on span "All Carriers" at bounding box center [22, 47] width 17 height 5
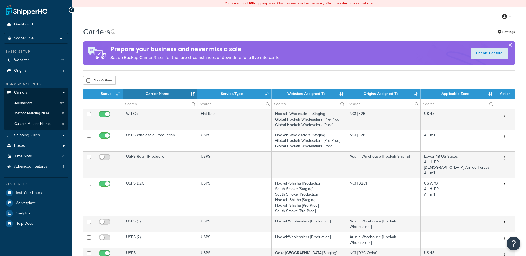
select select "15"
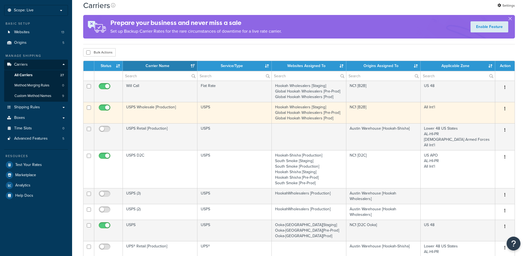
scroll to position [98, 0]
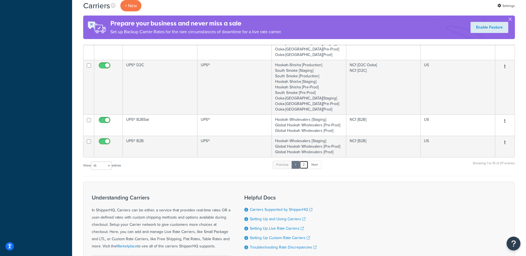
click at [307, 166] on link "2" at bounding box center [303, 165] width 9 height 8
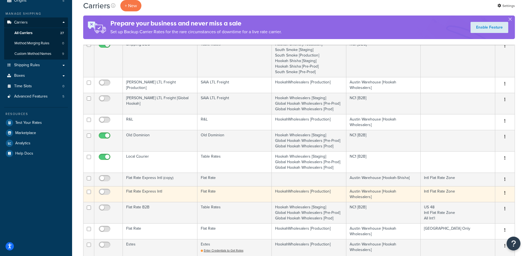
scroll to position [59, 0]
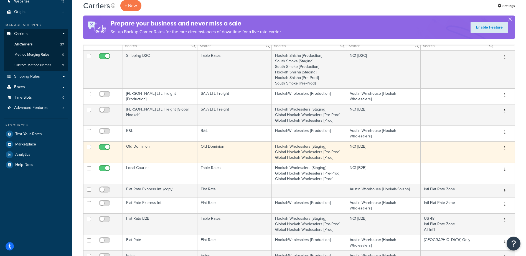
click at [142, 145] on td "Old Dominion" at bounding box center [160, 151] width 75 height 21
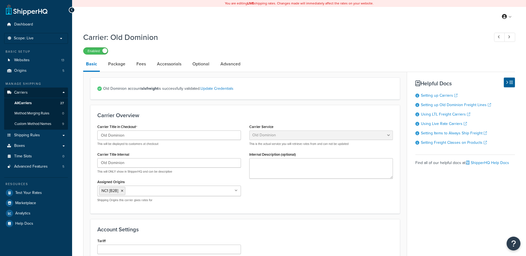
select select "dominionFreight"
click at [205, 67] on link "Optional" at bounding box center [201, 63] width 22 height 13
select select "55"
select select "507"
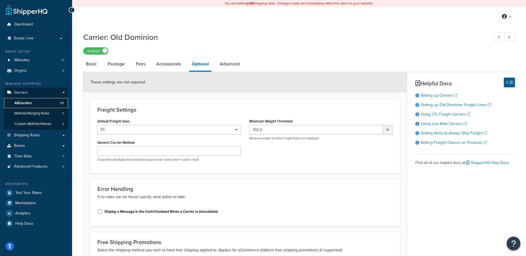
click at [24, 102] on span "All Carriers" at bounding box center [22, 103] width 17 height 5
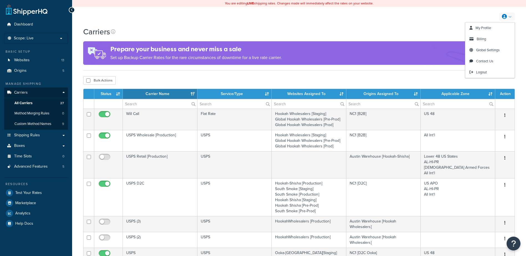
select select "15"
click at [483, 71] on span "Logout" at bounding box center [481, 72] width 11 height 5
